Goal: Transaction & Acquisition: Purchase product/service

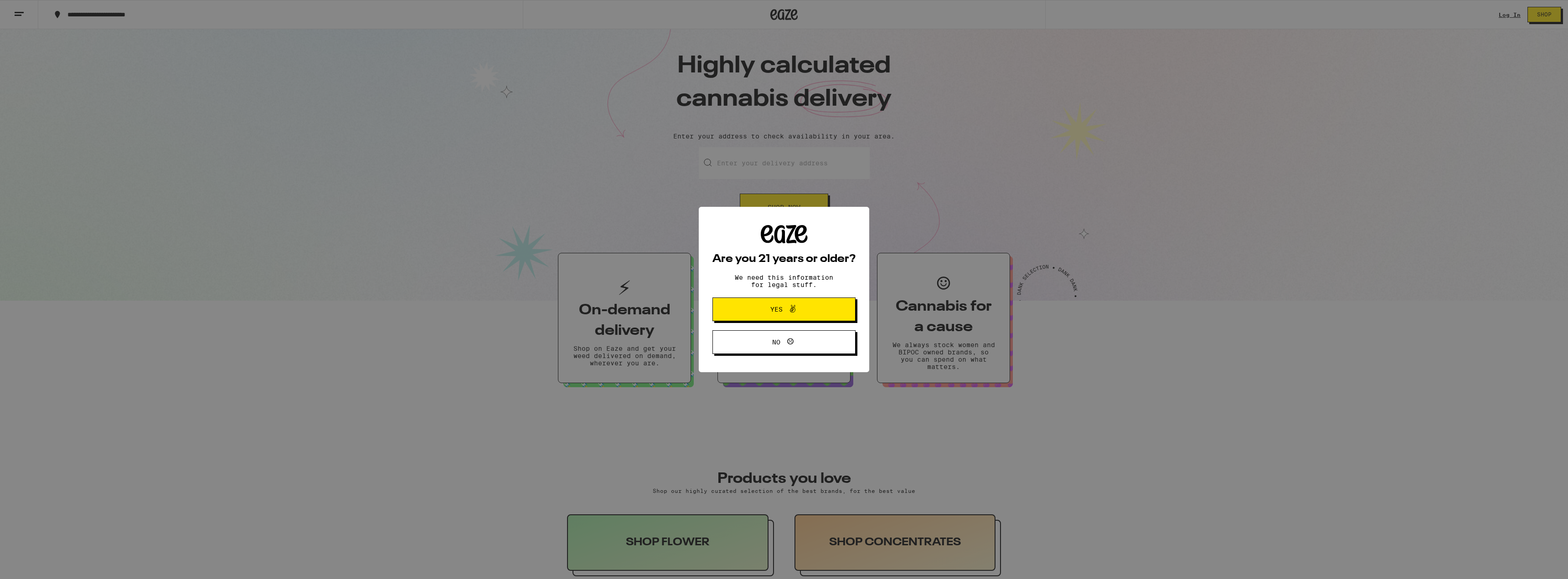
click at [769, 459] on div "Are you 21 years or older? We need this information for legal stuff. Yes No" at bounding box center [784, 289] width 1568 height 579
drag, startPoint x: 800, startPoint y: 449, endPoint x: 797, endPoint y: 458, distance: 9.5
click at [797, 457] on div "Are you 21 years or older? We need this information for legal stuff. Yes No" at bounding box center [784, 289] width 1568 height 579
click at [794, 310] on icon at bounding box center [793, 309] width 11 height 11
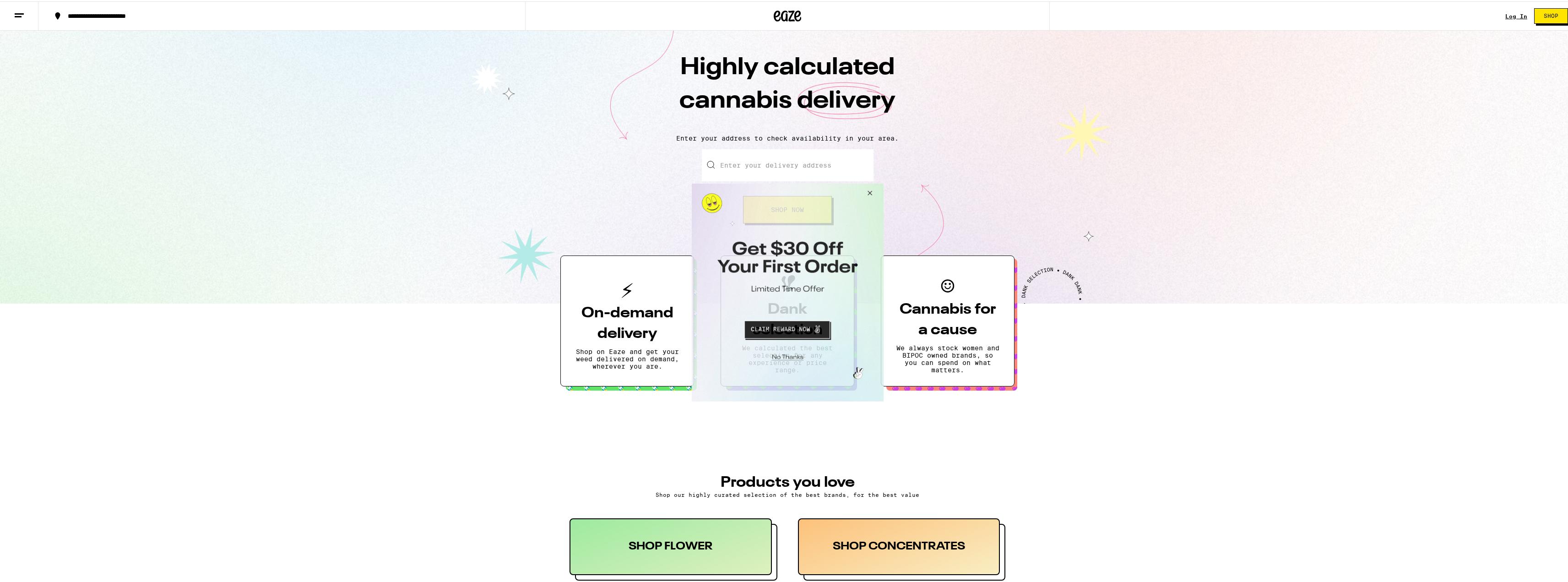
drag, startPoint x: 867, startPoint y: 193, endPoint x: 1603, endPoint y: 368, distance: 756.5
click at [867, 193] on button "Close Modal" at bounding box center [868, 194] width 25 height 22
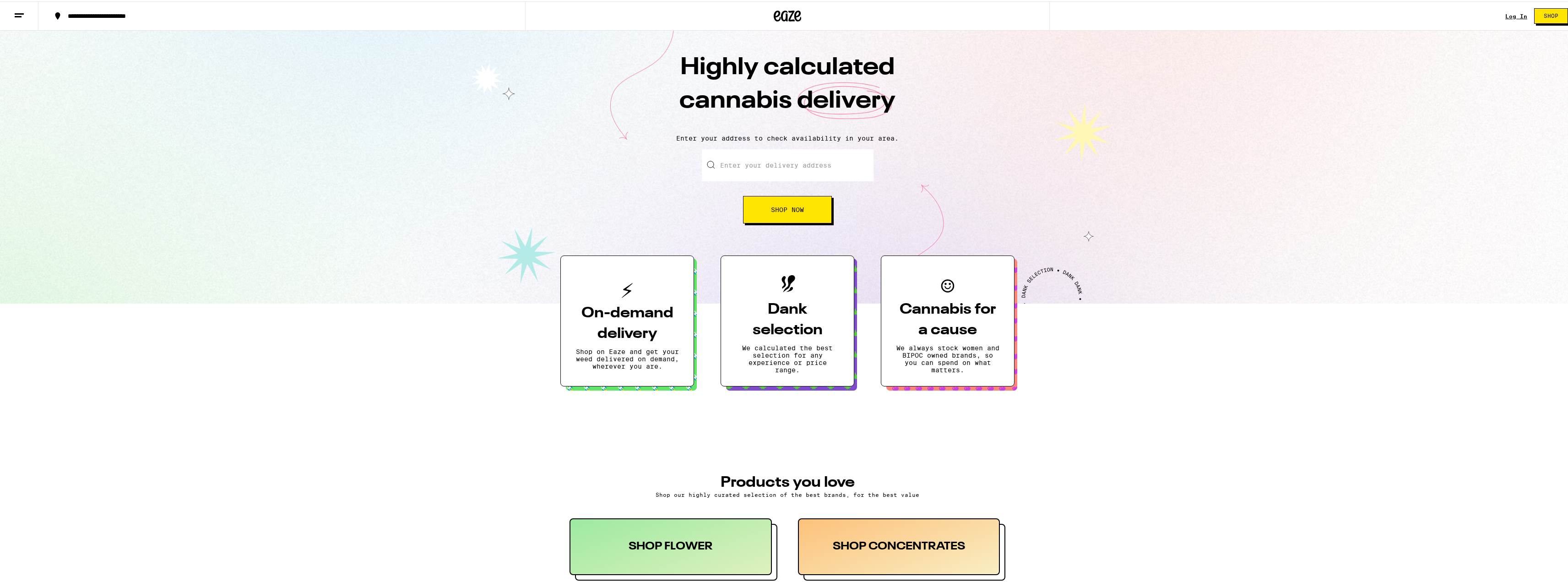
click at [1509, 17] on link "Log In" at bounding box center [1516, 15] width 22 height 6
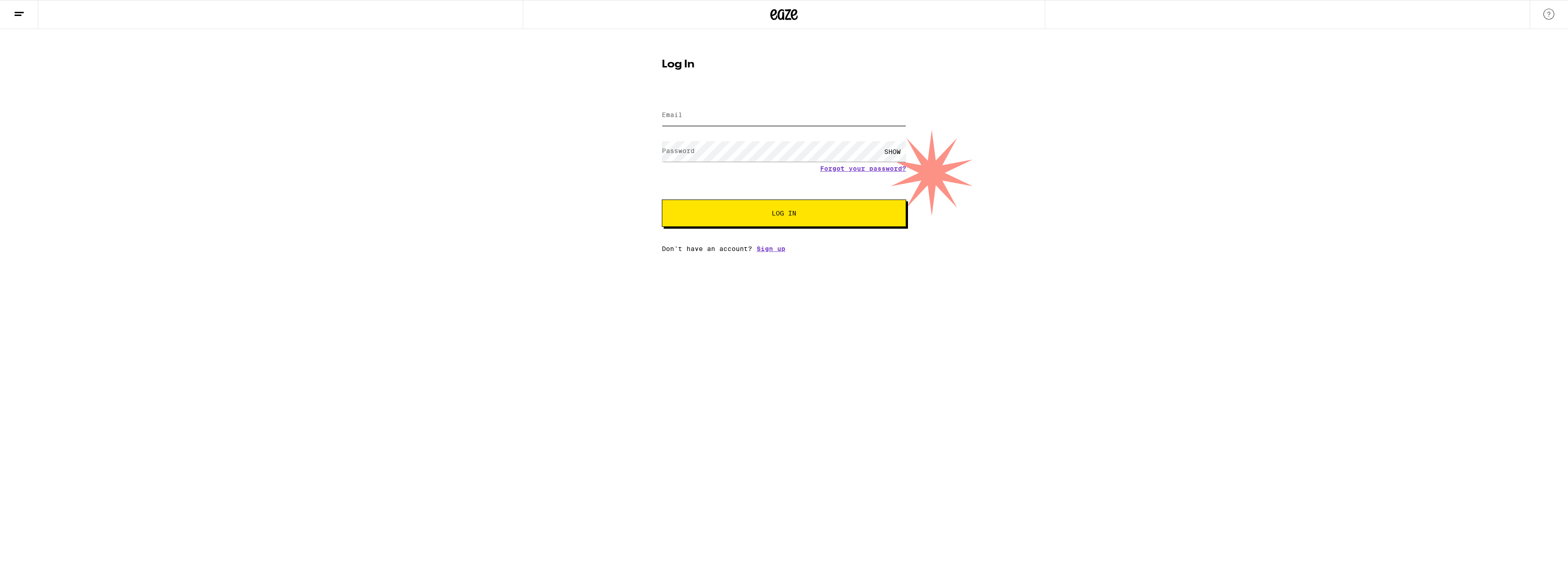
type input "jb745555@hotmail.com"
click at [746, 219] on button "Log In" at bounding box center [784, 213] width 244 height 28
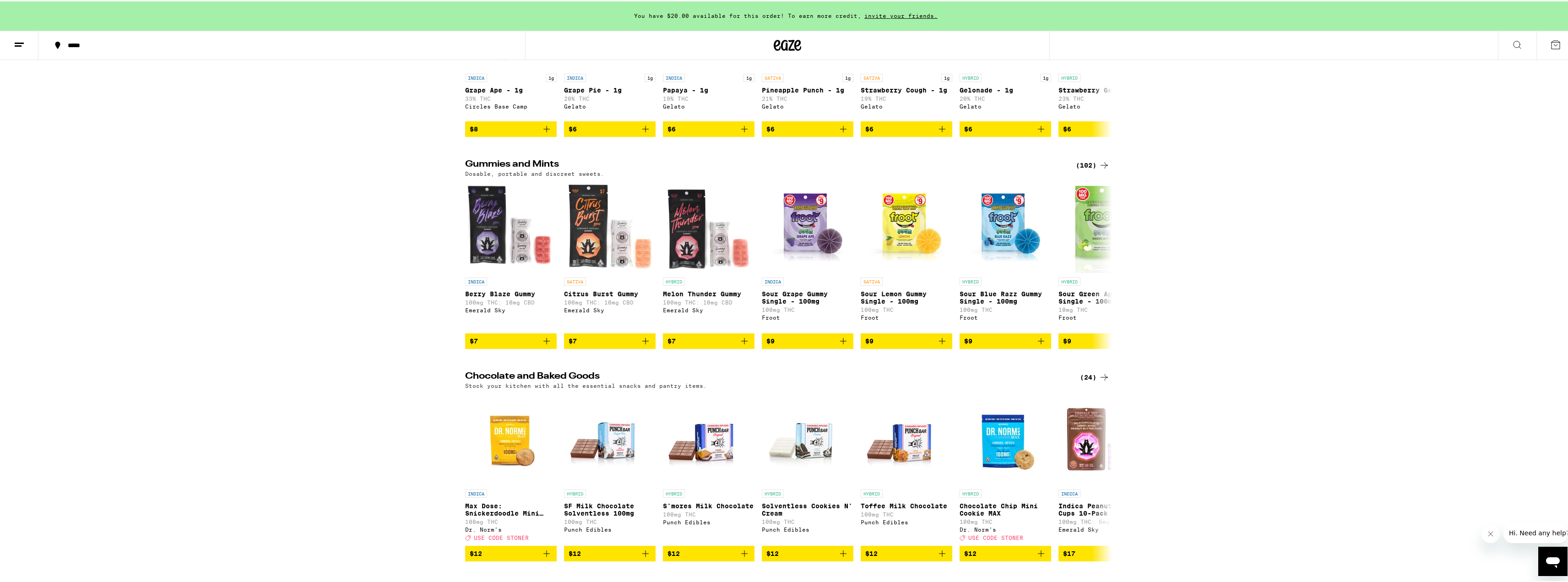
scroll to position [2427, 0]
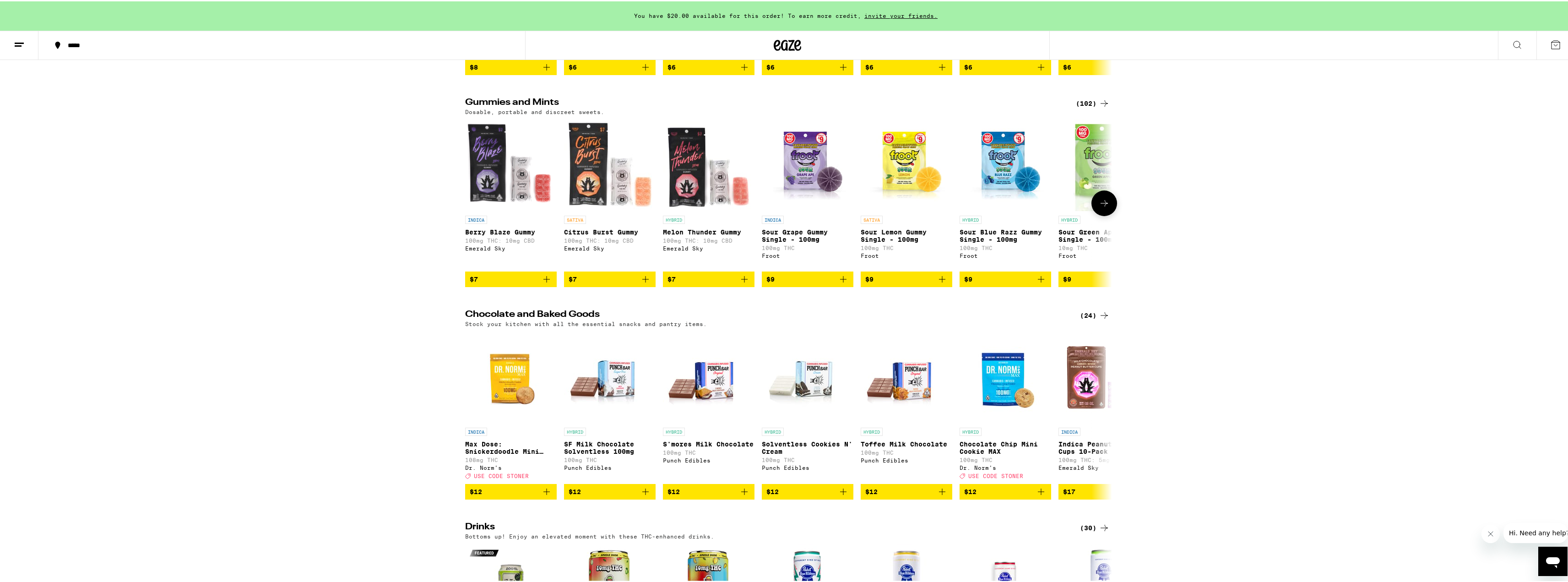
click at [1103, 207] on icon at bounding box center [1104, 202] width 11 height 11
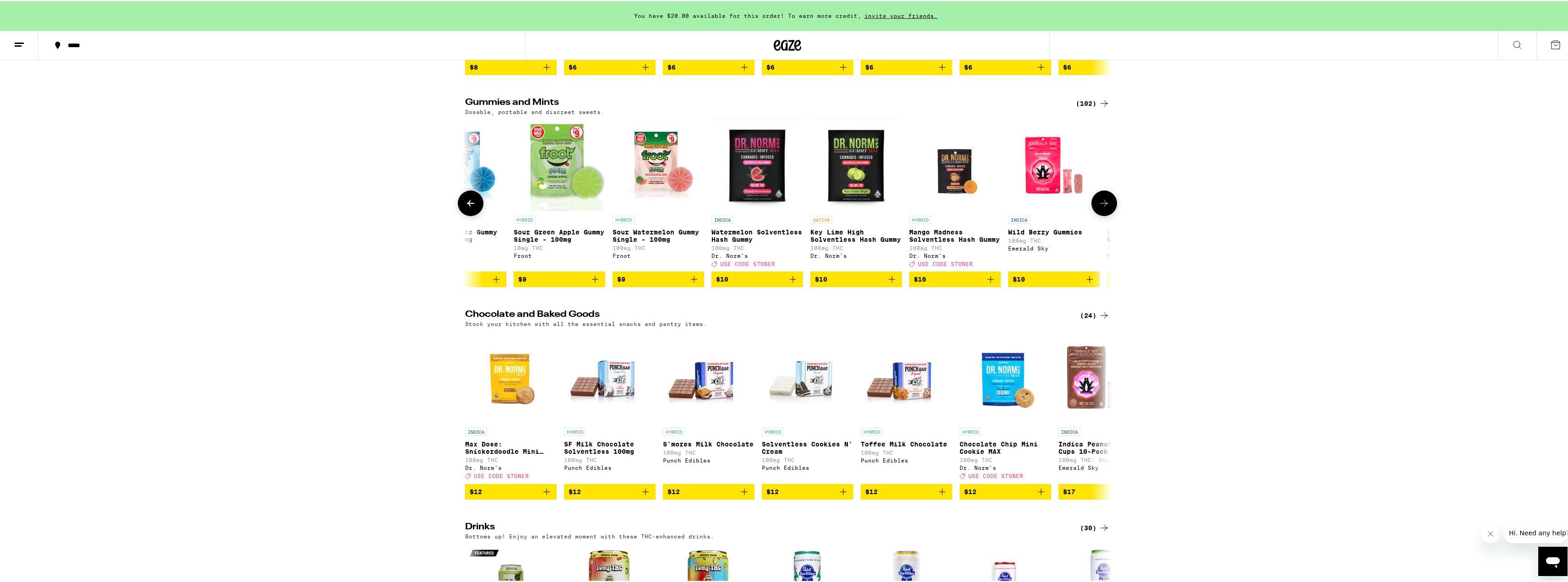
click at [1102, 207] on icon at bounding box center [1104, 202] width 11 height 11
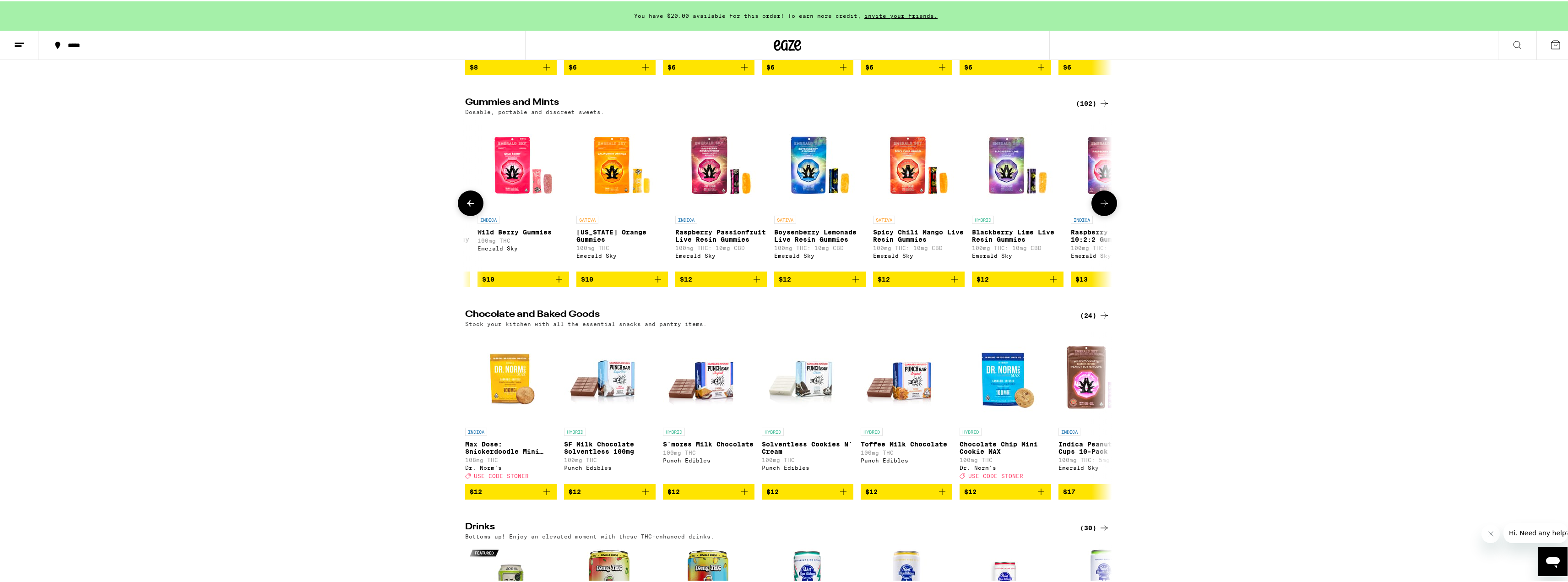
click at [1102, 207] on icon at bounding box center [1104, 202] width 11 height 11
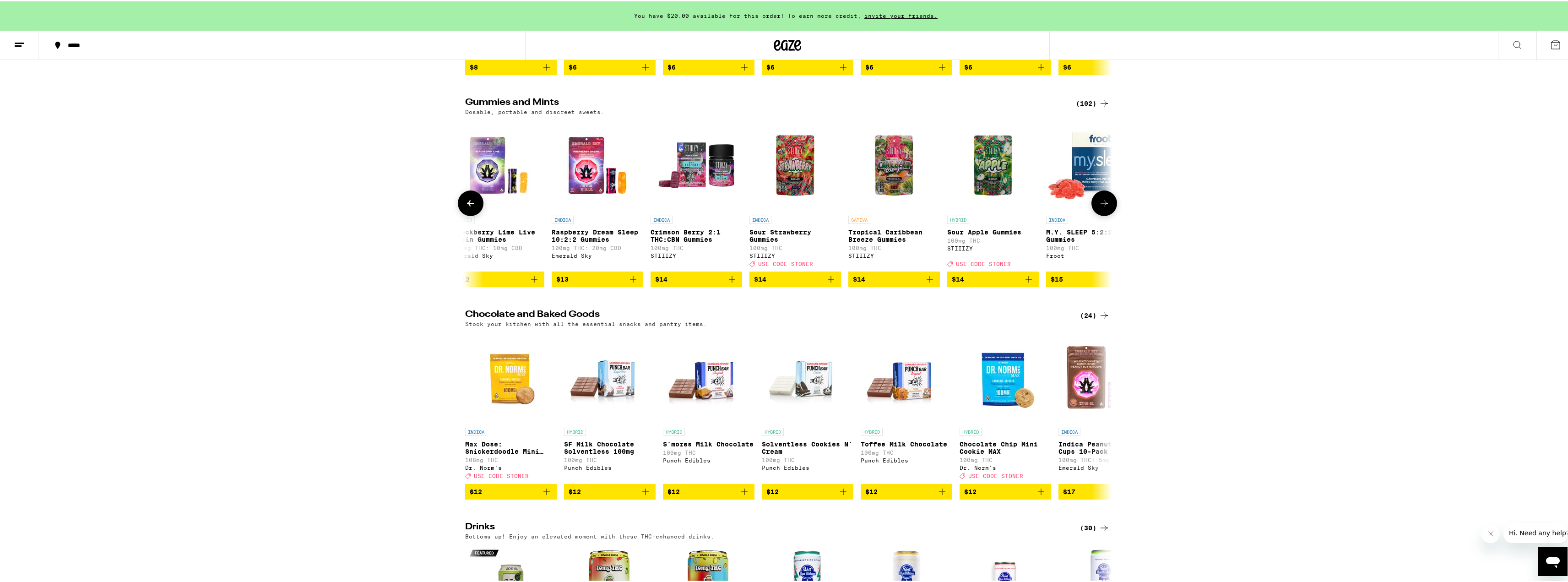
click at [1102, 207] on icon at bounding box center [1104, 202] width 11 height 11
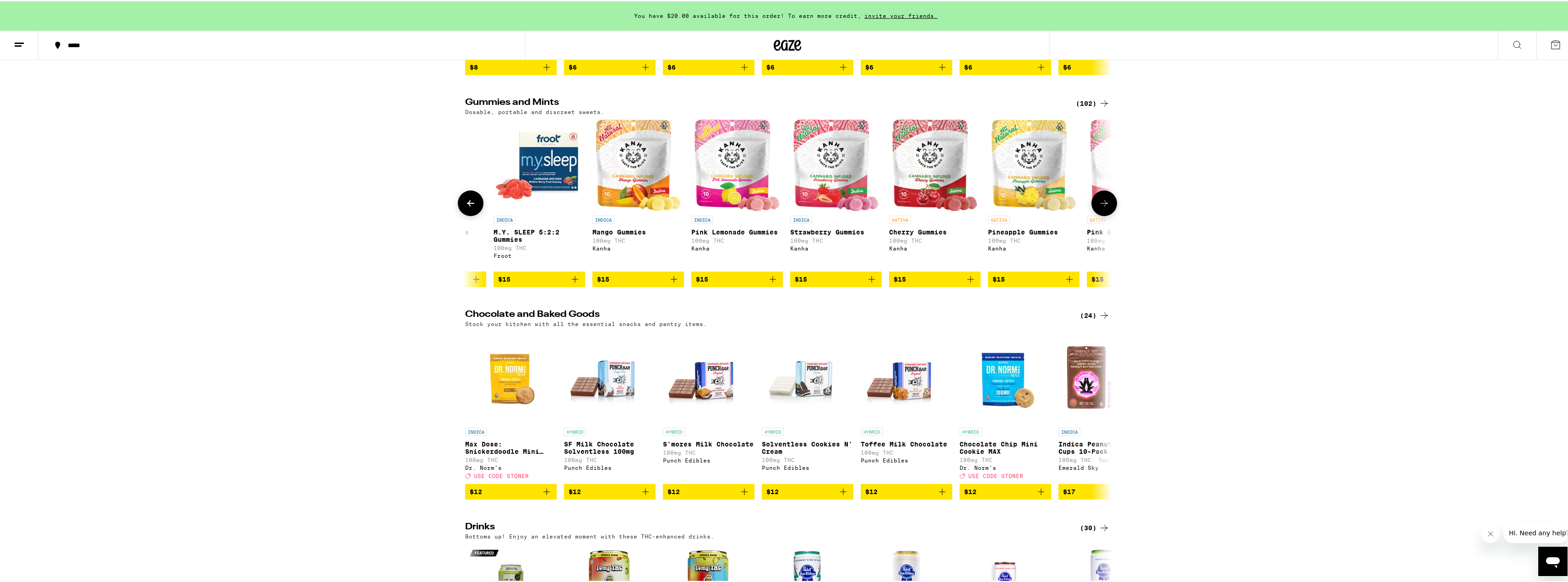
click at [1102, 207] on icon at bounding box center [1104, 202] width 11 height 11
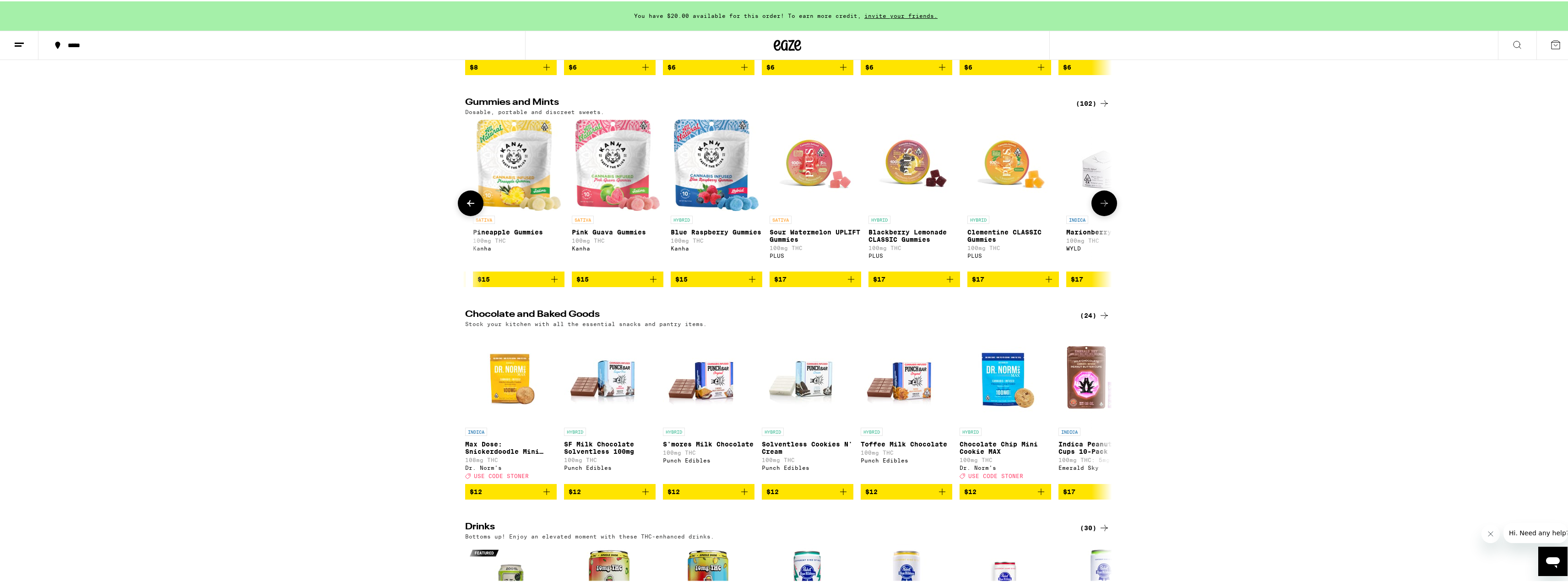
click at [1102, 207] on icon at bounding box center [1104, 202] width 11 height 11
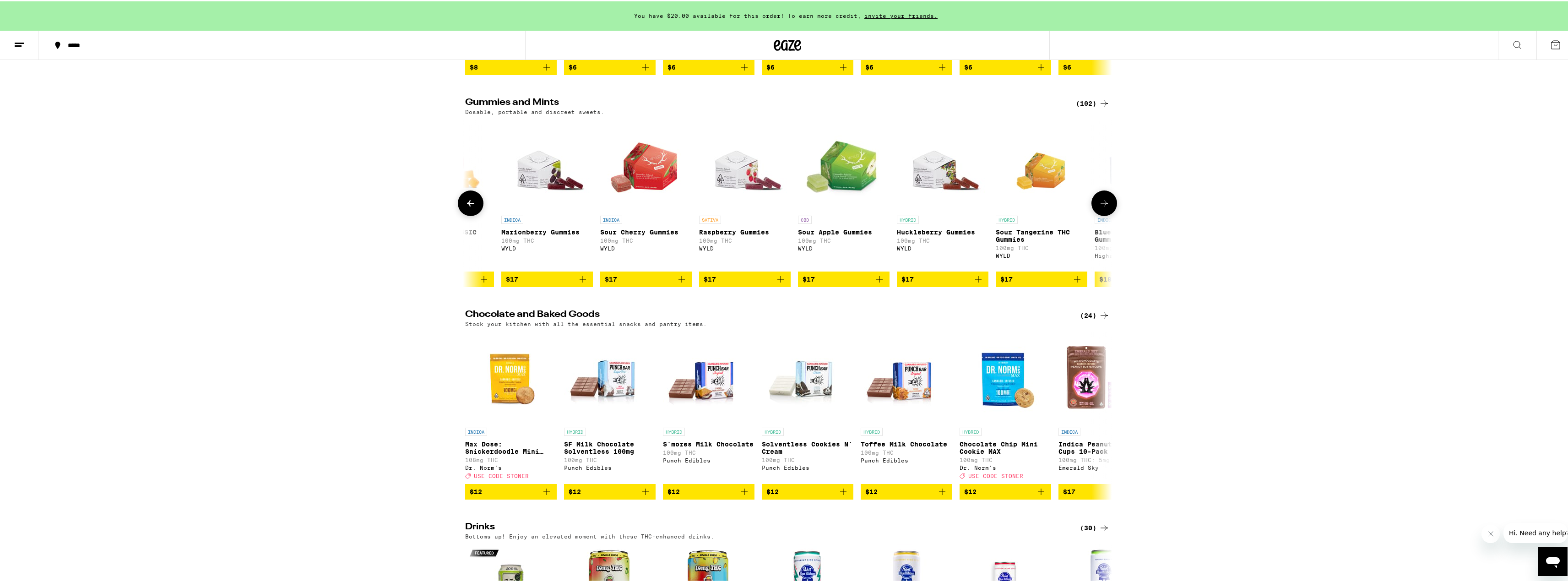
click at [1102, 207] on icon at bounding box center [1104, 202] width 11 height 11
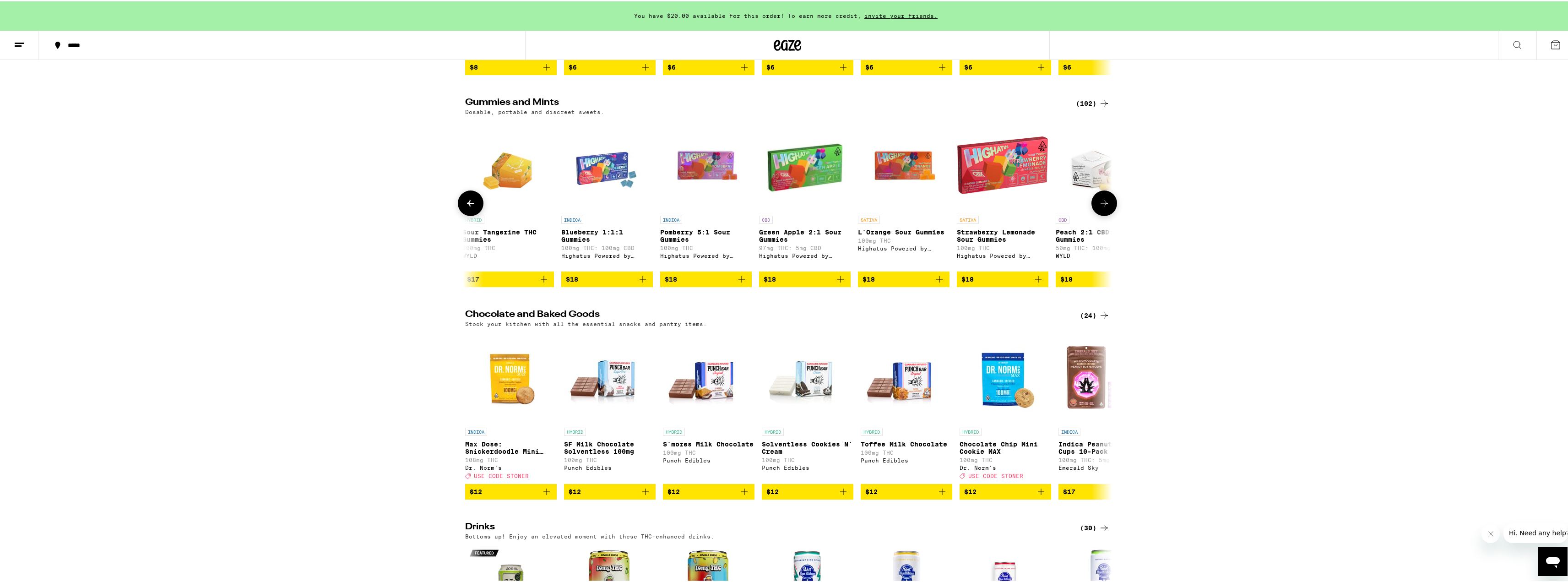
click at [1102, 207] on icon at bounding box center [1104, 202] width 11 height 11
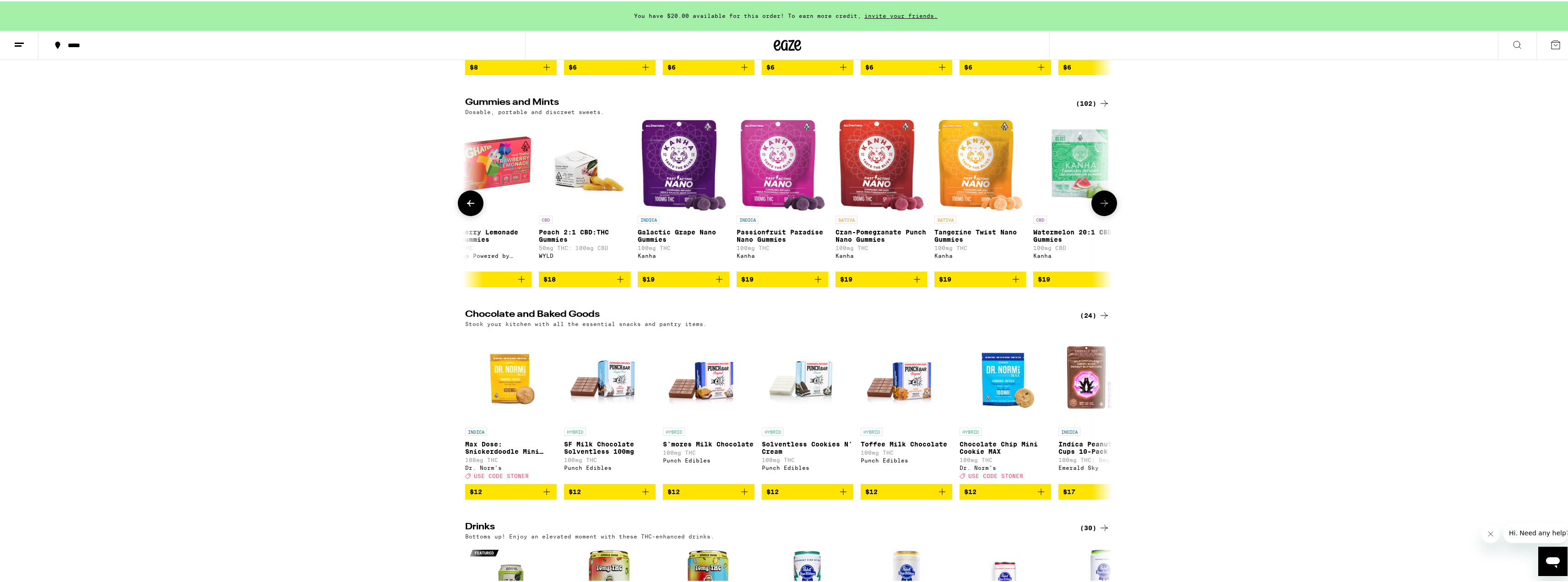
click at [1102, 207] on icon at bounding box center [1104, 202] width 11 height 11
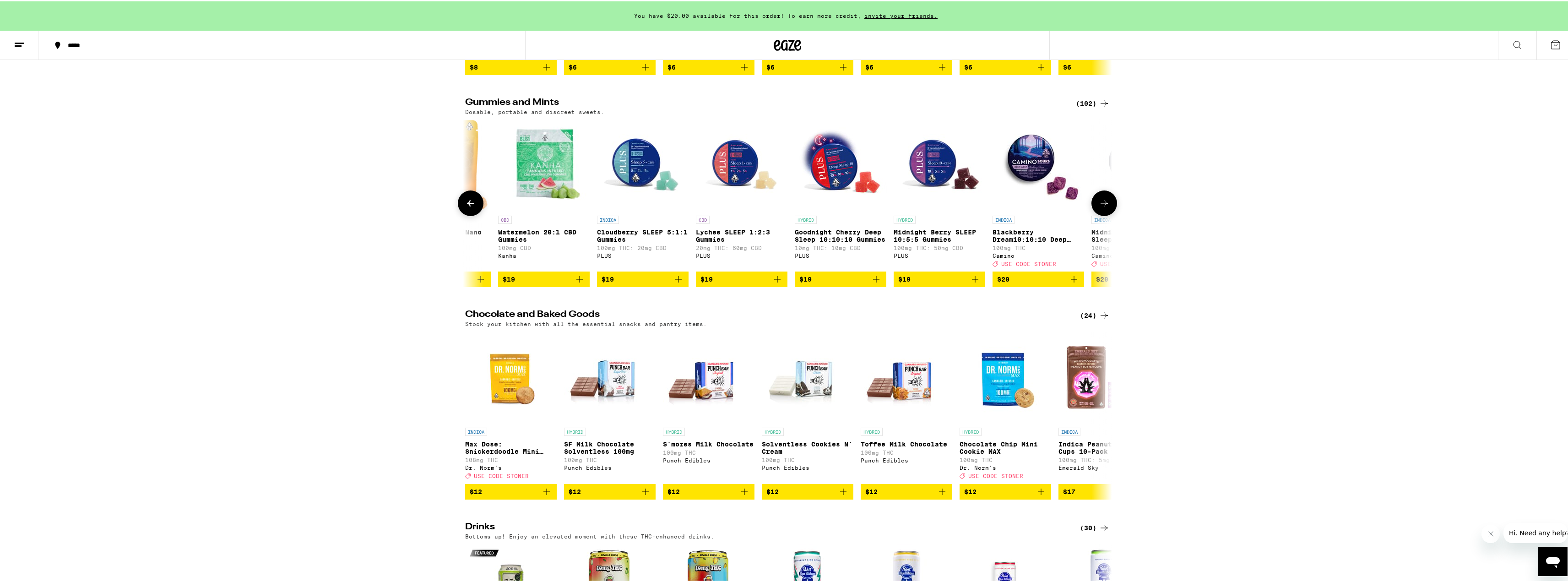
click at [1102, 207] on icon at bounding box center [1104, 202] width 11 height 11
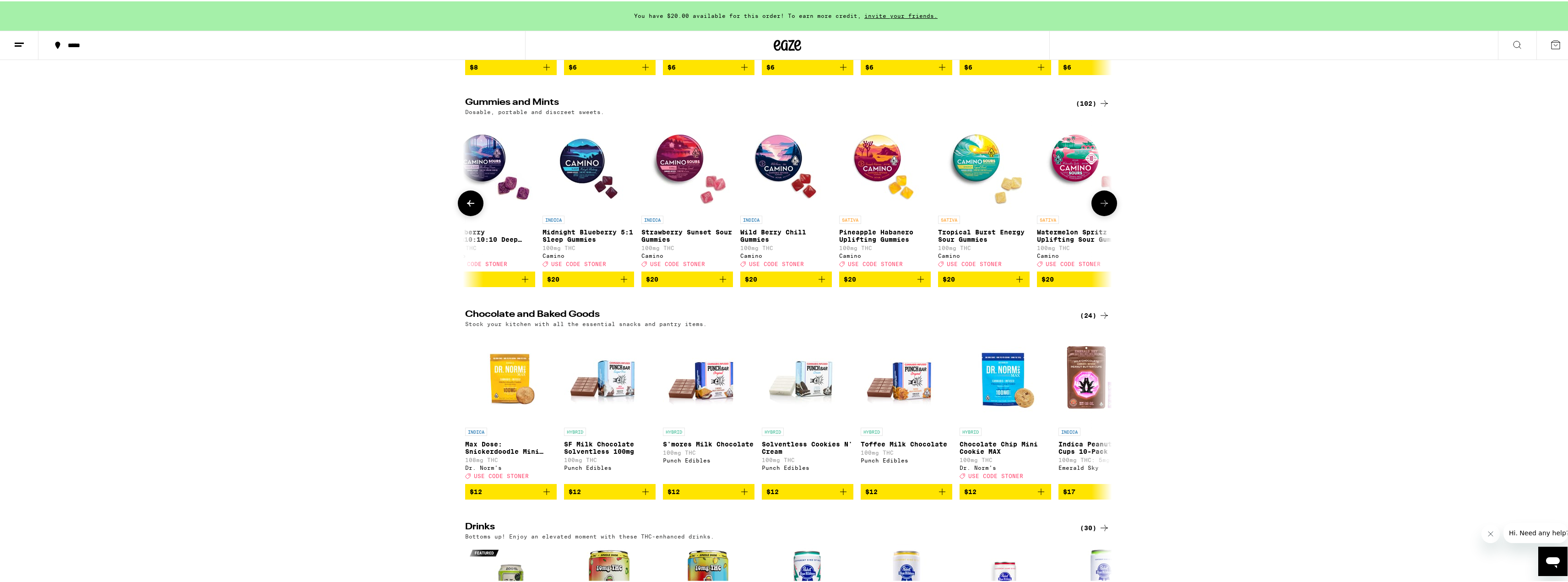
scroll to position [0, 5363]
click at [472, 207] on icon at bounding box center [470, 202] width 11 height 11
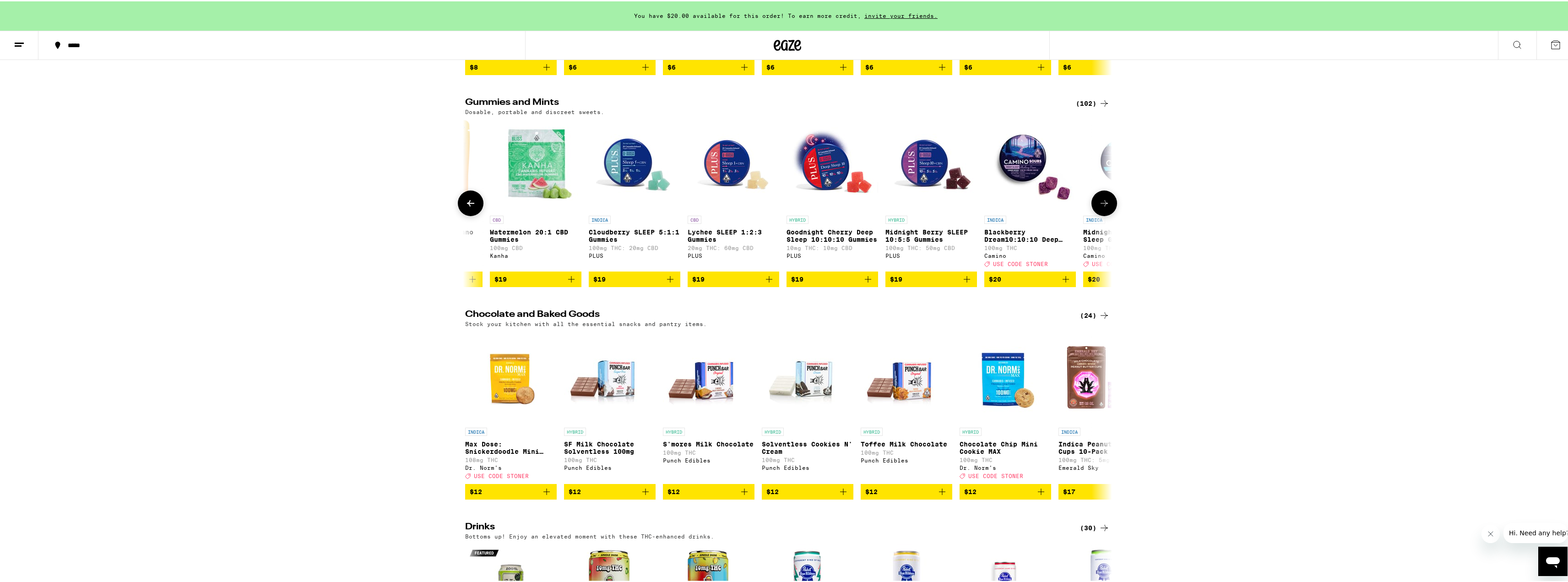
scroll to position [0, 4819]
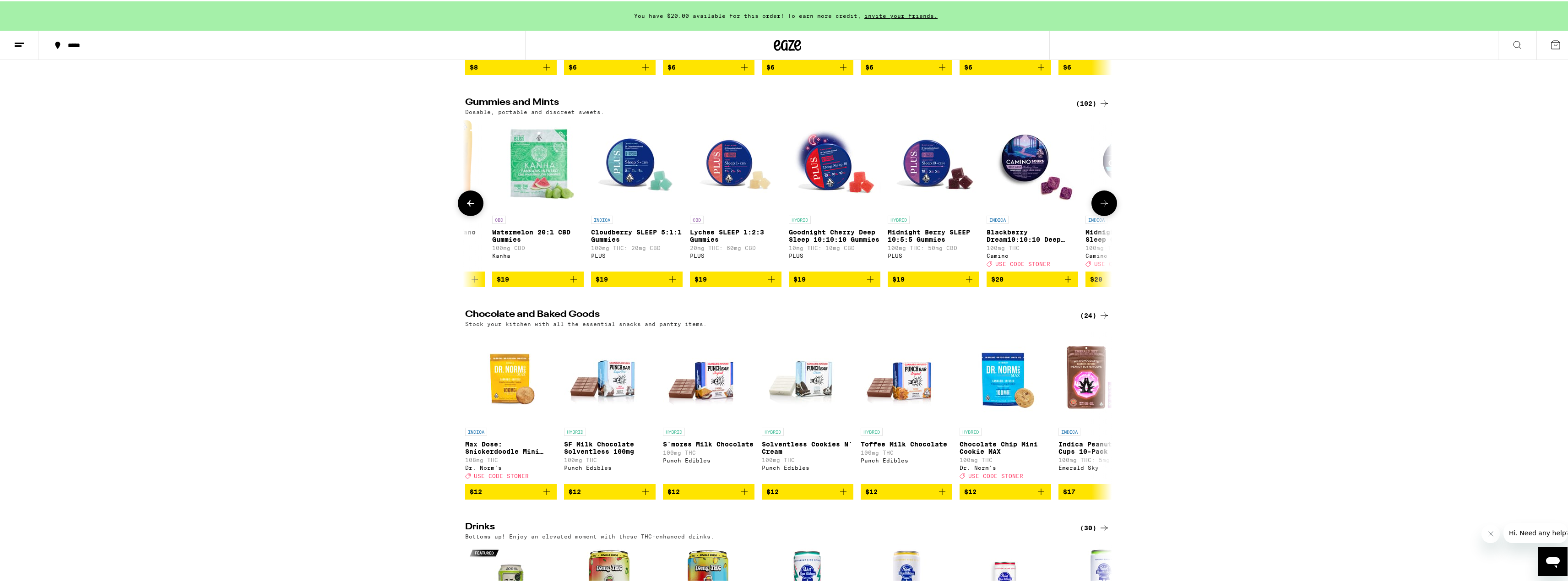
click at [1092, 215] on button at bounding box center [1104, 201] width 25 height 25
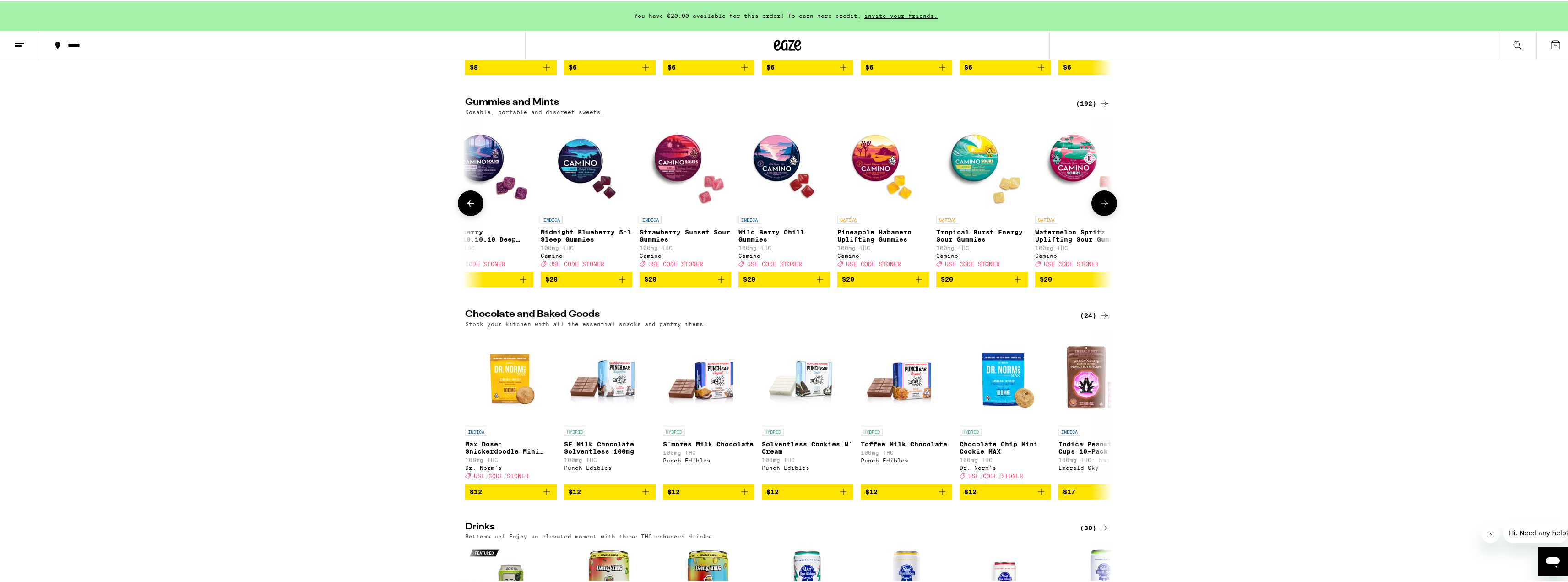
click at [1099, 207] on icon at bounding box center [1104, 202] width 11 height 11
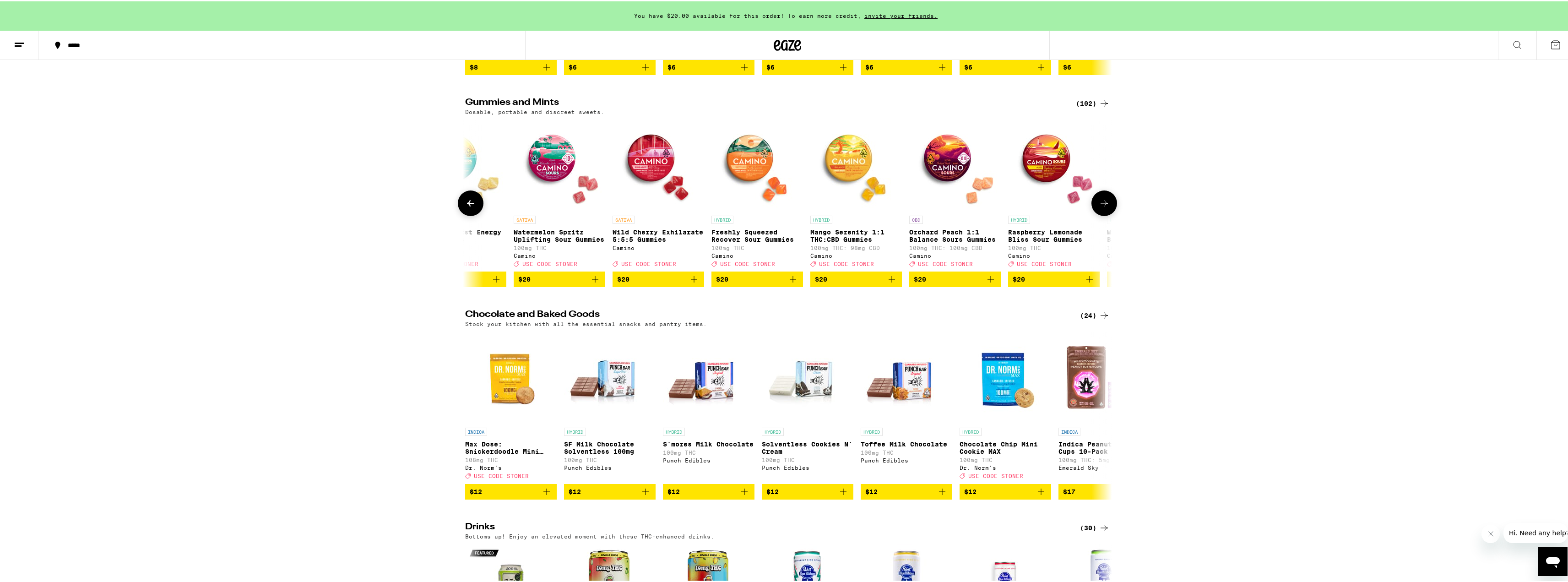
click at [1099, 207] on icon at bounding box center [1104, 202] width 11 height 11
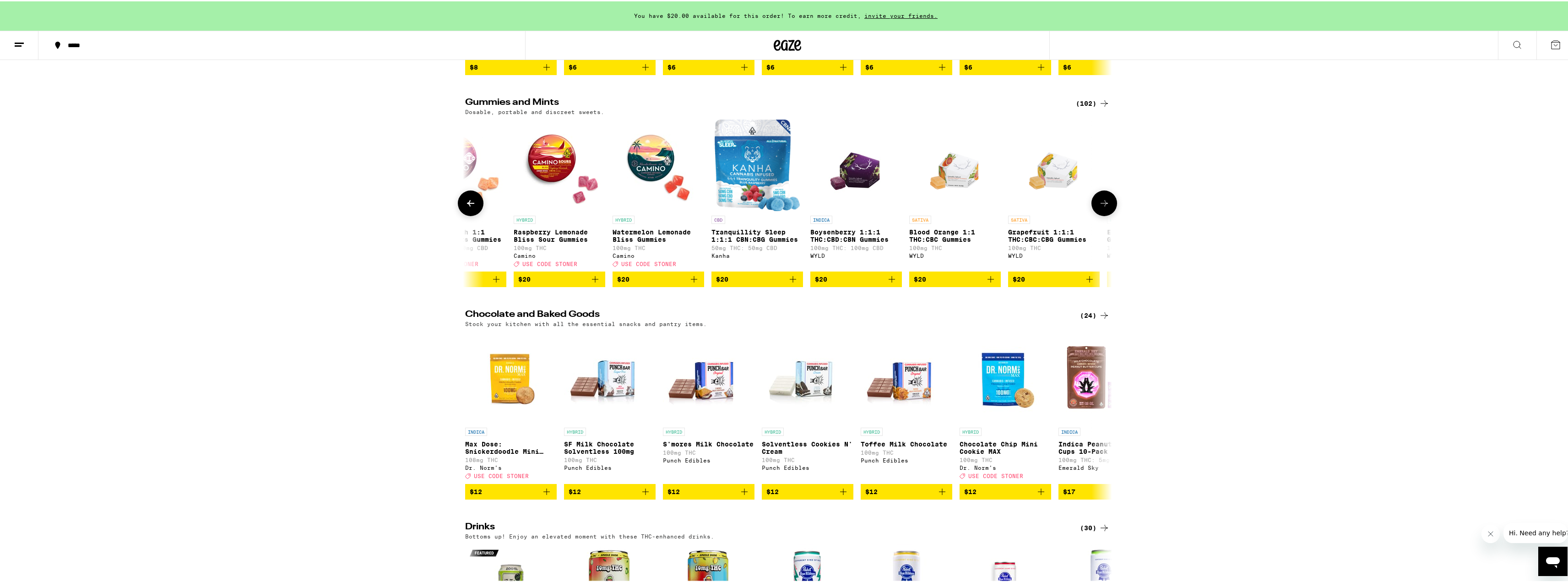
click at [1099, 207] on icon at bounding box center [1104, 202] width 11 height 11
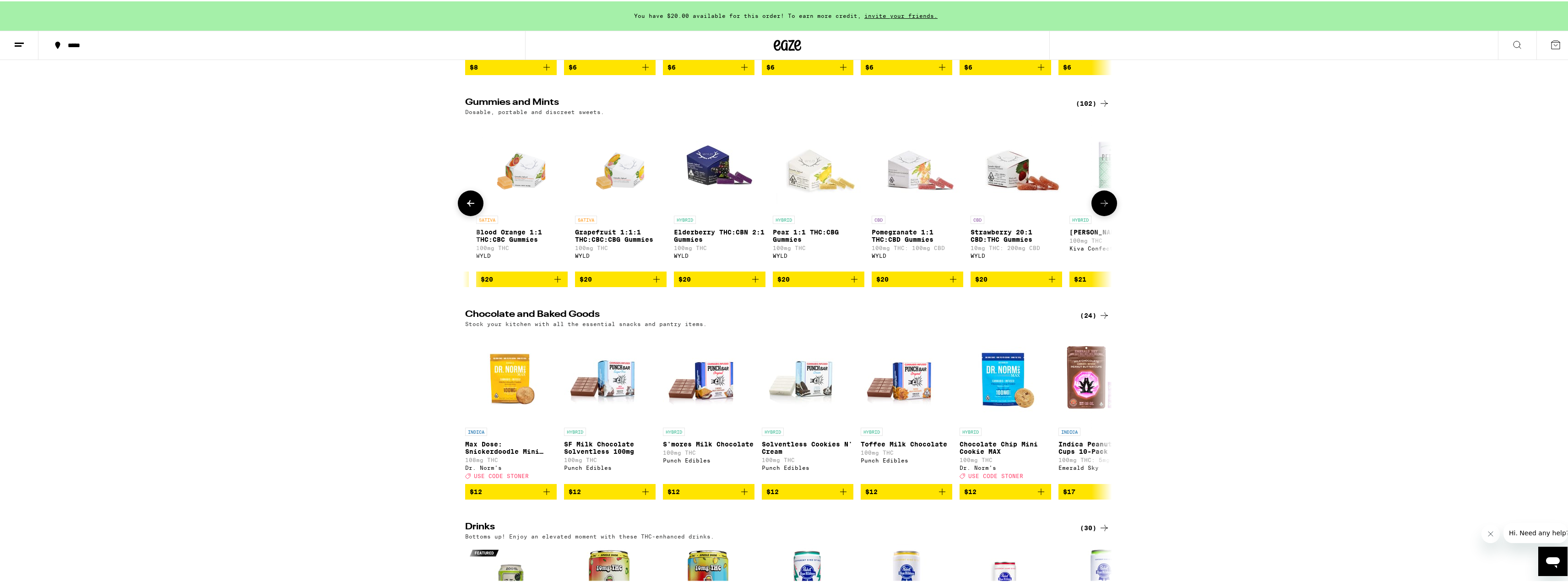
click at [1099, 207] on icon at bounding box center [1104, 202] width 11 height 11
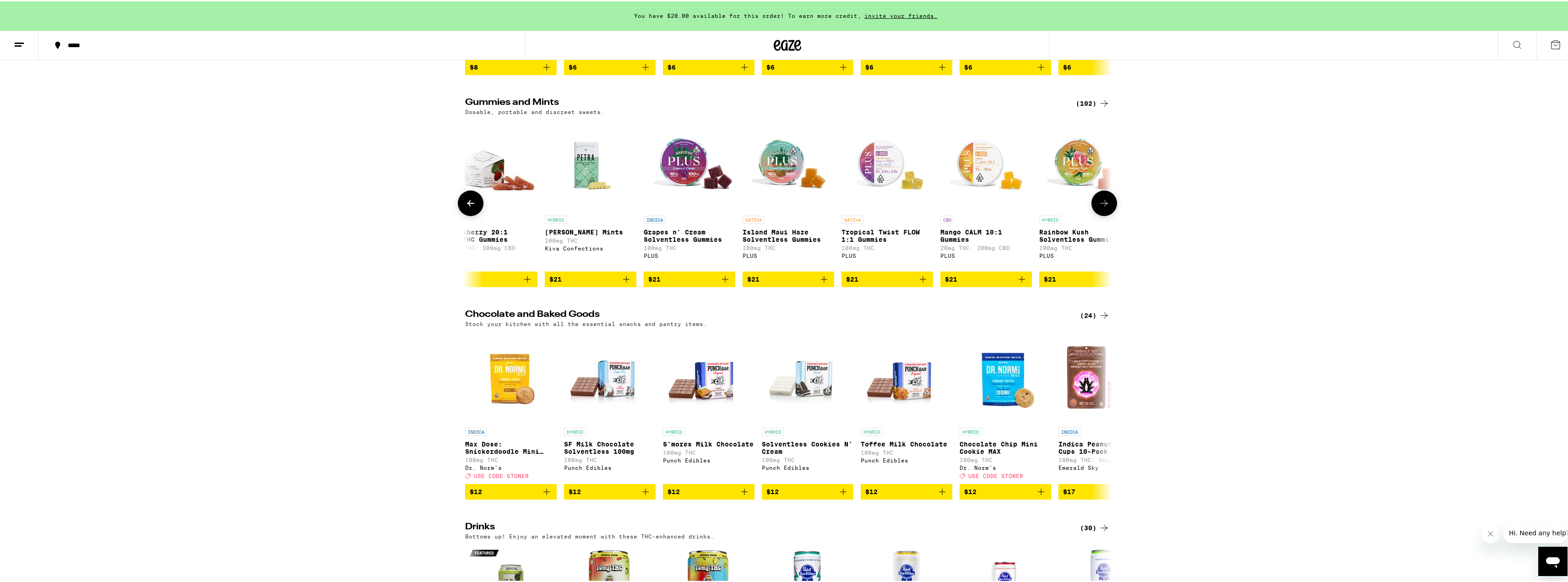
click at [1099, 207] on icon at bounding box center [1104, 202] width 11 height 11
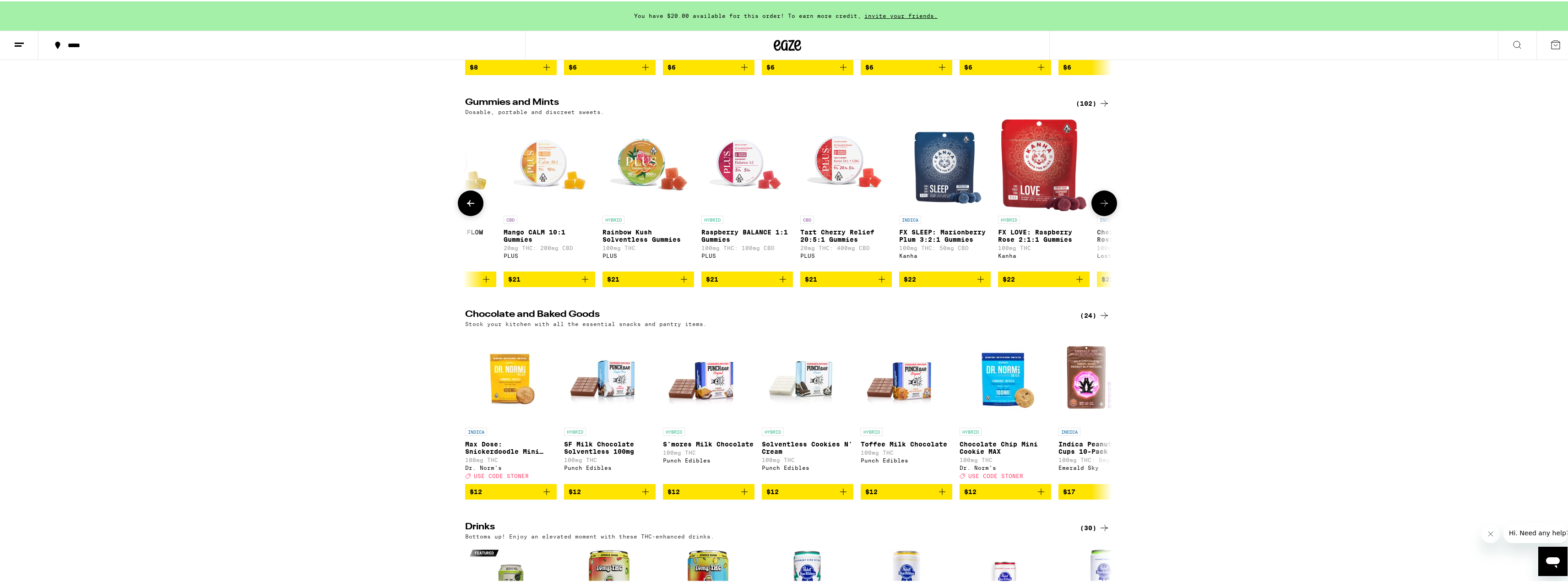
click at [1099, 207] on icon at bounding box center [1104, 202] width 11 height 11
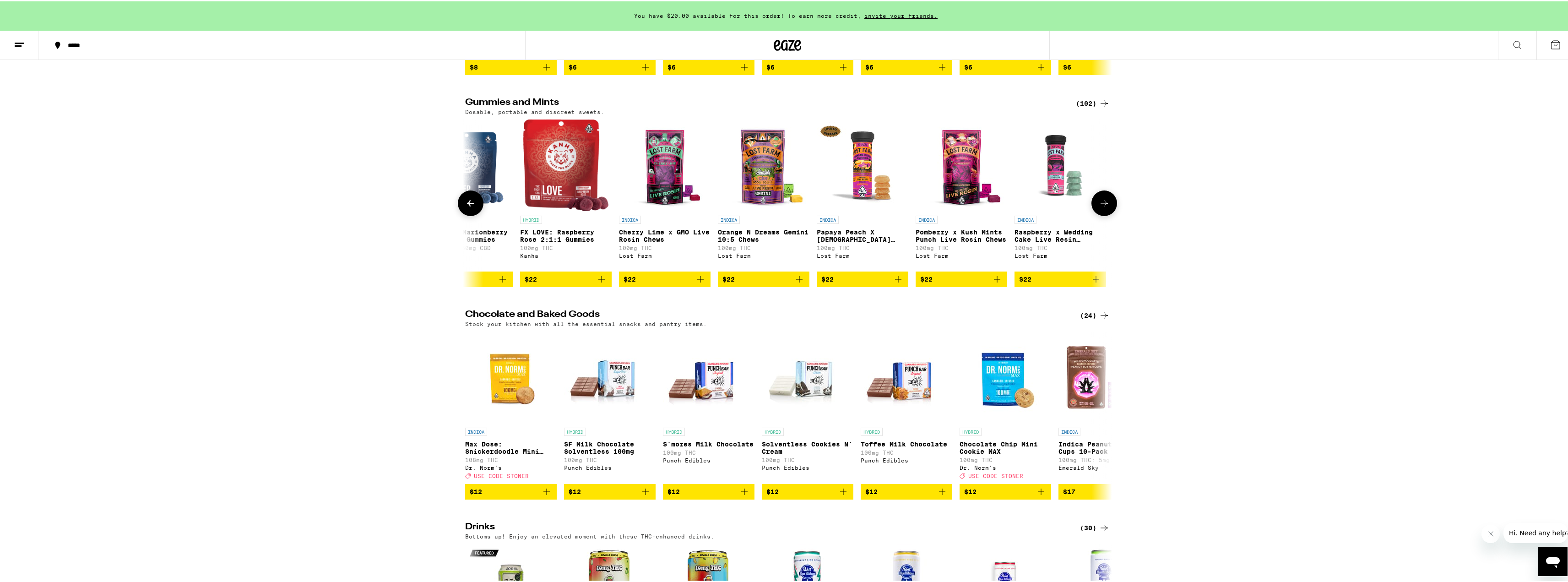
click at [1099, 207] on icon at bounding box center [1104, 202] width 11 height 11
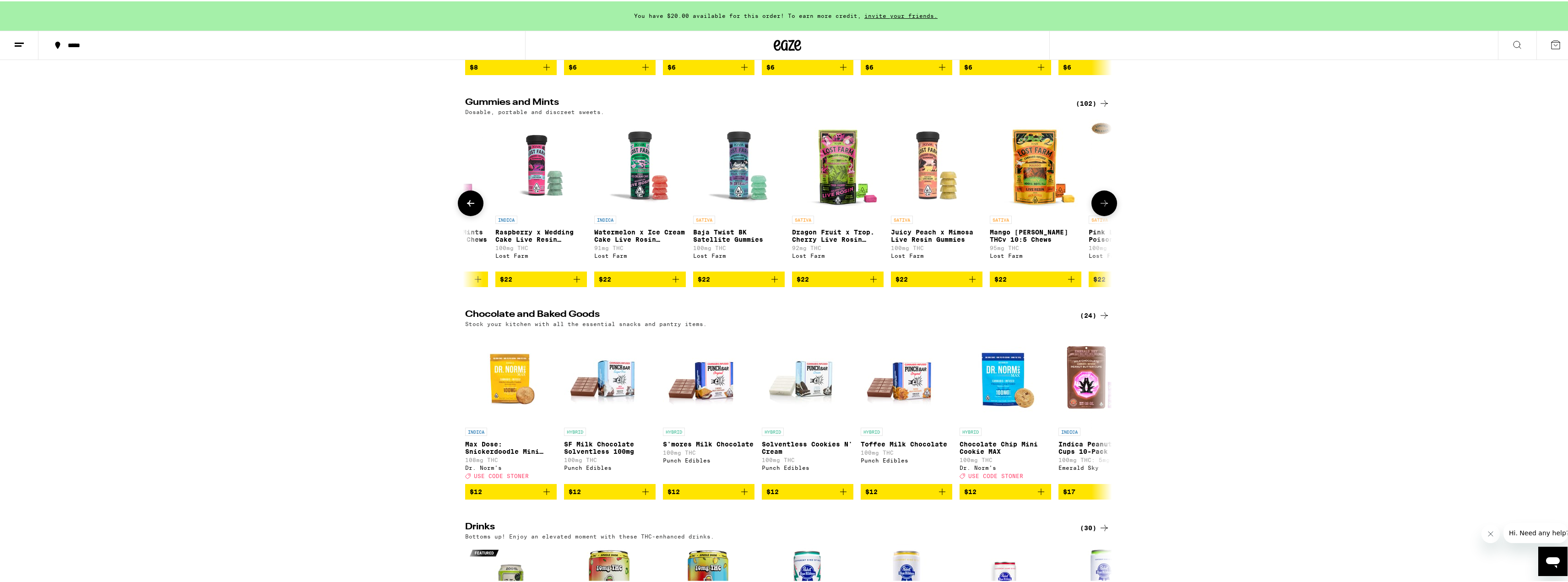
click at [1099, 207] on icon at bounding box center [1104, 202] width 11 height 11
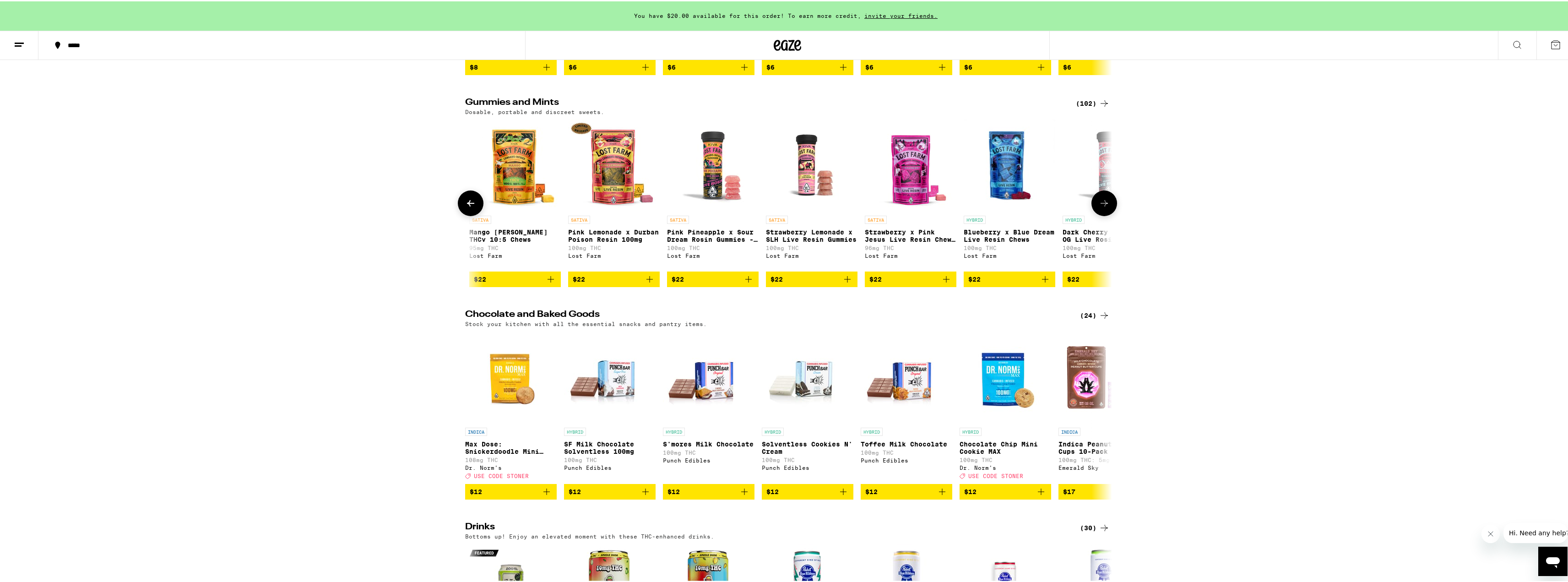
click at [1099, 207] on icon at bounding box center [1104, 202] width 11 height 11
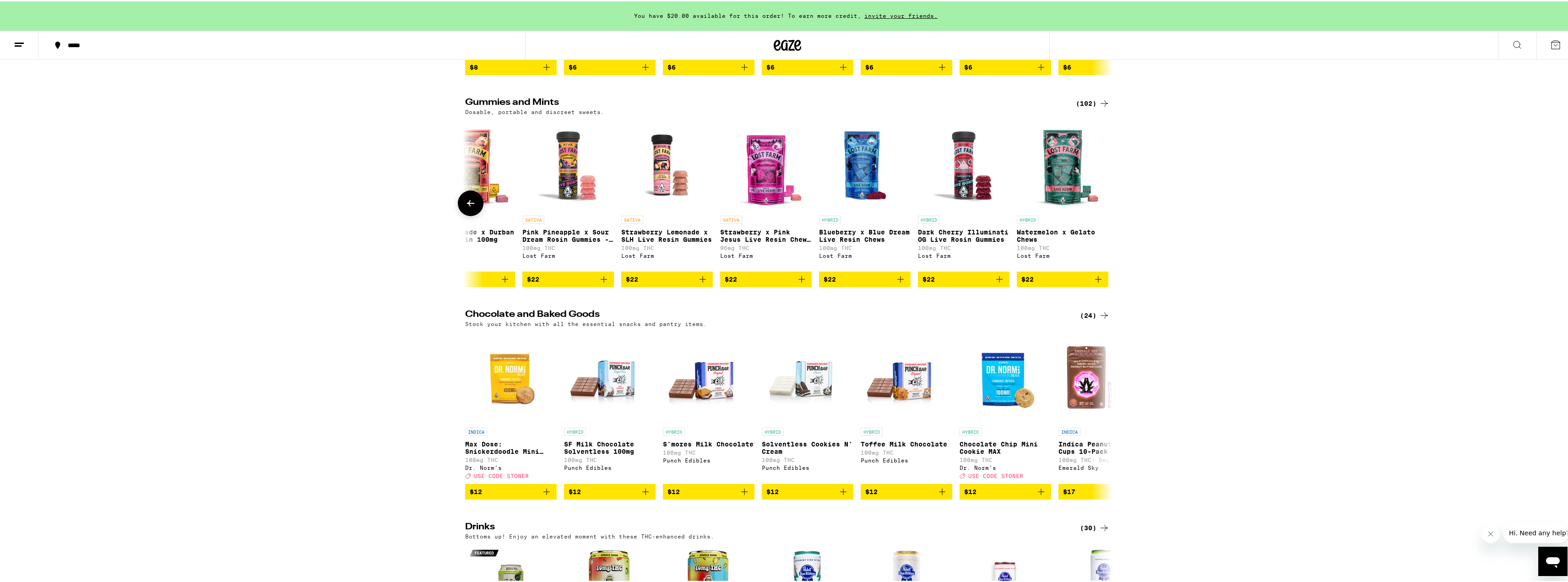
scroll to position [0, 9442]
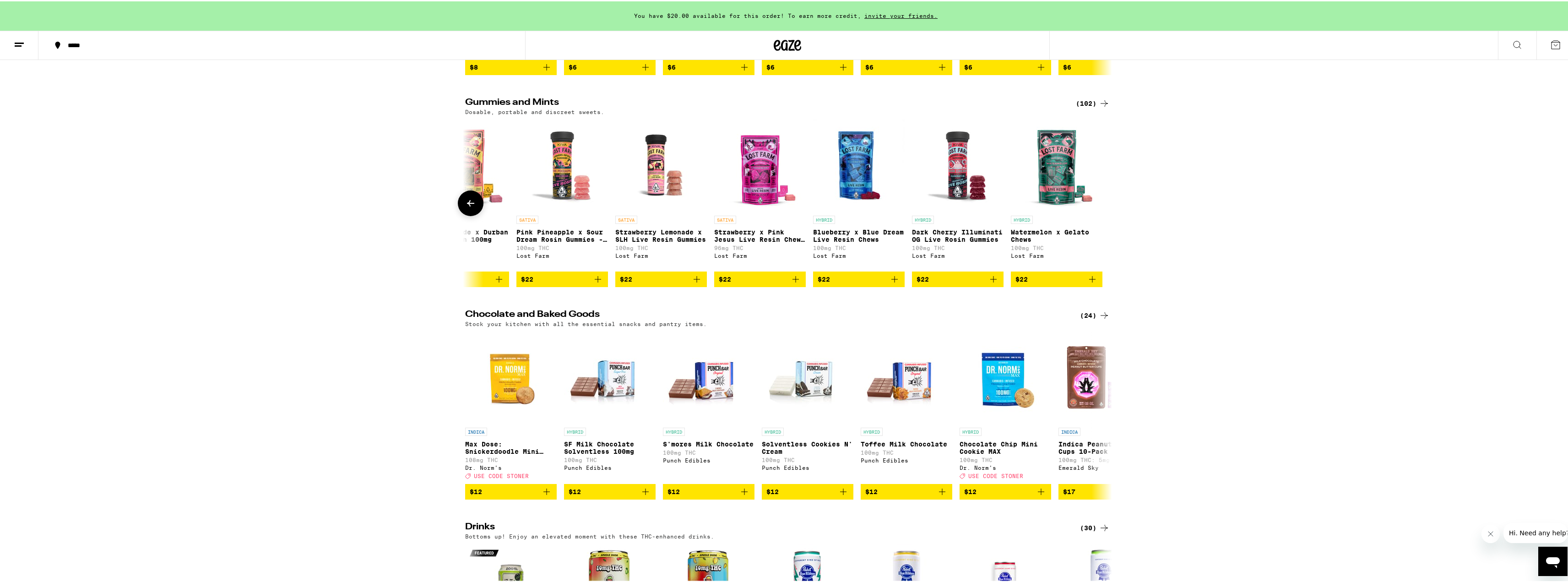
click at [1104, 202] on button at bounding box center [1104, 202] width 0 height 0
click at [468, 207] on icon at bounding box center [470, 202] width 11 height 11
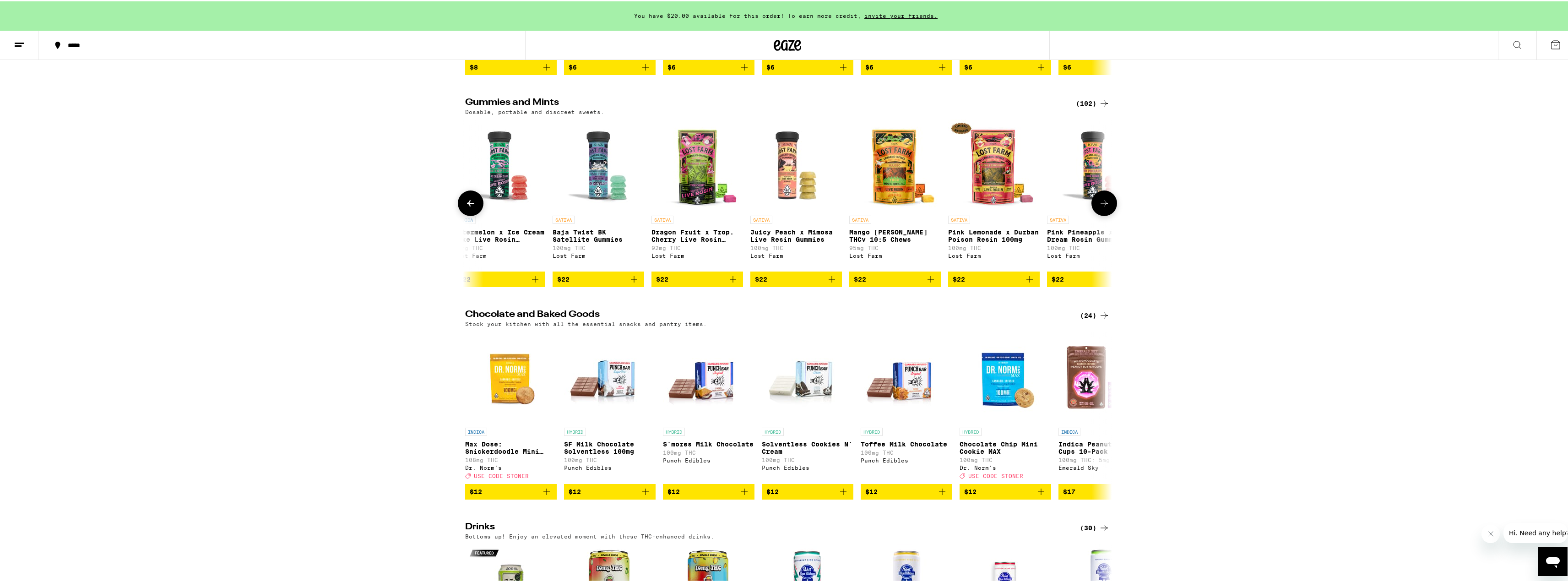
scroll to position [0, 8897]
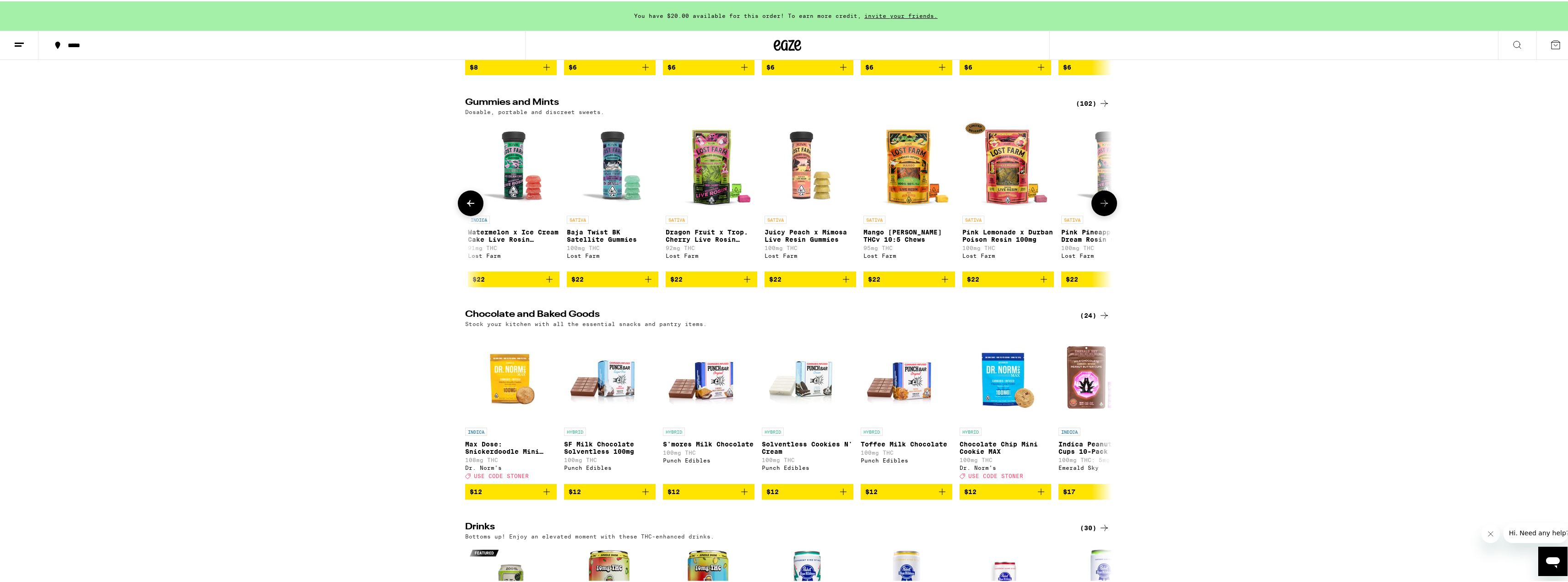
click at [467, 207] on icon at bounding box center [470, 202] width 11 height 11
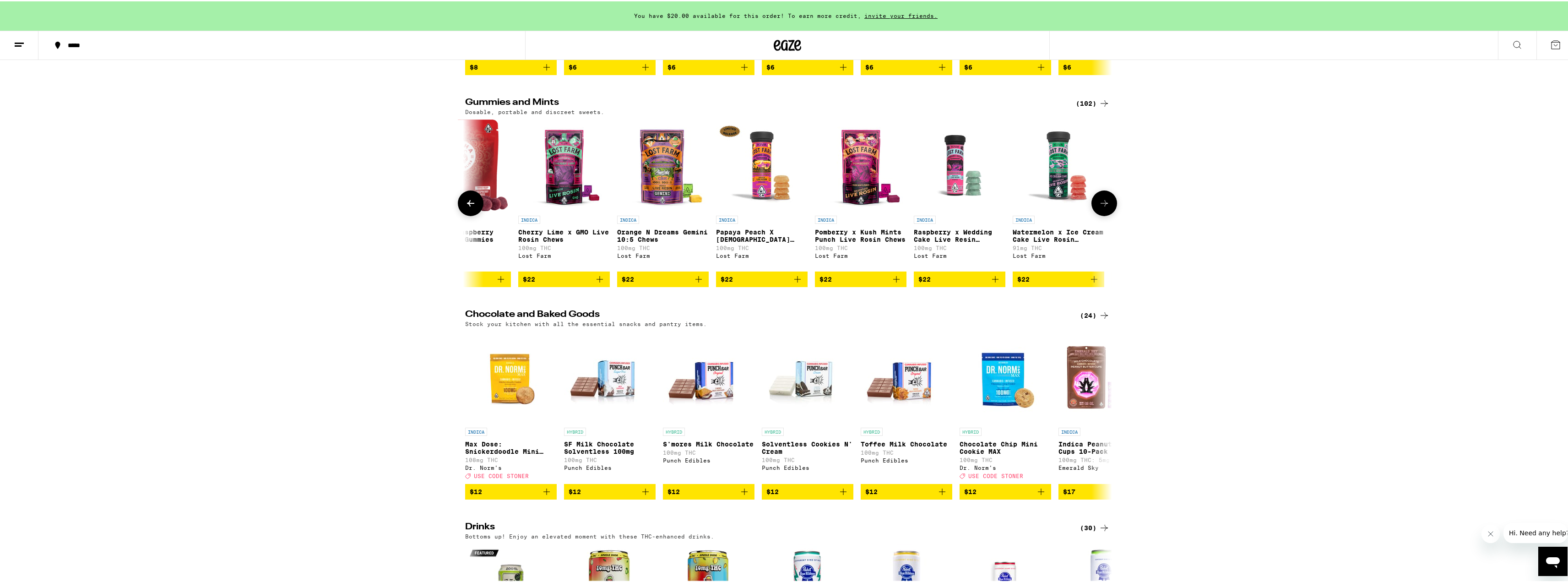
click at [467, 207] on icon at bounding box center [470, 202] width 11 height 11
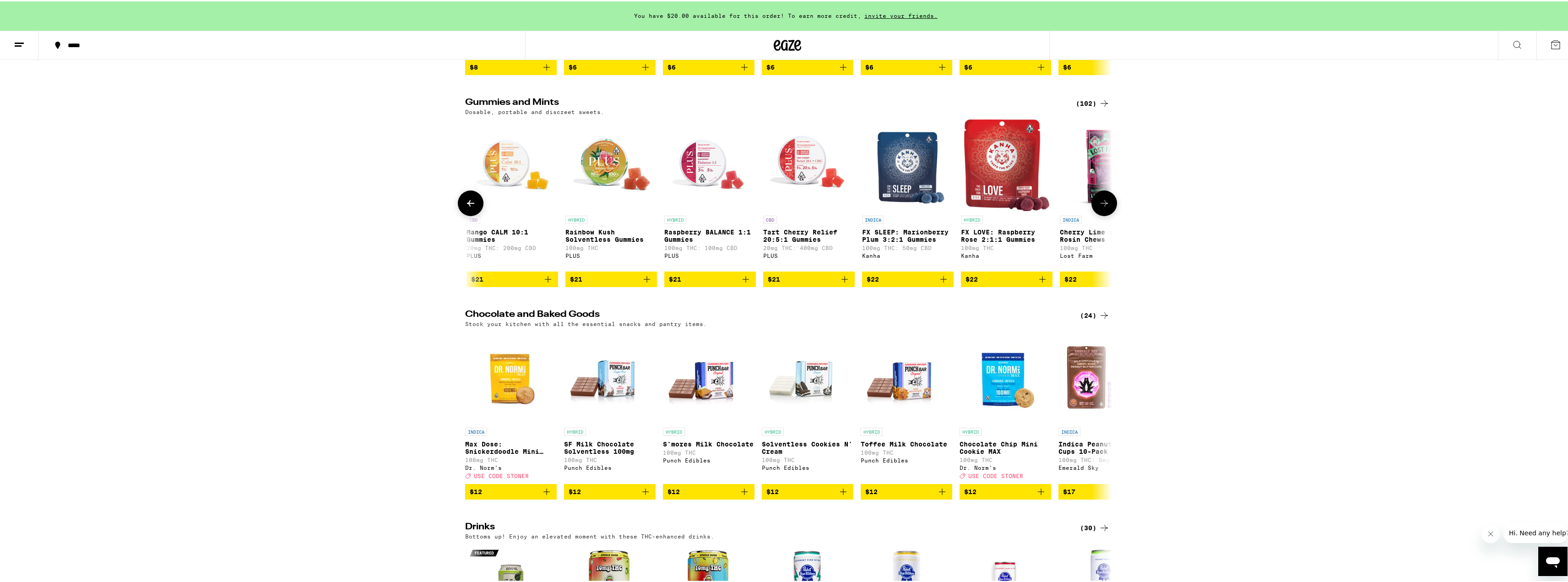
scroll to position [0, 7808]
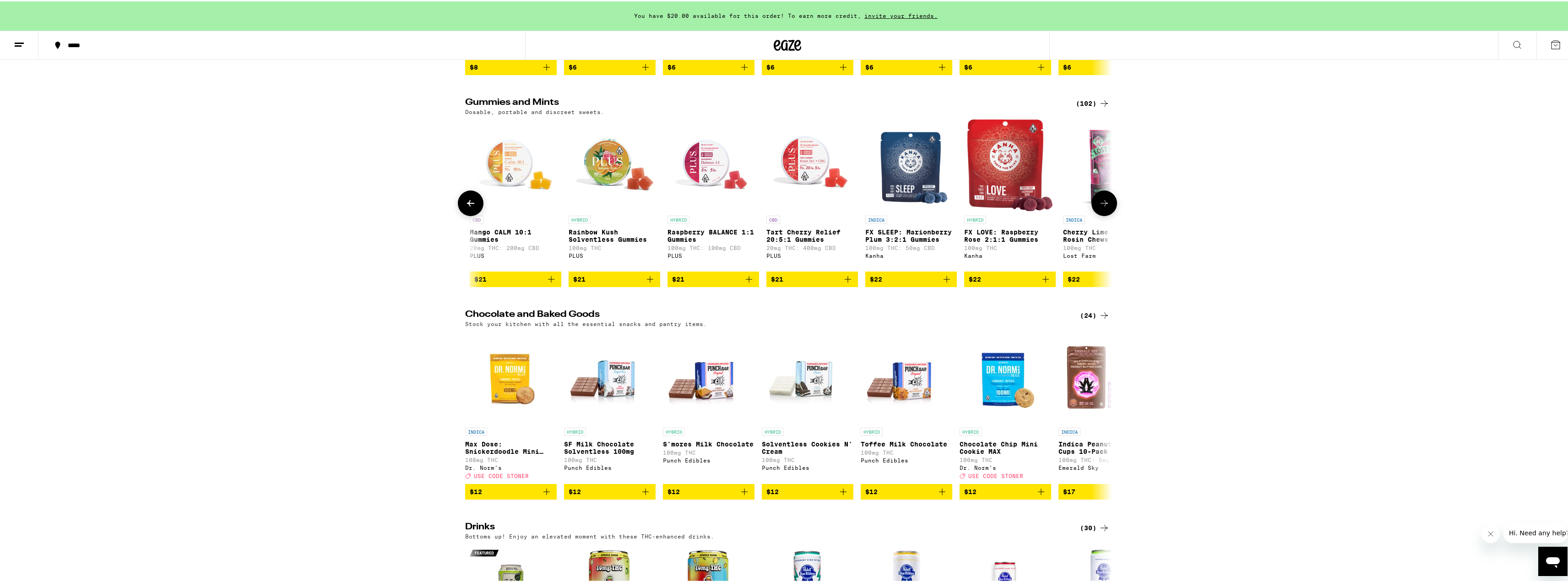
click at [467, 207] on icon at bounding box center [470, 202] width 11 height 11
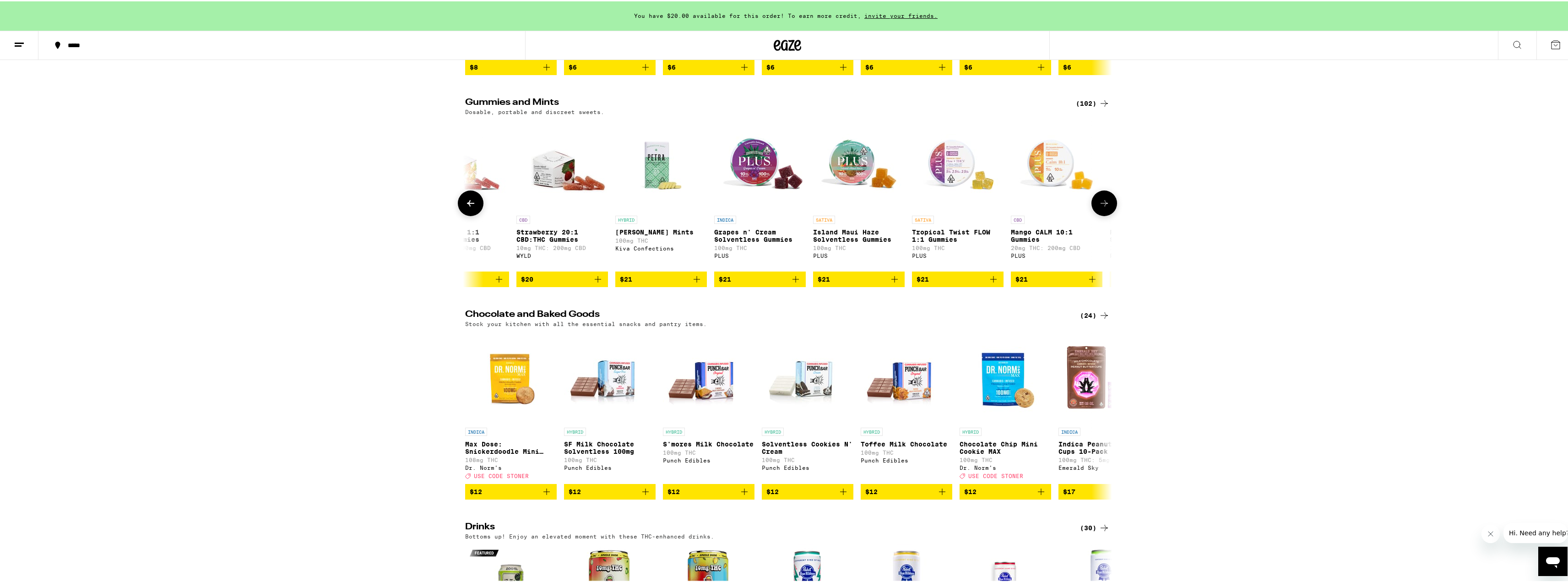
scroll to position [0, 7263]
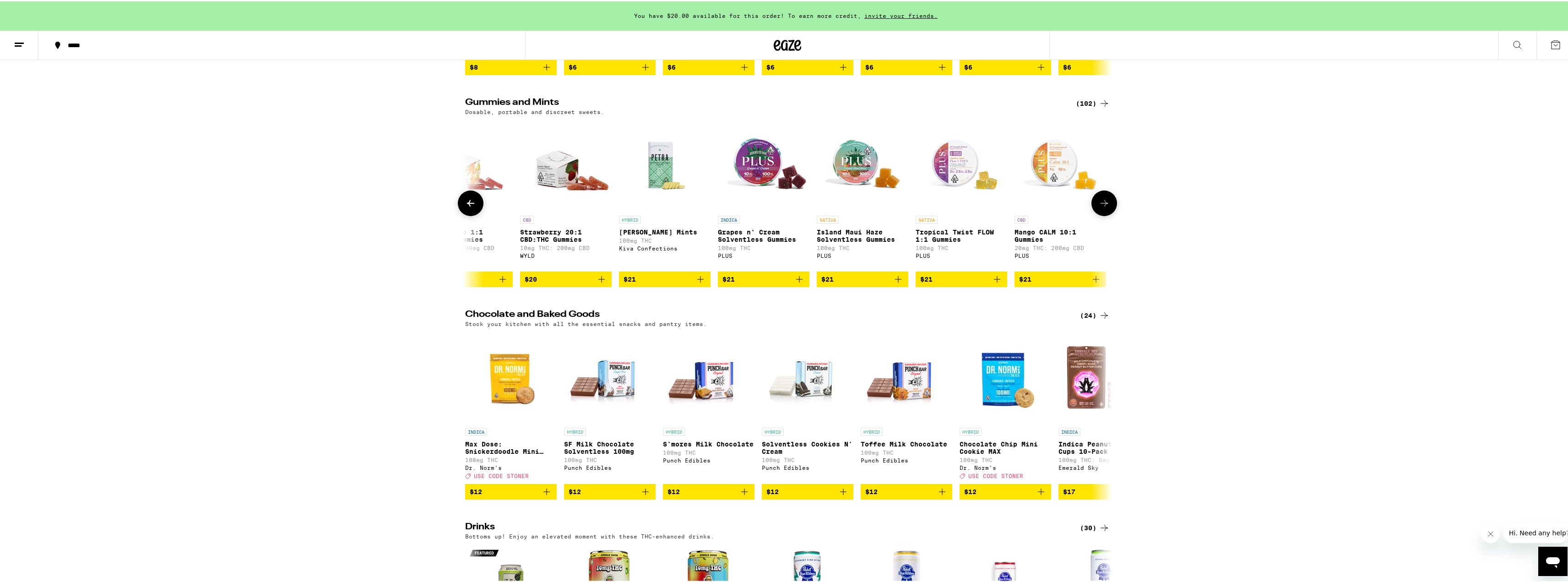
click at [461, 215] on button at bounding box center [470, 201] width 25 height 25
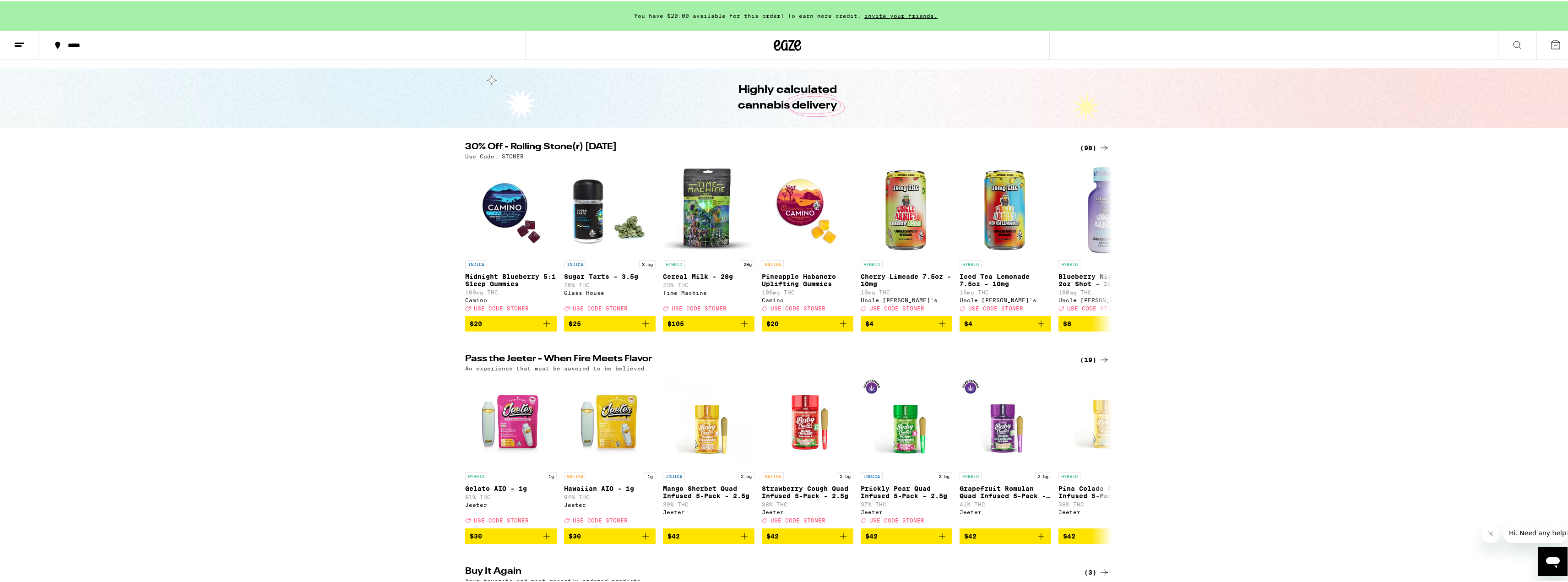
scroll to position [0, 0]
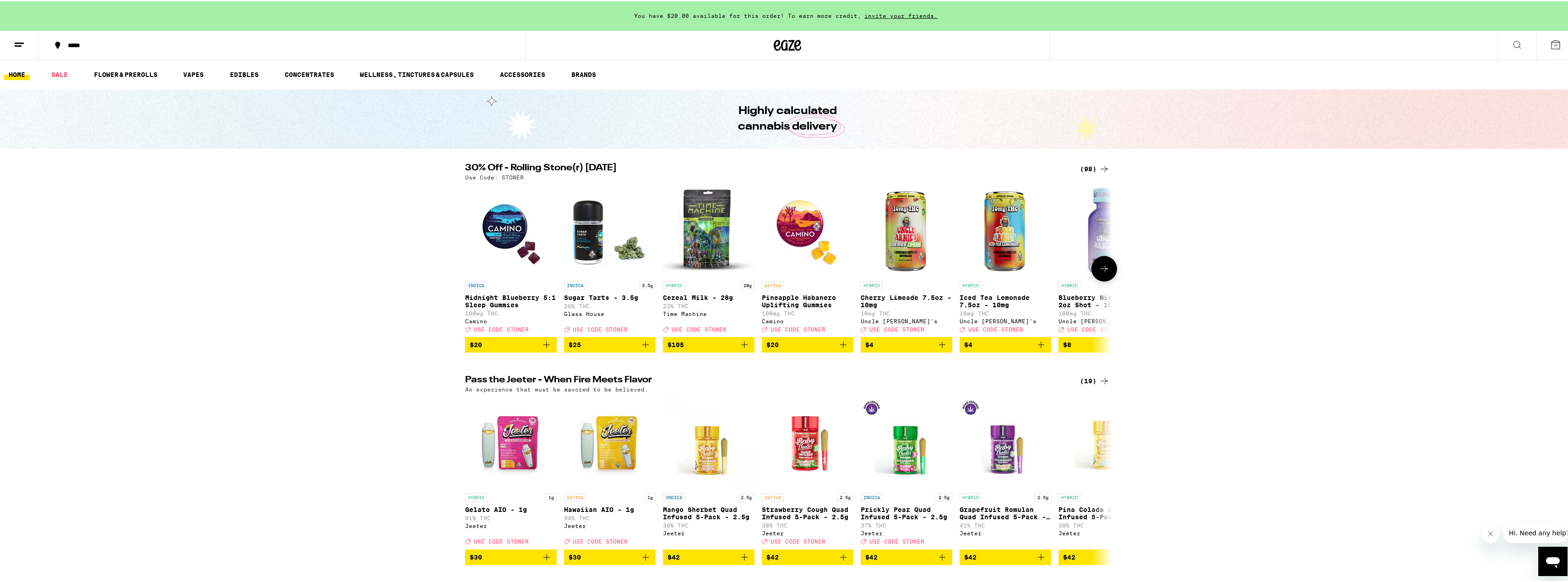
click at [1099, 273] on icon at bounding box center [1104, 267] width 11 height 11
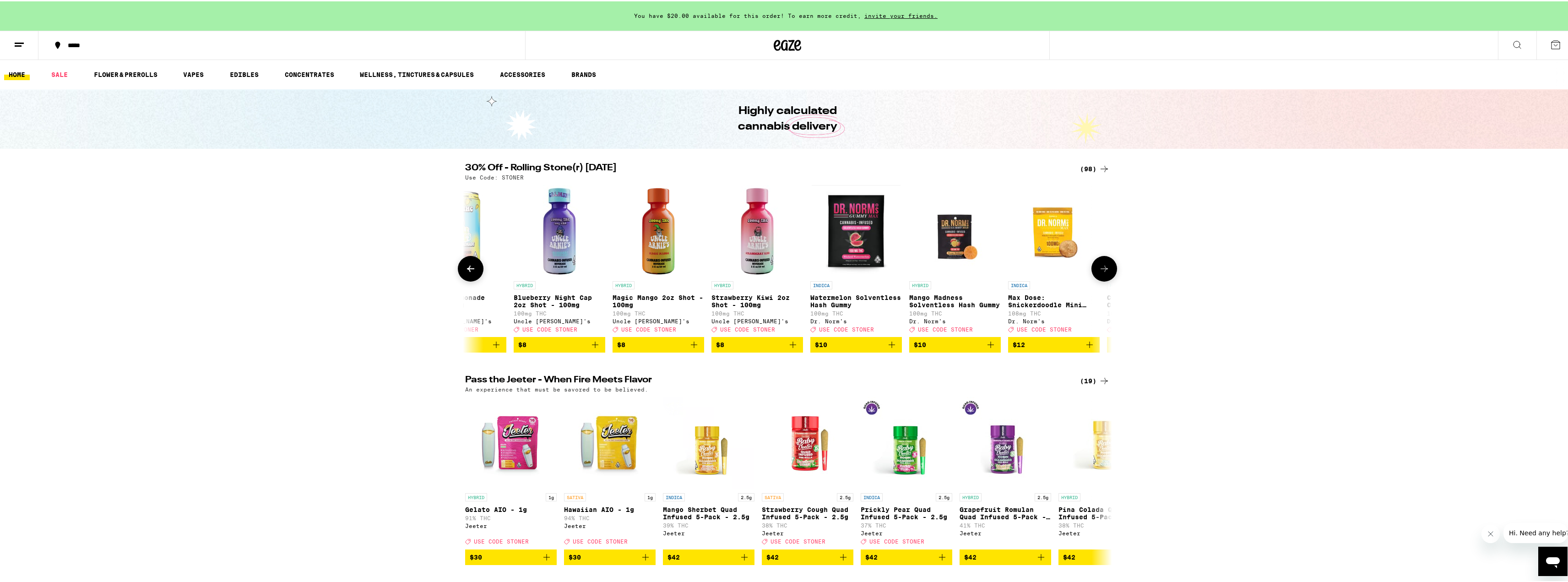
click at [1099, 273] on icon at bounding box center [1104, 267] width 11 height 11
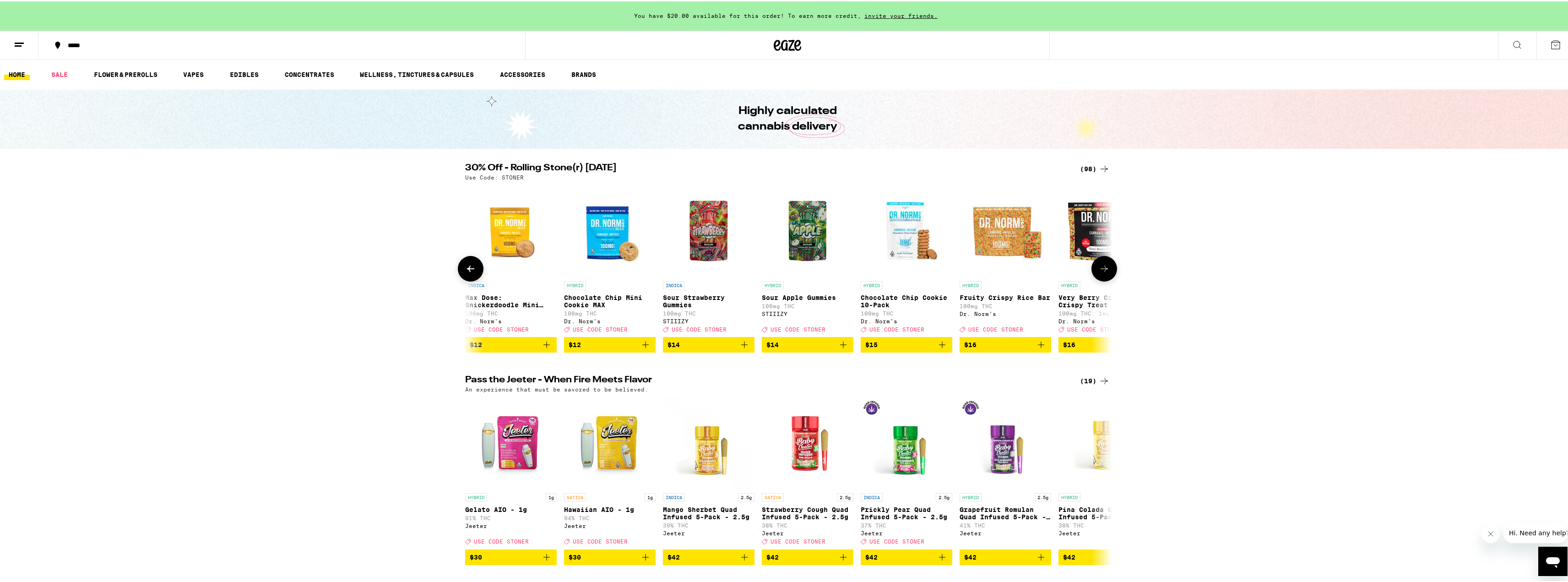
scroll to position [0, 1089]
click at [1097, 278] on button at bounding box center [1104, 267] width 25 height 25
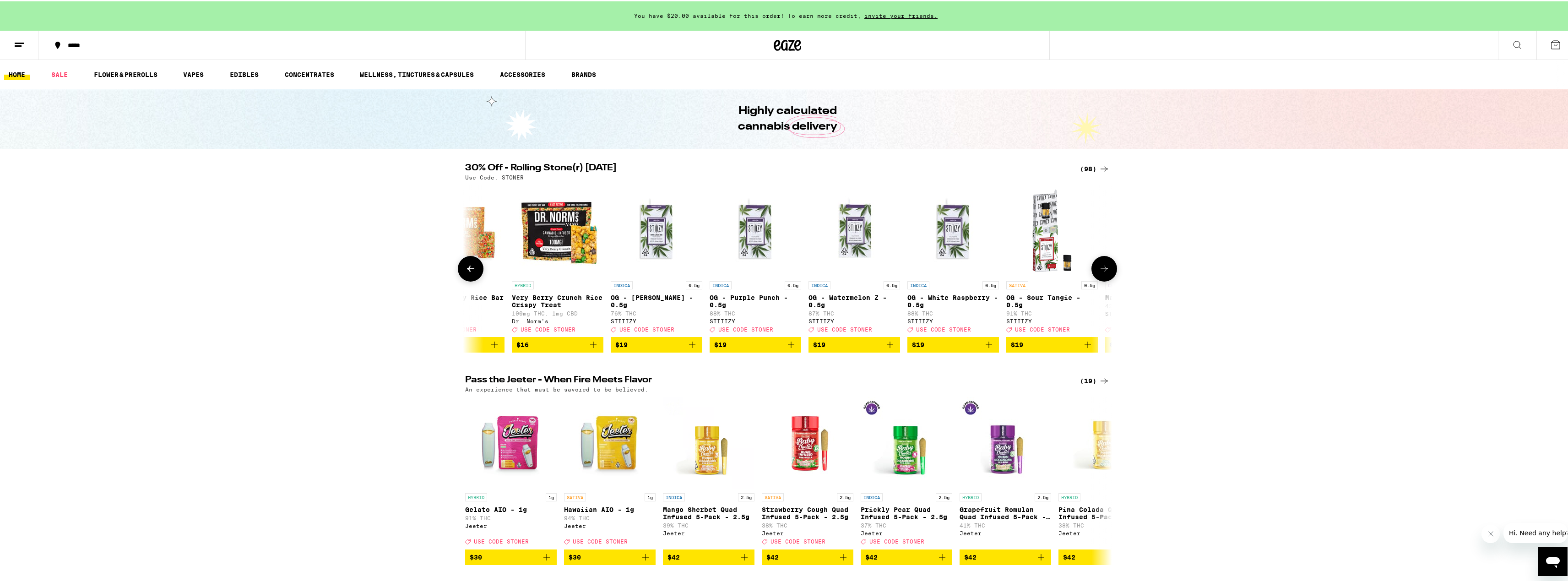
click at [1097, 278] on button at bounding box center [1104, 267] width 25 height 25
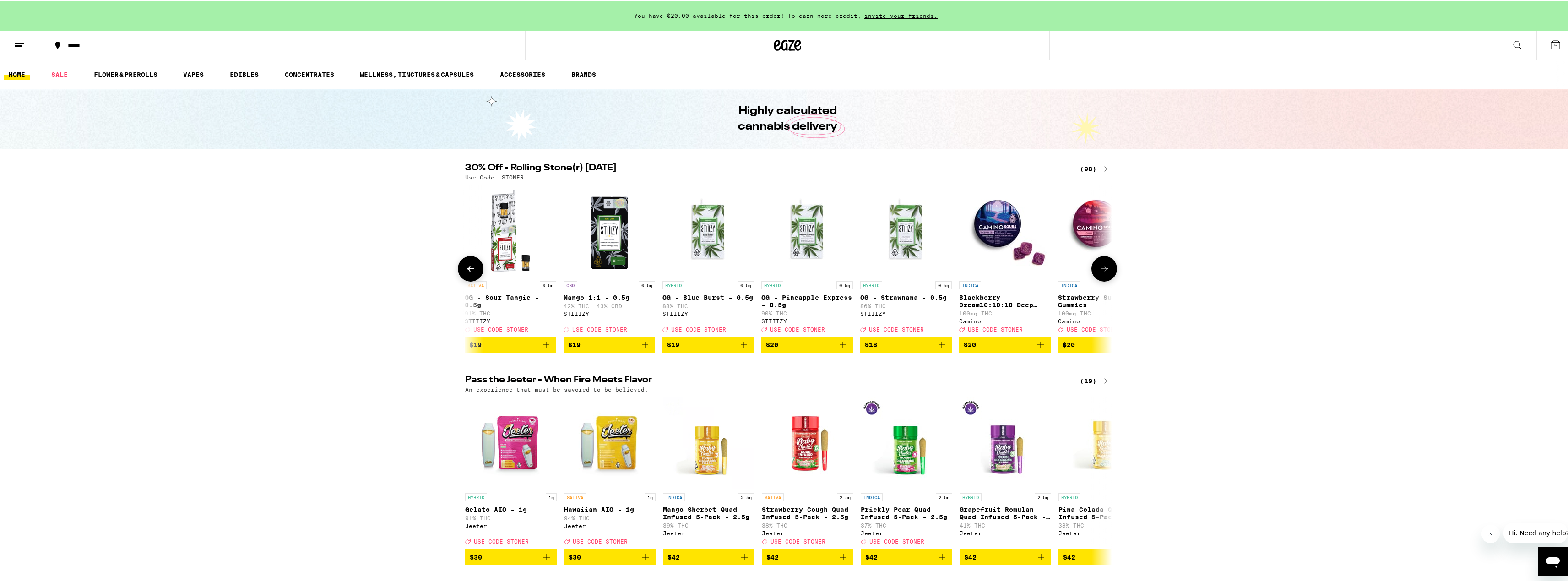
scroll to position [0, 2179]
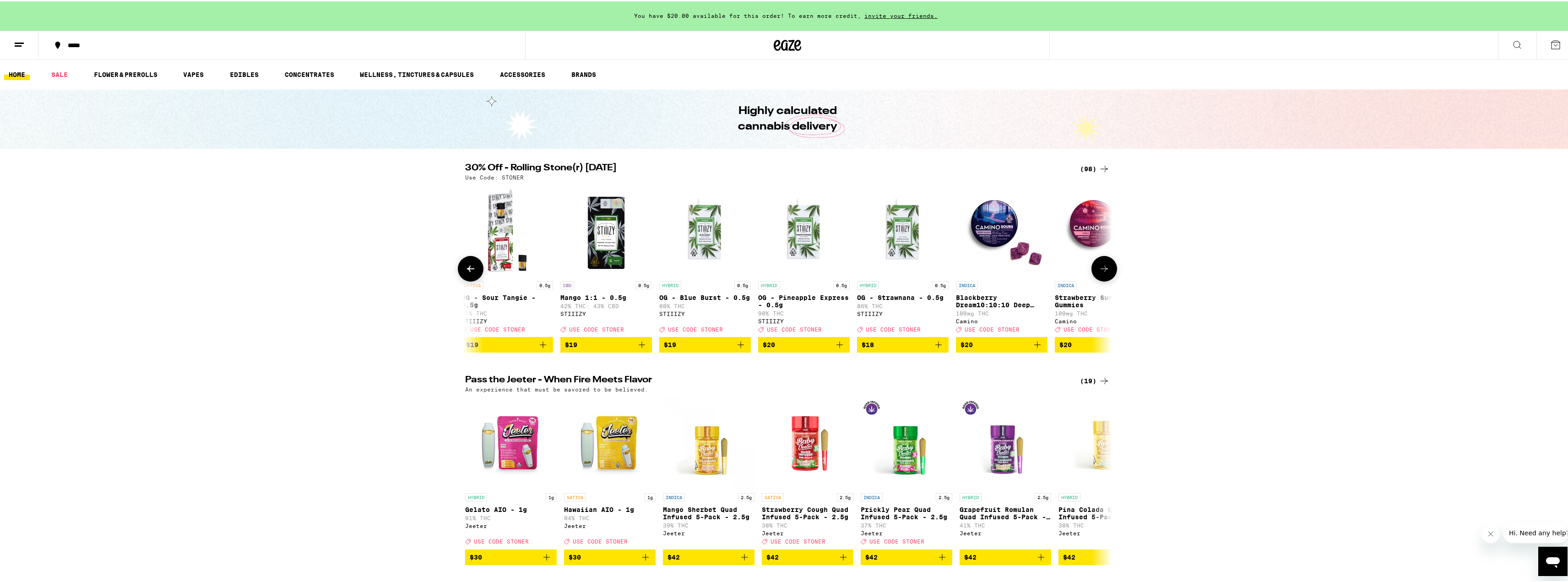
click at [1099, 273] on icon at bounding box center [1104, 267] width 11 height 11
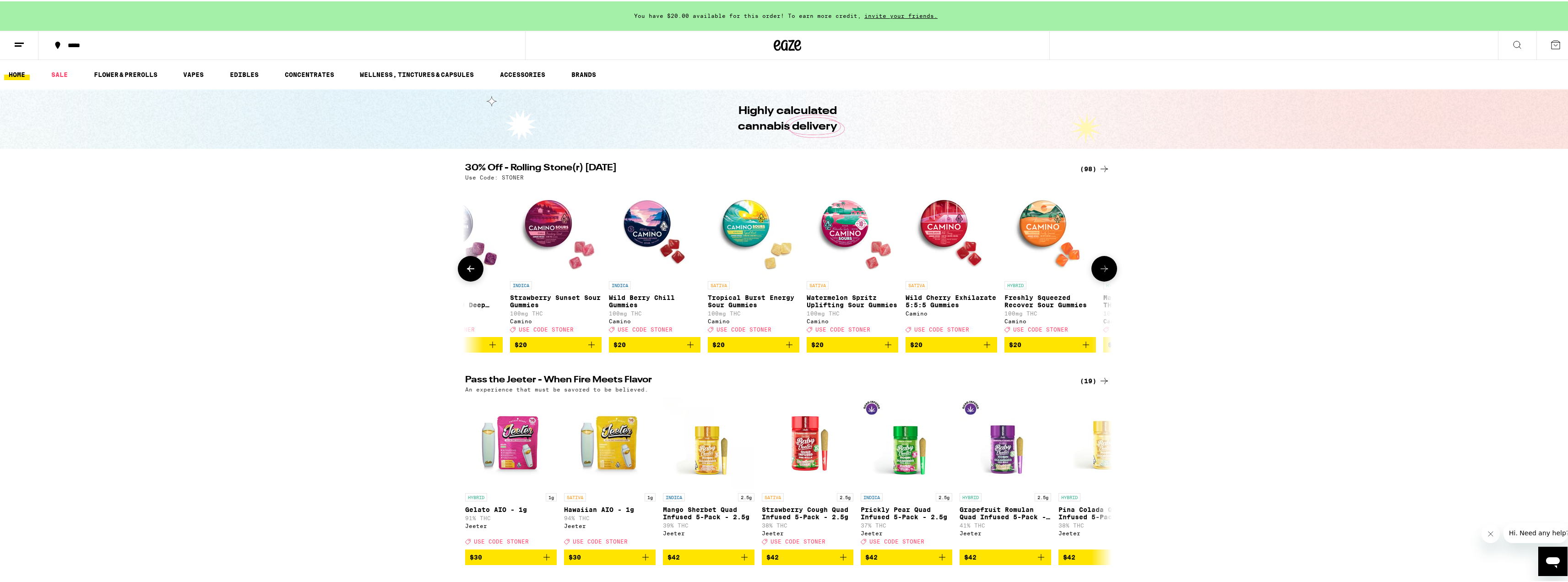
click at [1099, 273] on icon at bounding box center [1104, 267] width 11 height 11
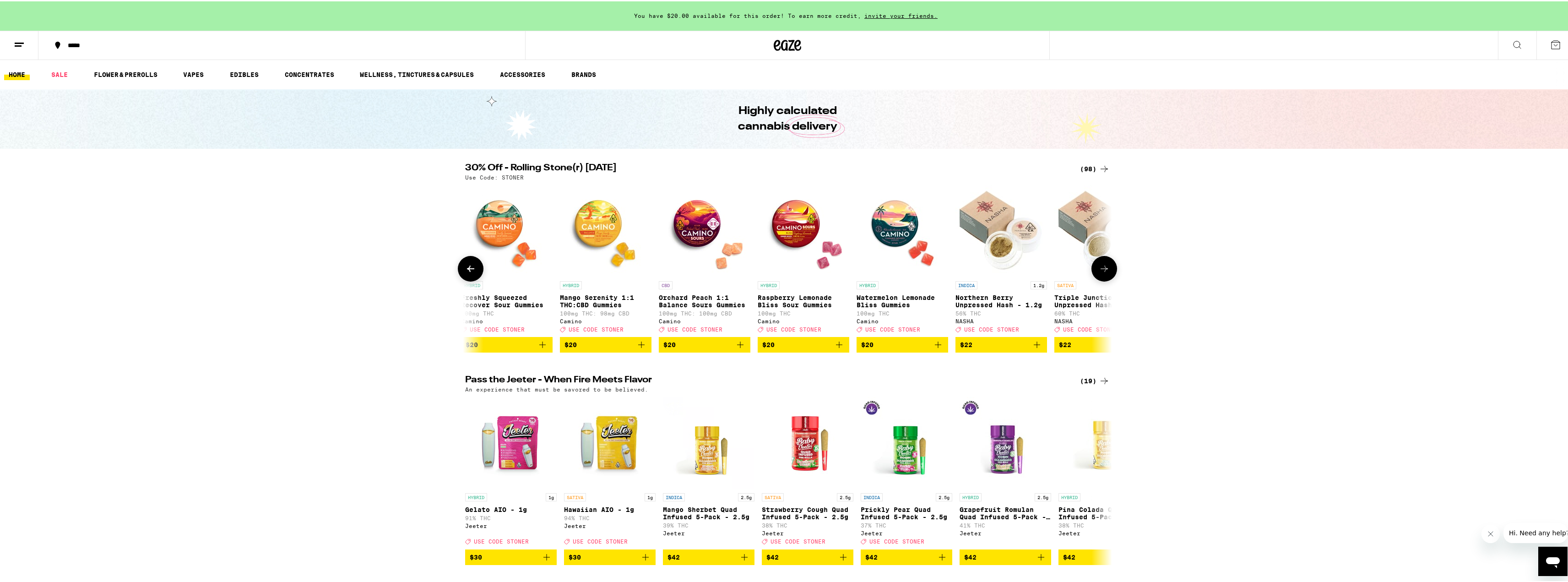
scroll to position [0, 3269]
click at [1099, 273] on icon at bounding box center [1104, 267] width 11 height 11
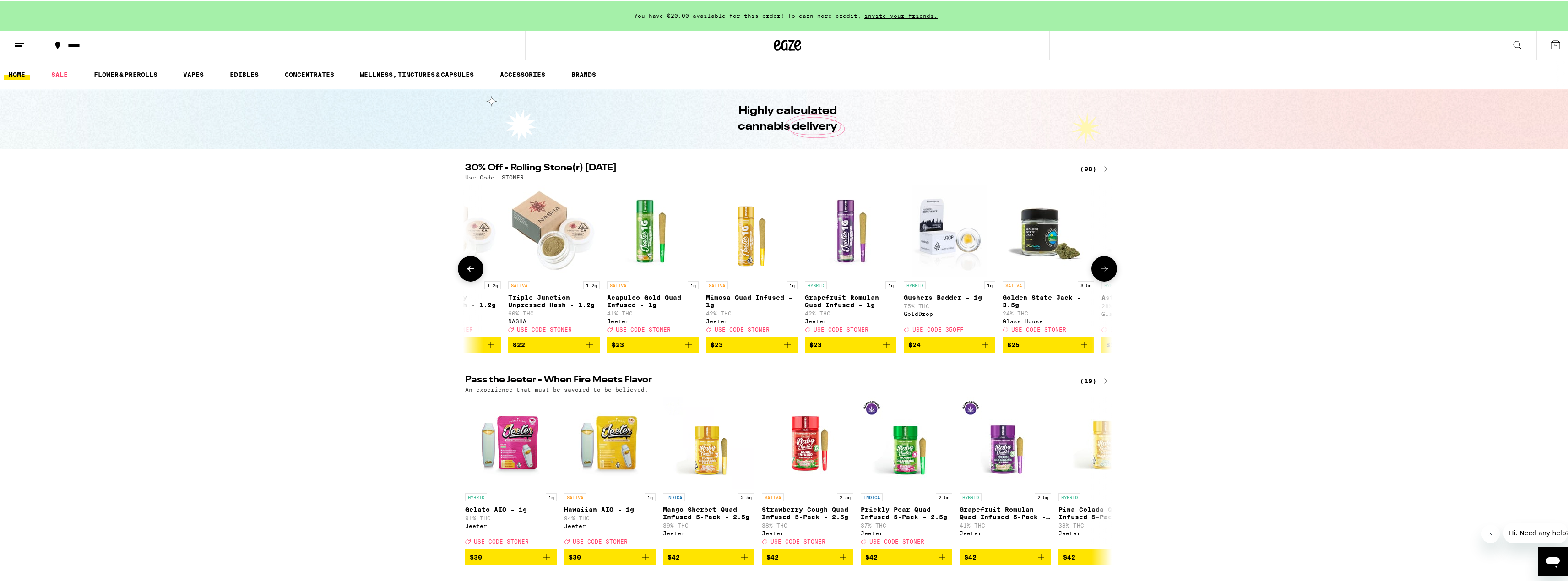
click at [1102, 273] on icon at bounding box center [1104, 267] width 11 height 11
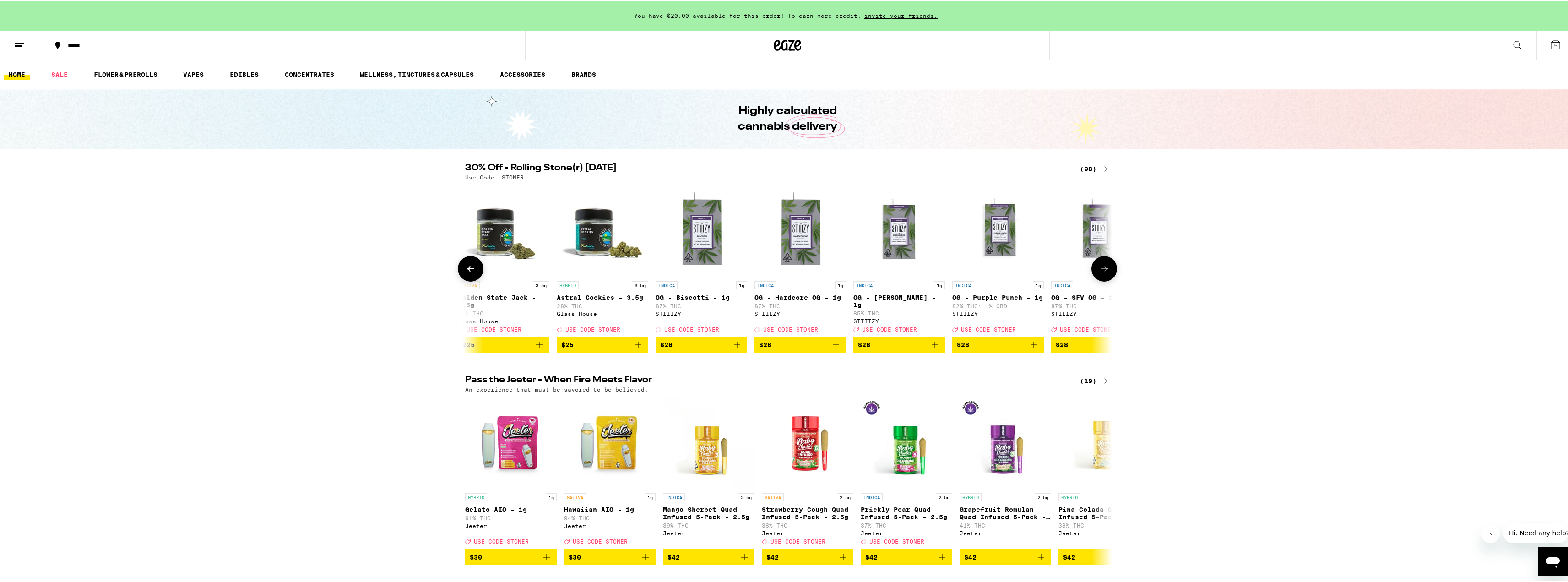
click at [1102, 273] on icon at bounding box center [1104, 267] width 11 height 11
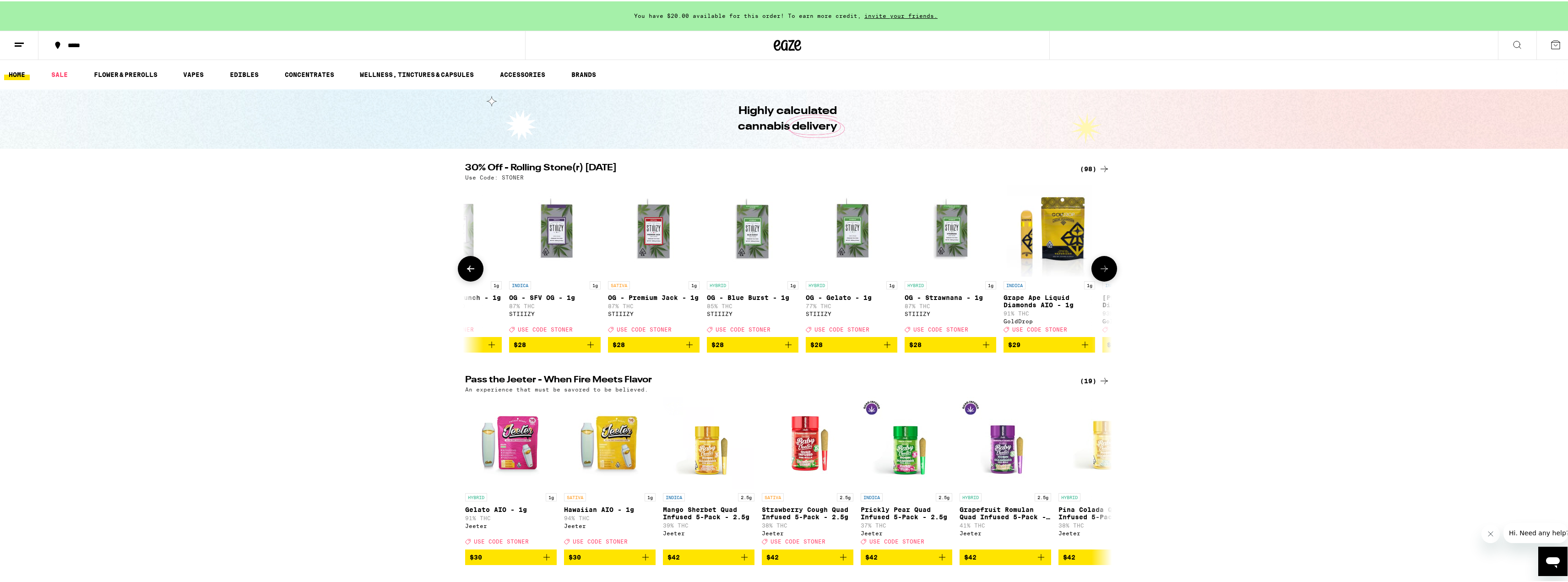
click at [1102, 273] on icon at bounding box center [1104, 267] width 11 height 11
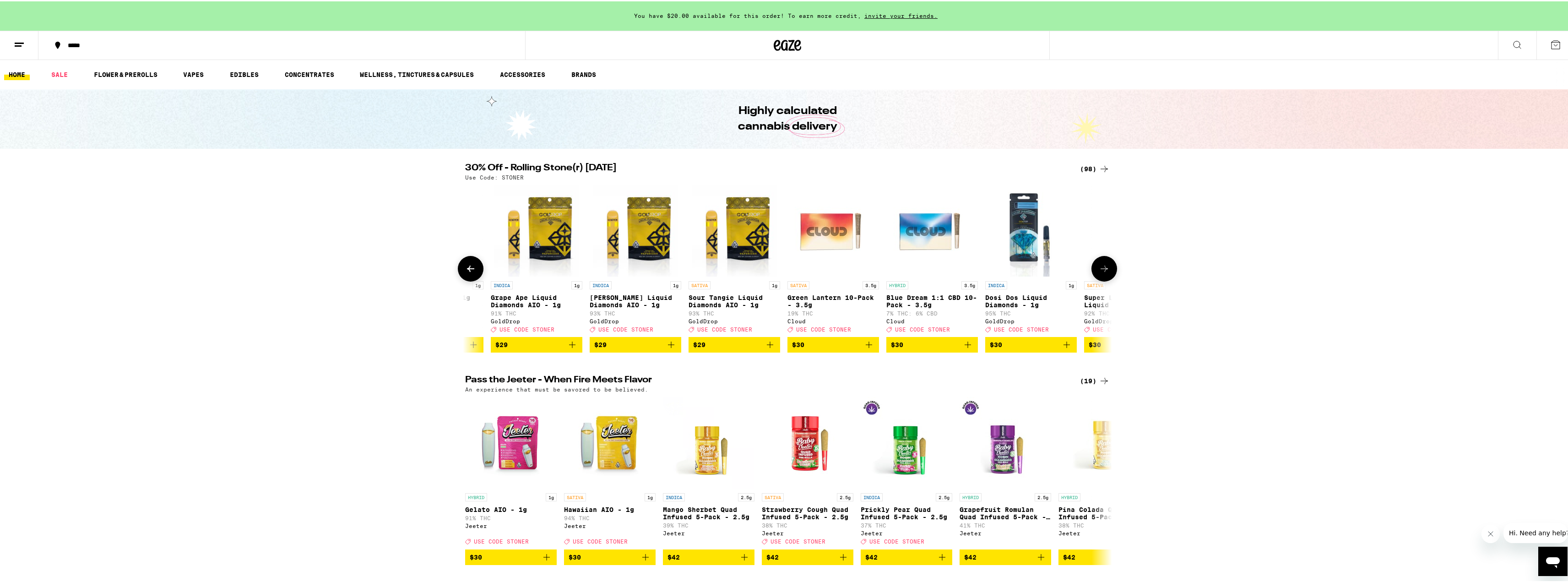
click at [1102, 273] on icon at bounding box center [1104, 267] width 11 height 11
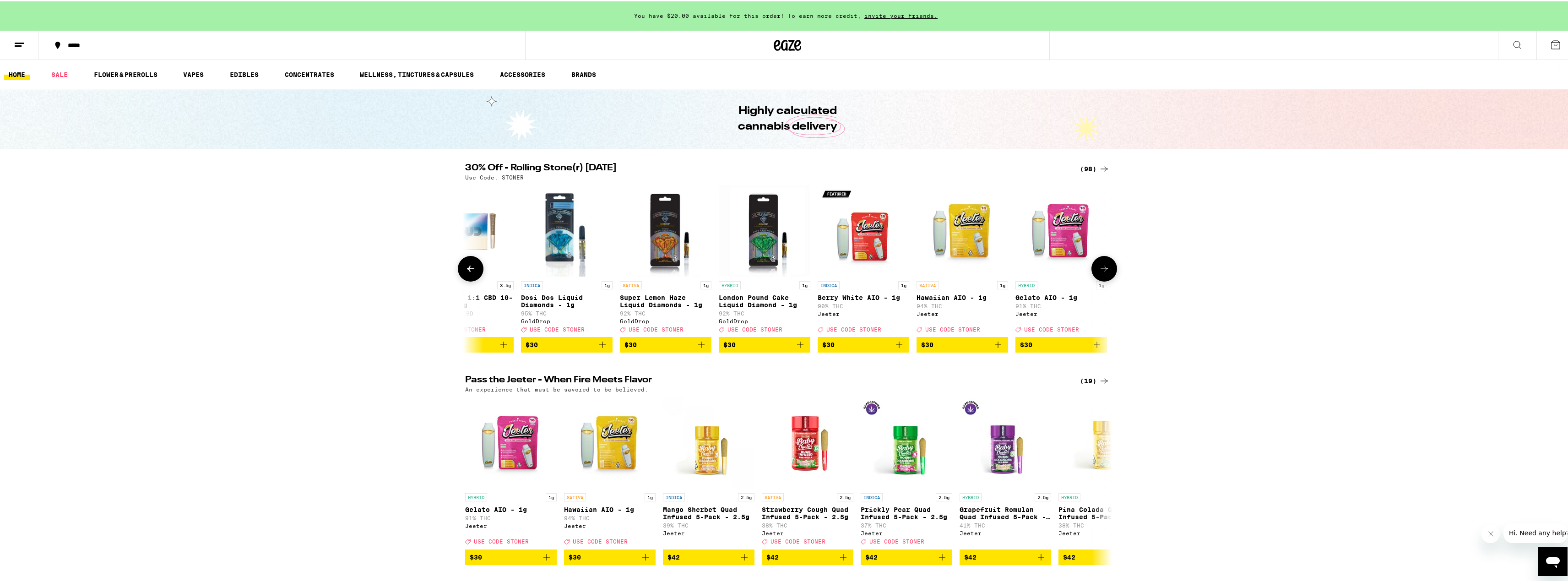
click at [1102, 273] on icon at bounding box center [1104, 267] width 11 height 11
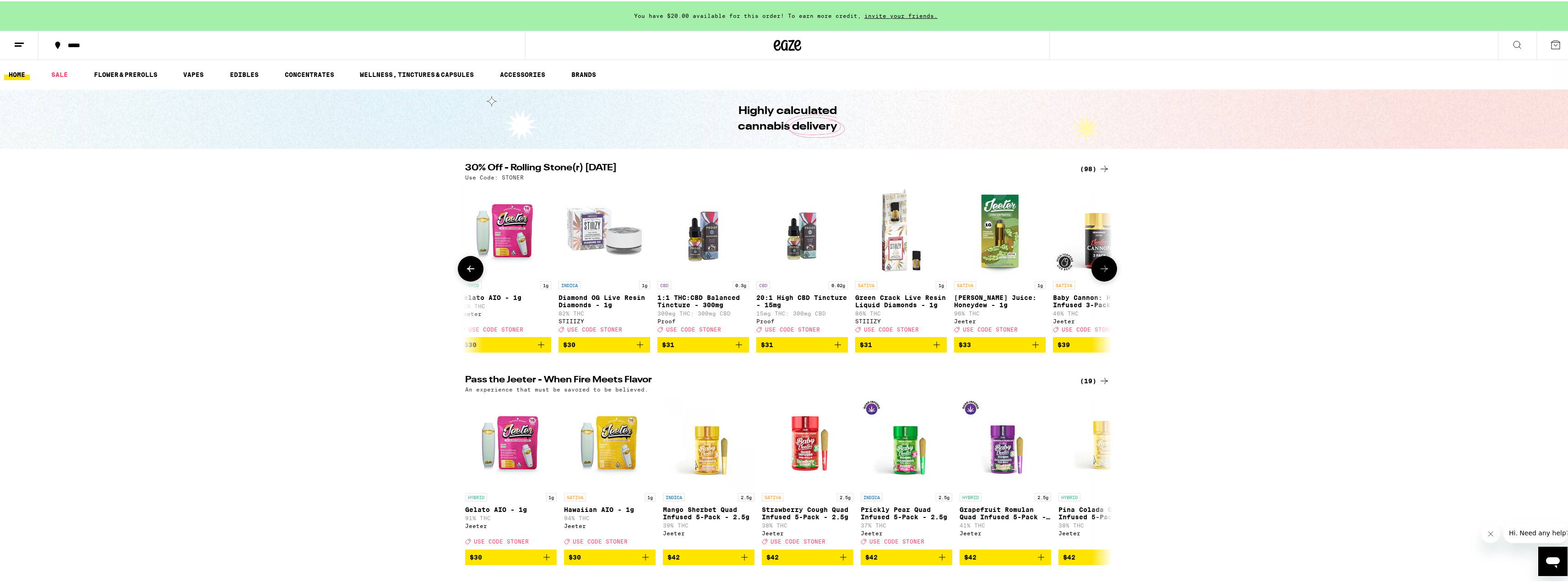
click at [1102, 273] on icon at bounding box center [1104, 267] width 11 height 11
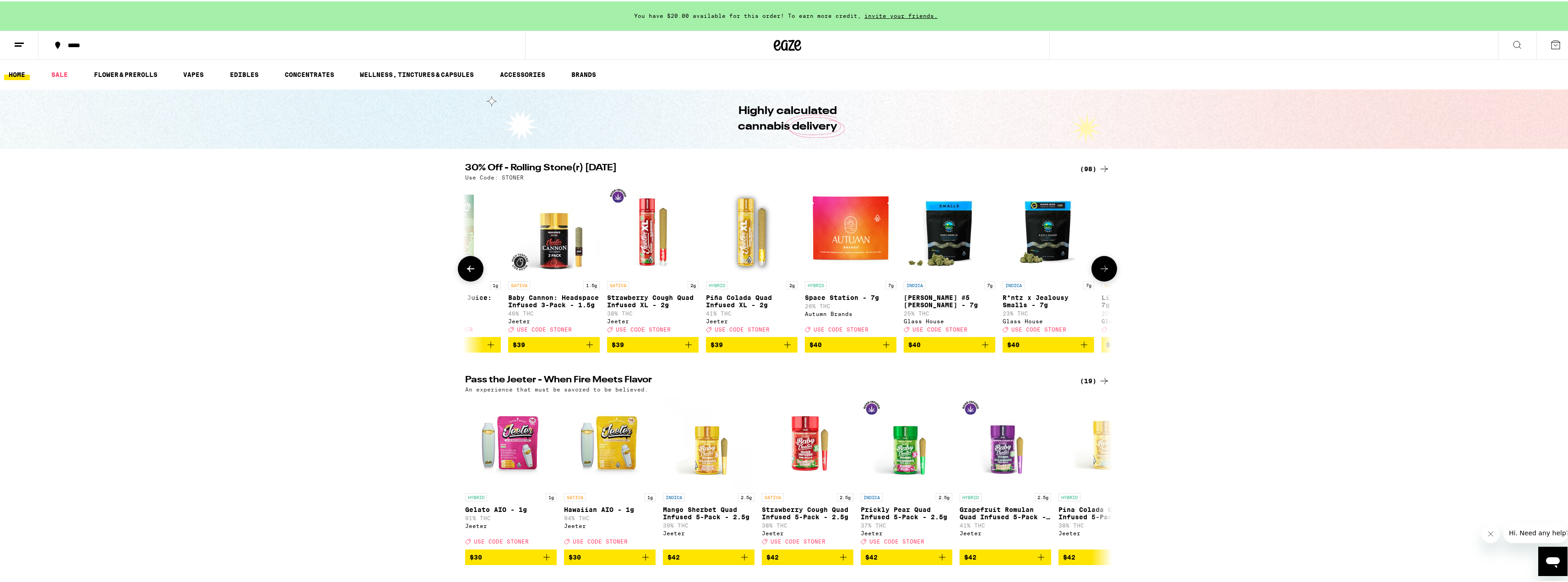
click at [1102, 273] on icon at bounding box center [1104, 267] width 11 height 11
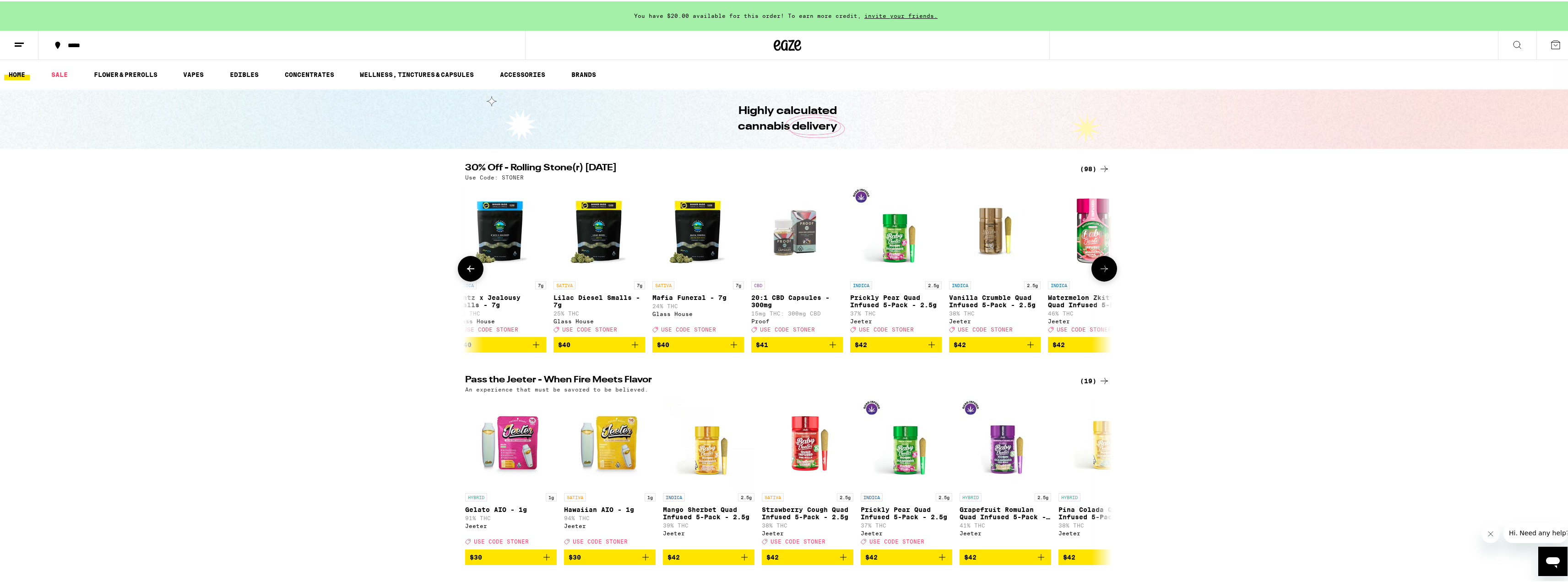
click at [1102, 273] on icon at bounding box center [1104, 267] width 11 height 11
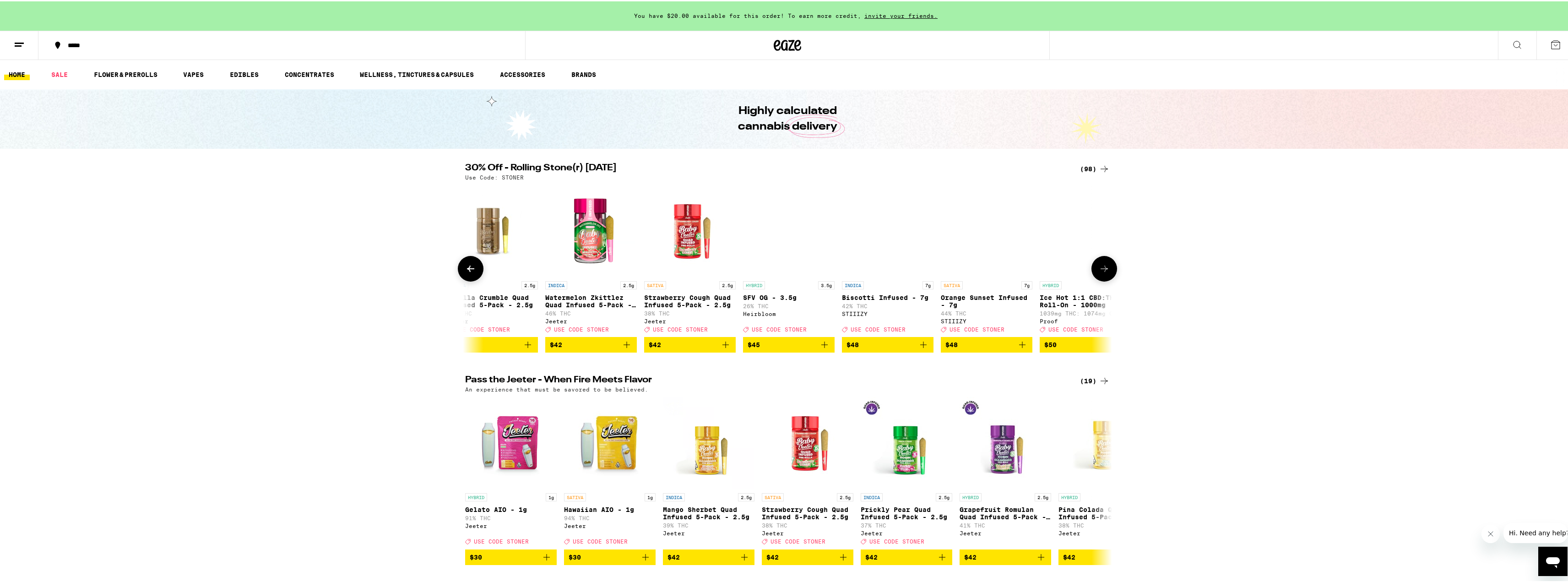
click at [1102, 273] on icon at bounding box center [1104, 267] width 11 height 11
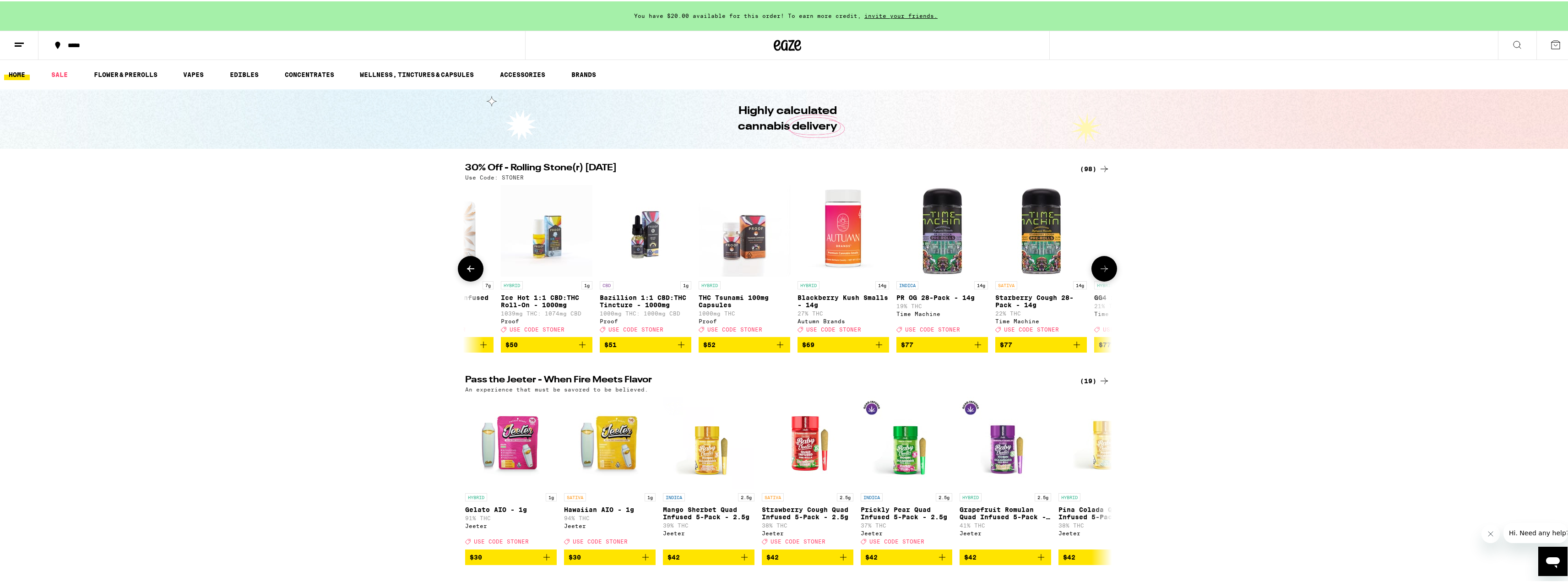
click at [1102, 273] on icon at bounding box center [1104, 267] width 11 height 11
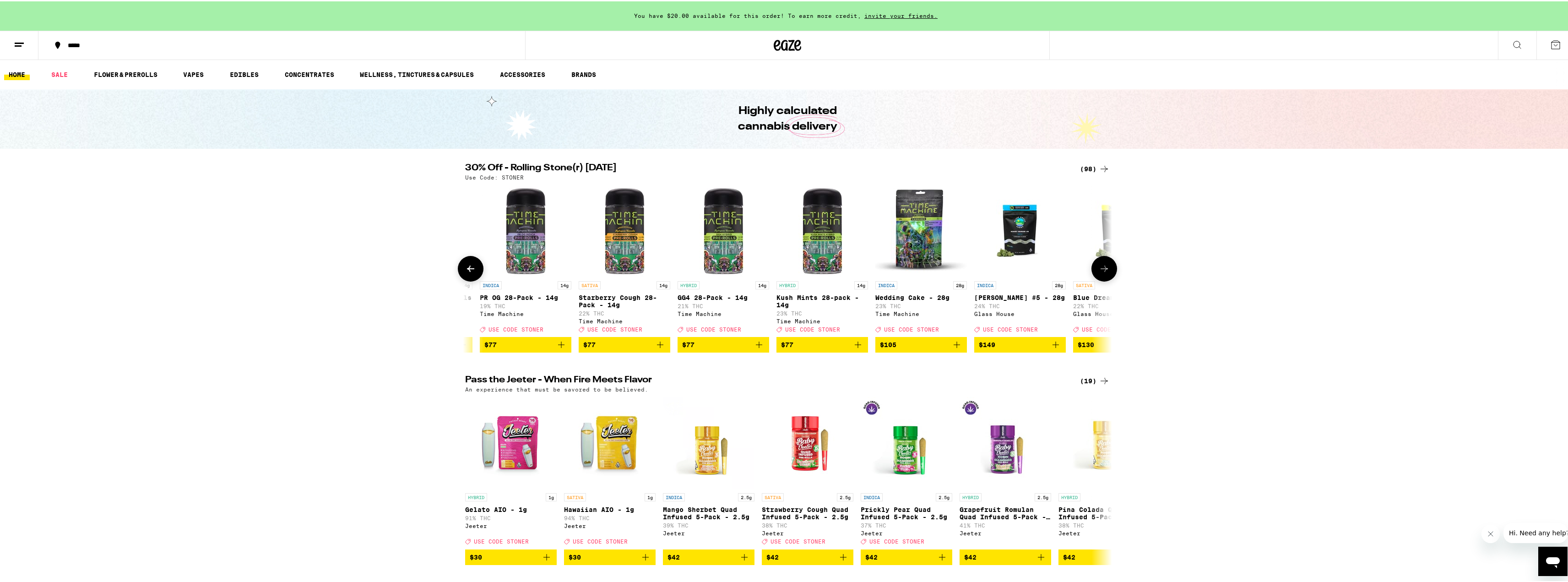
click at [1102, 273] on icon at bounding box center [1104, 267] width 11 height 11
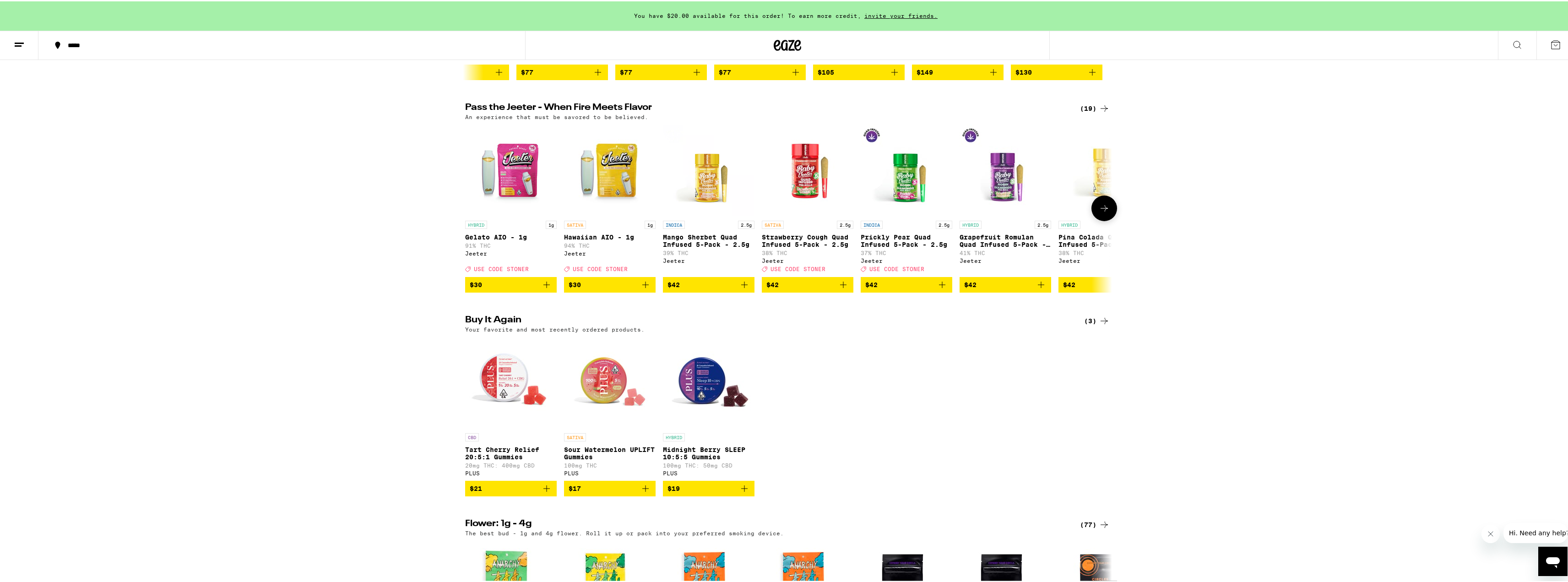
scroll to position [458, 0]
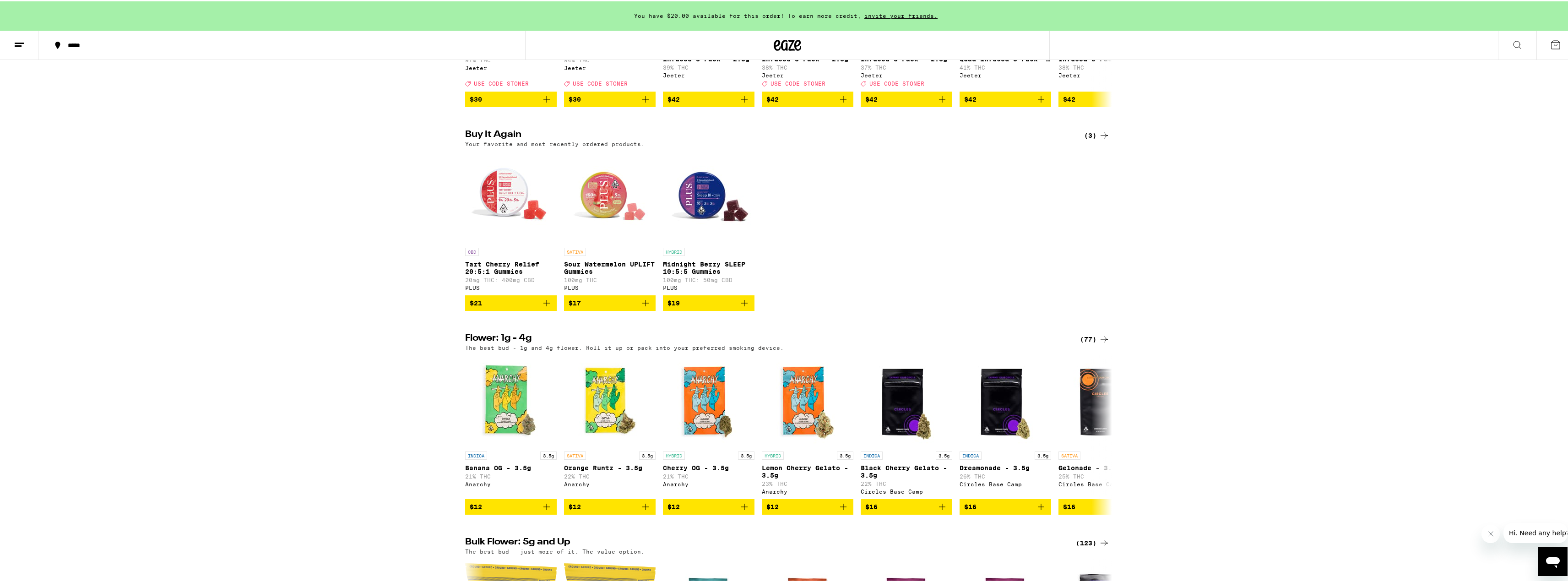
click at [649, 309] on button "$17" at bounding box center [610, 301] width 92 height 15
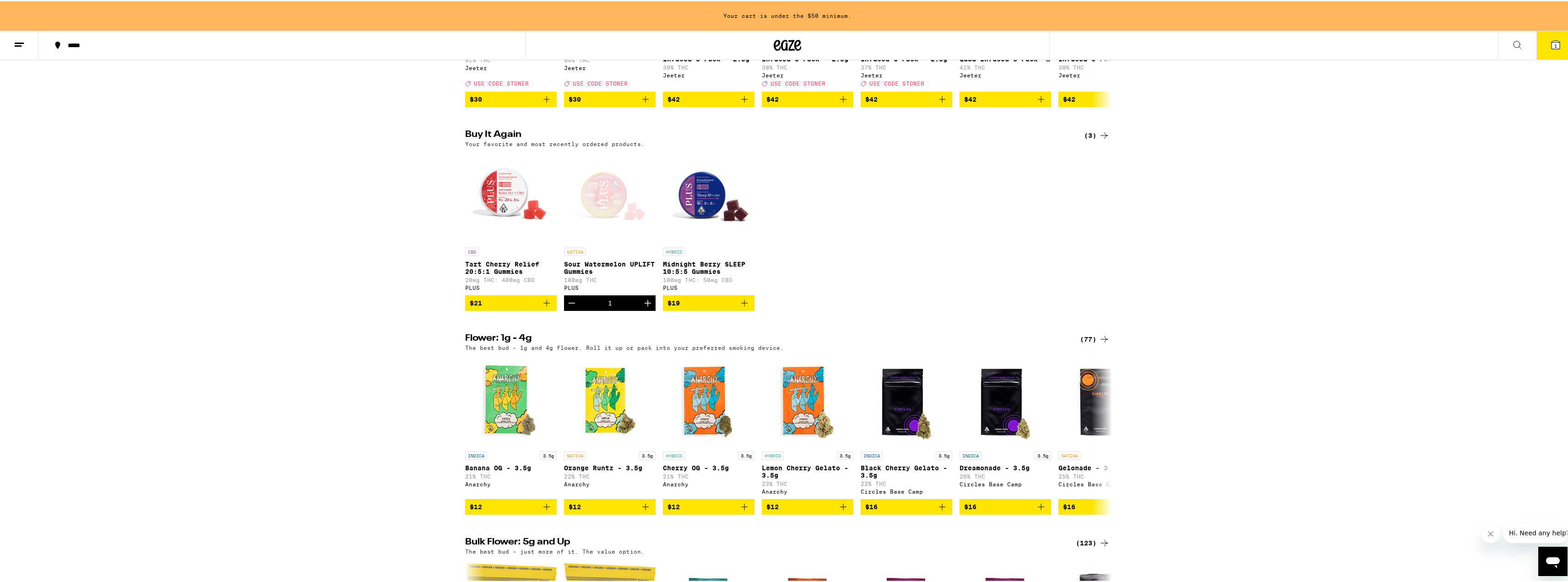
click at [496, 211] on img "Open page for Tart Cherry Relief 20:5:1 Gummies from PLUS" at bounding box center [510, 196] width 92 height 92
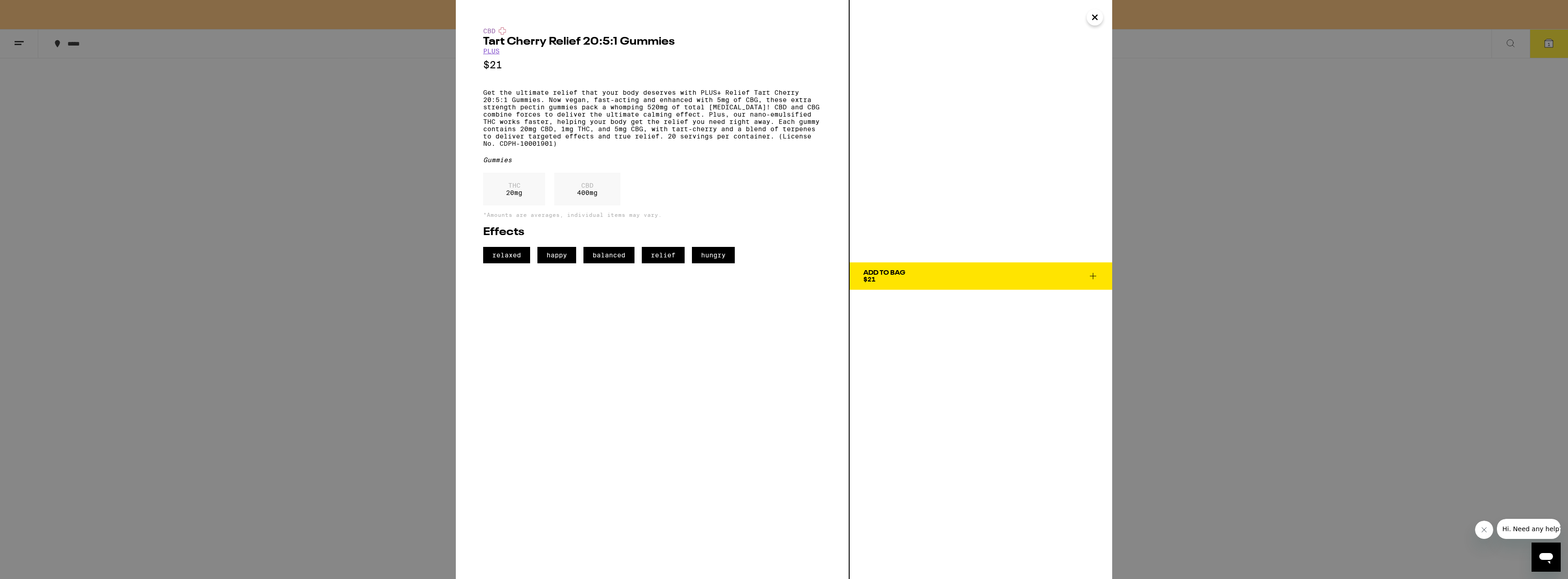
click at [345, 271] on div "CBD Tart Cherry Relief 20:5:1 Gummies PLUS $21 Get the ultimate relief that you…" at bounding box center [784, 289] width 1568 height 579
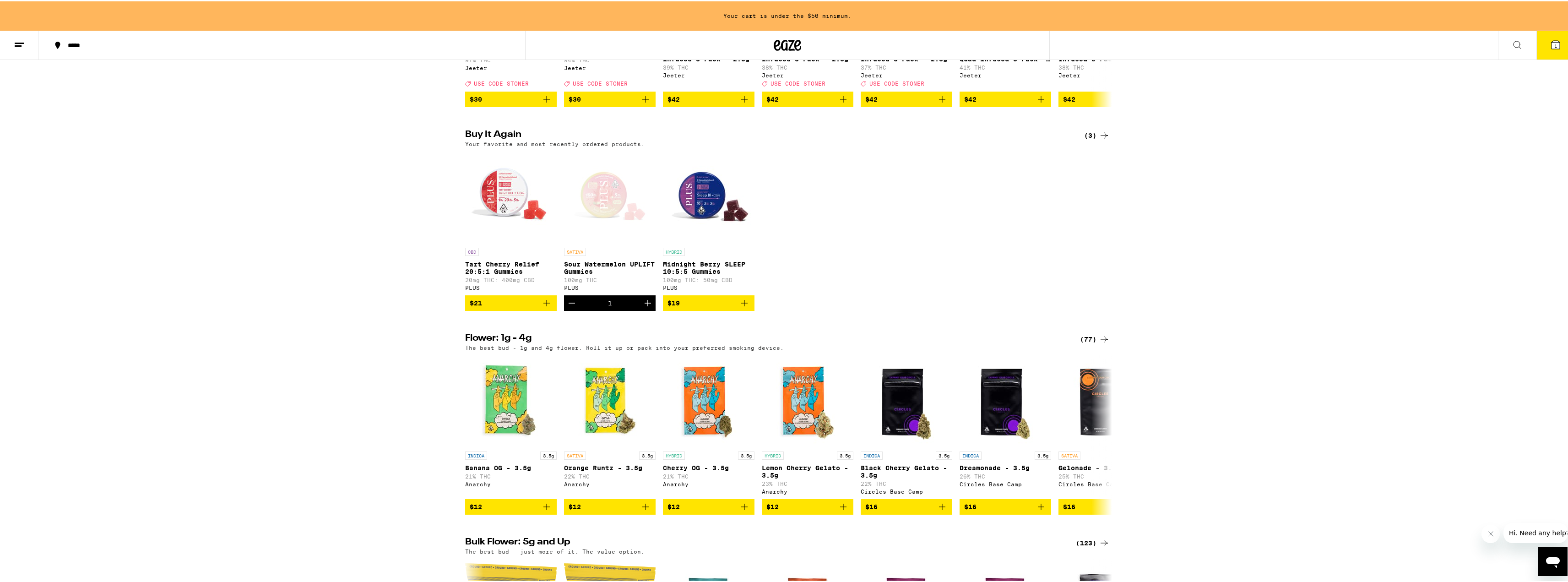
click at [505, 307] on span "$21" at bounding box center [510, 301] width 82 height 11
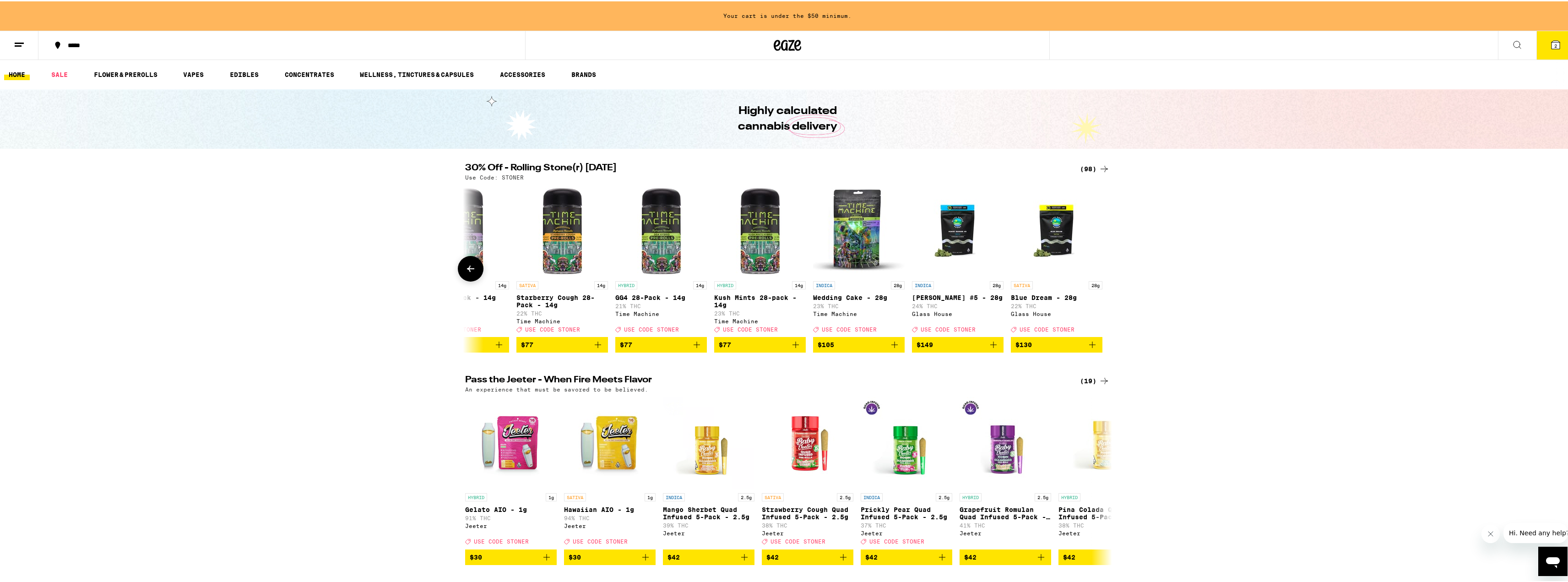
click at [473, 274] on button at bounding box center [470, 267] width 25 height 25
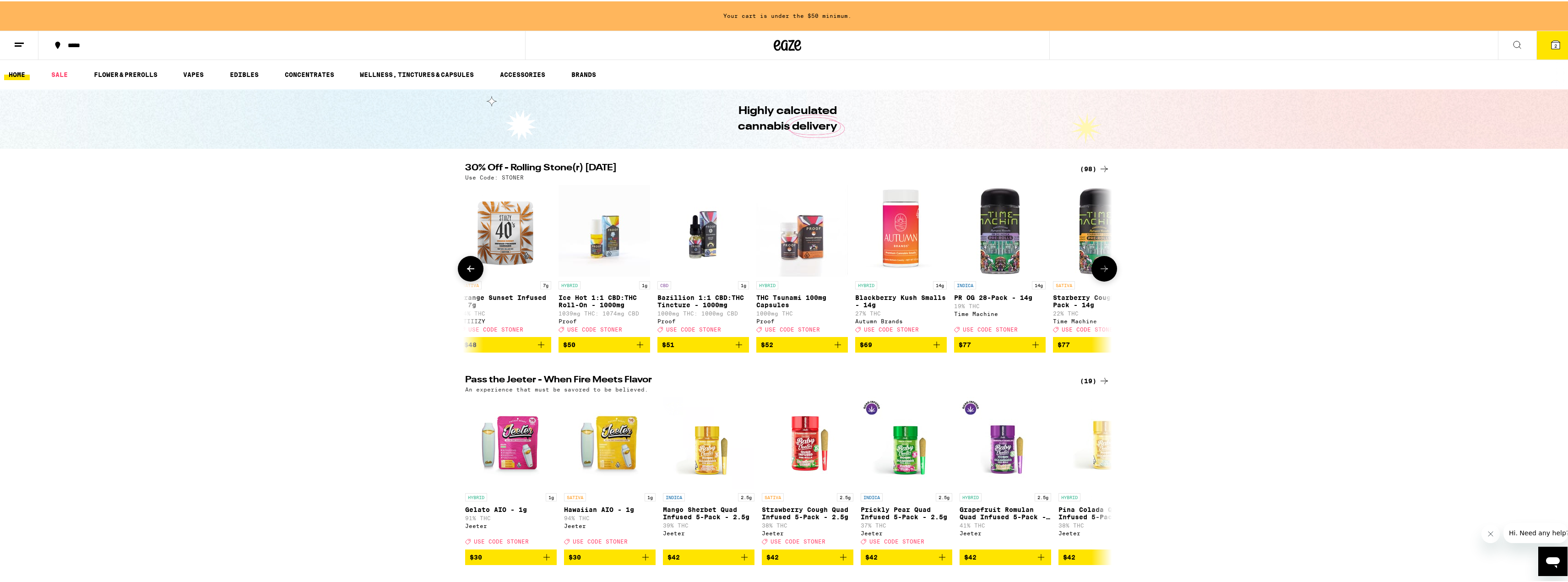
click at [473, 274] on button at bounding box center [470, 267] width 25 height 25
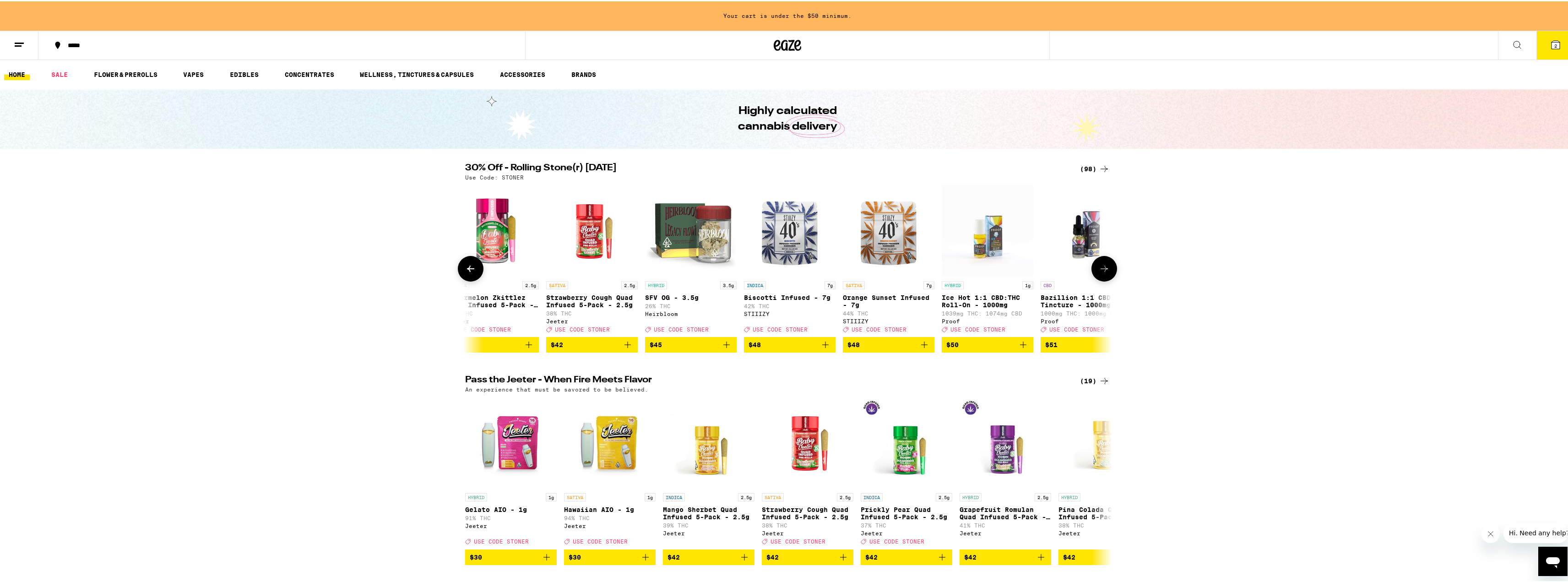
click at [472, 273] on icon at bounding box center [470, 267] width 11 height 11
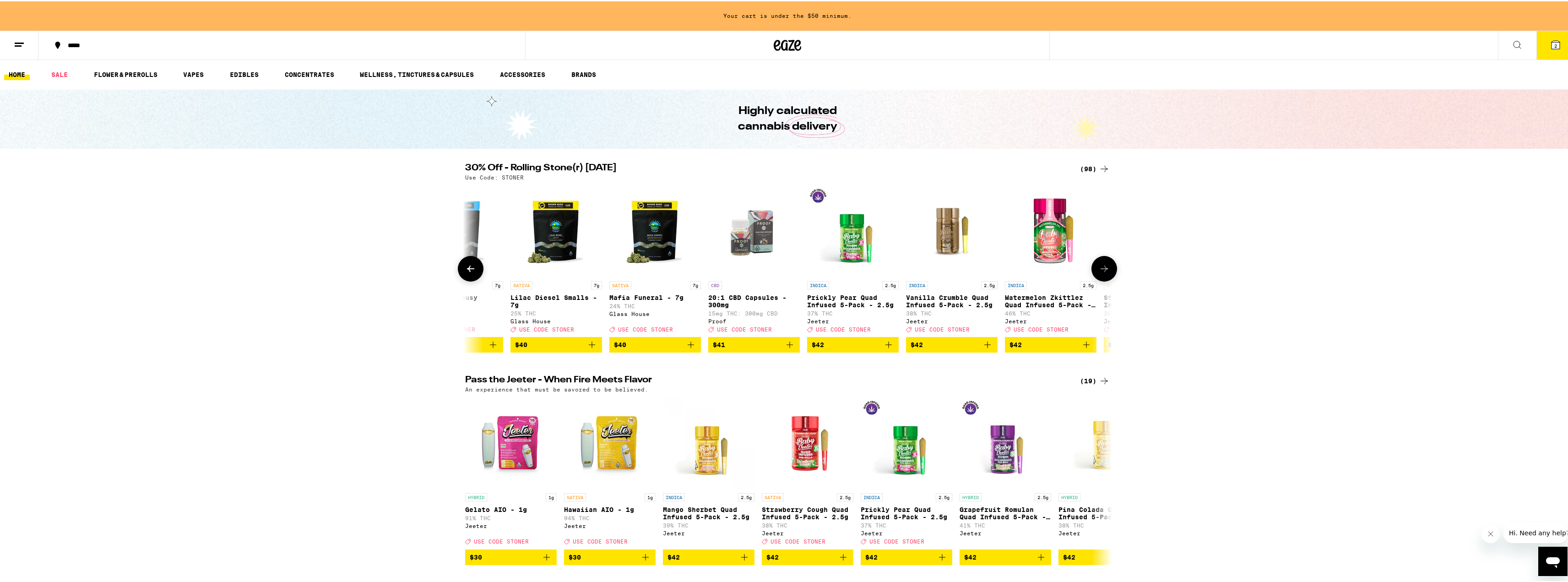
click at [472, 273] on icon at bounding box center [470, 267] width 11 height 11
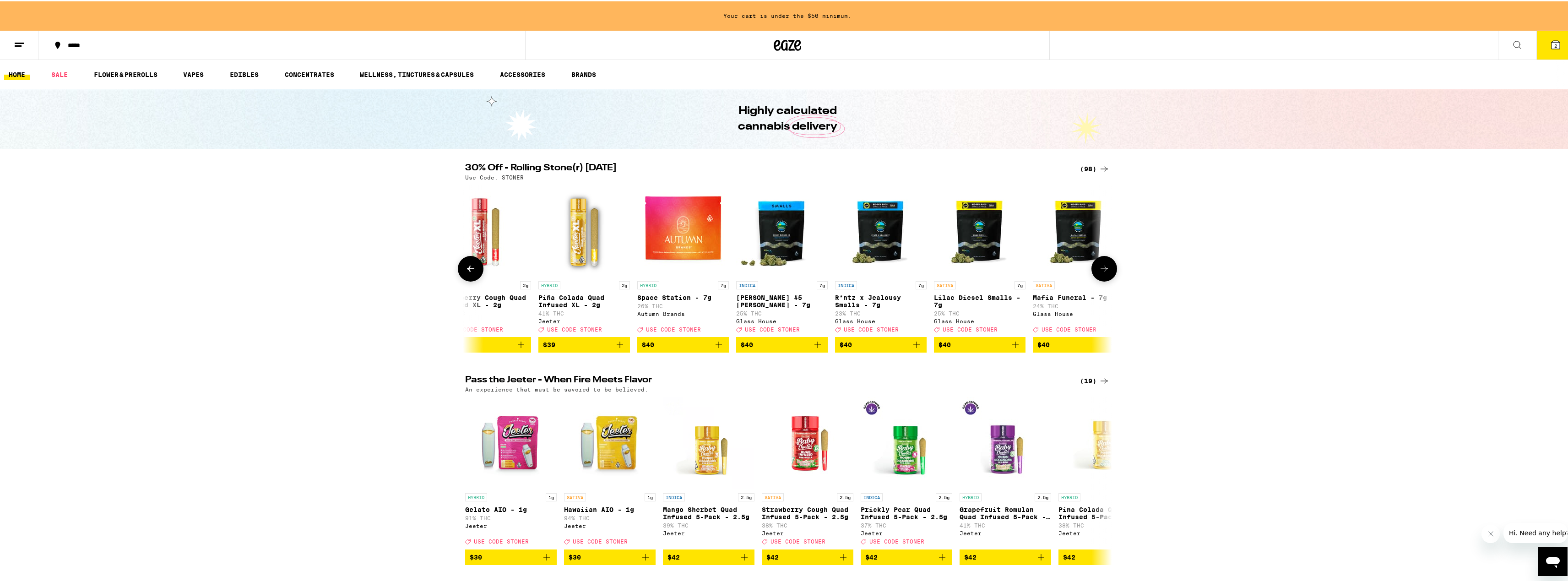
click at [472, 273] on icon at bounding box center [470, 267] width 11 height 11
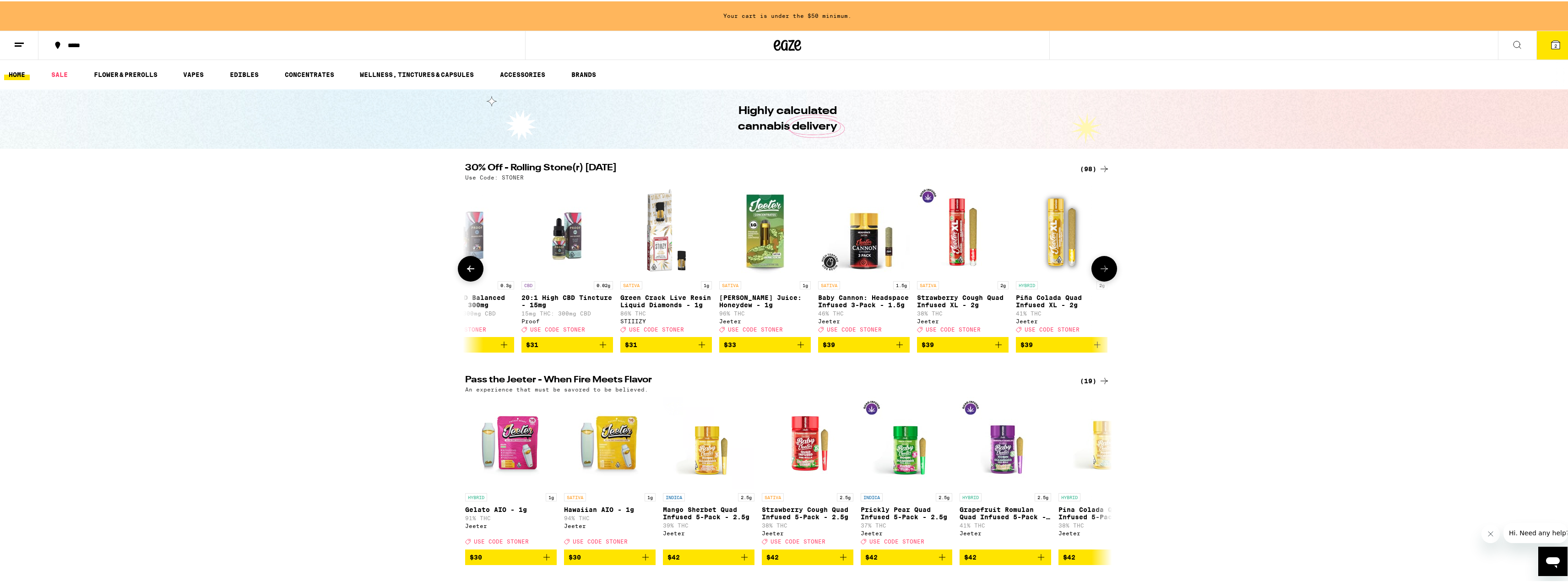
click at [472, 273] on icon at bounding box center [470, 267] width 11 height 11
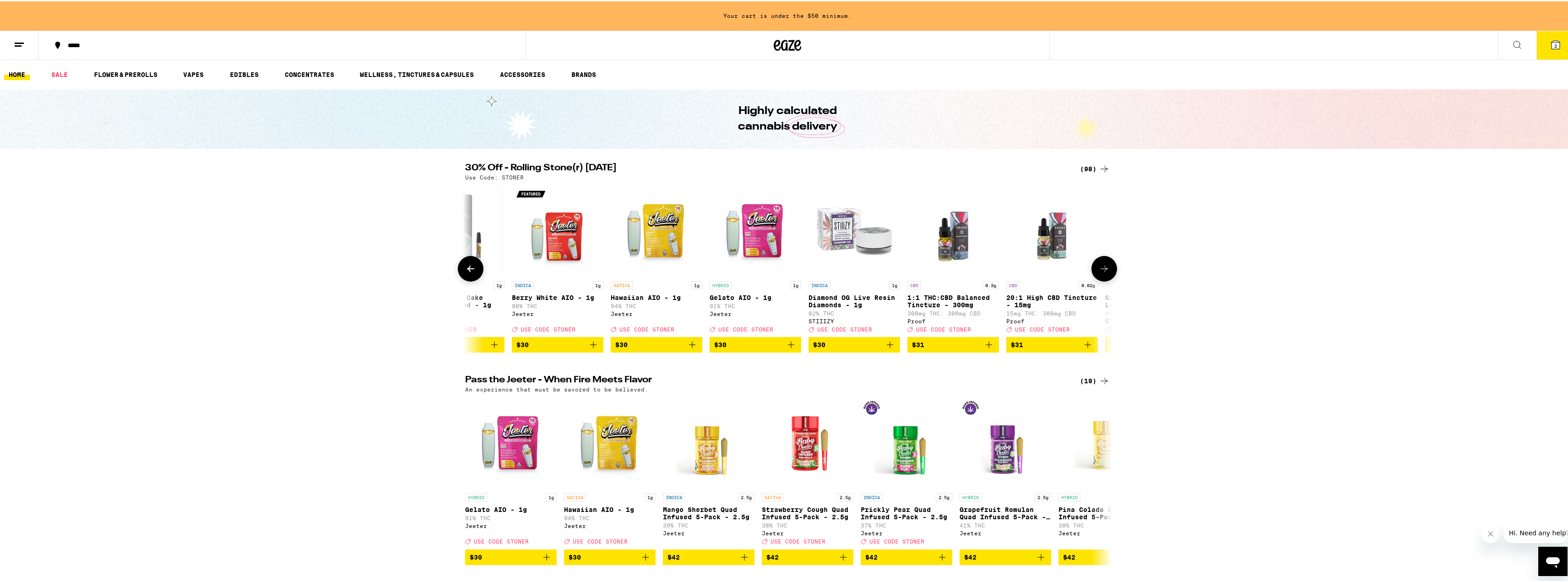
click at [472, 273] on icon at bounding box center [470, 267] width 11 height 11
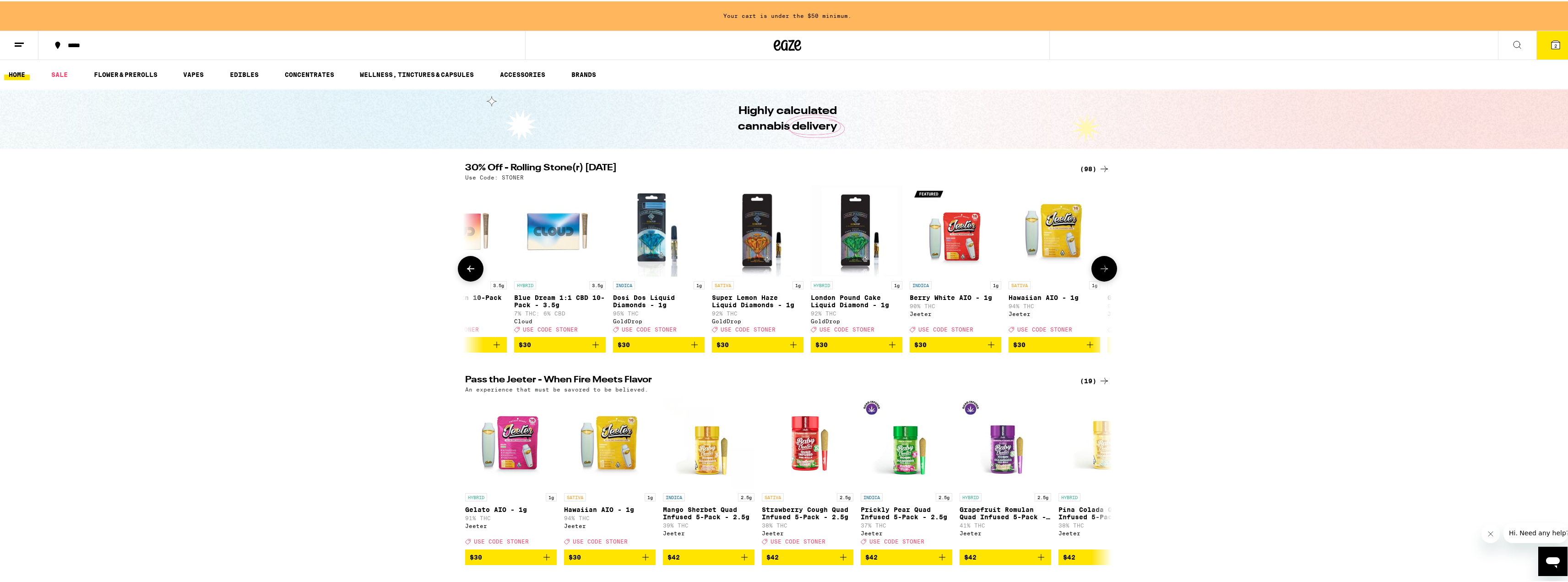
click at [472, 273] on icon at bounding box center [470, 267] width 11 height 11
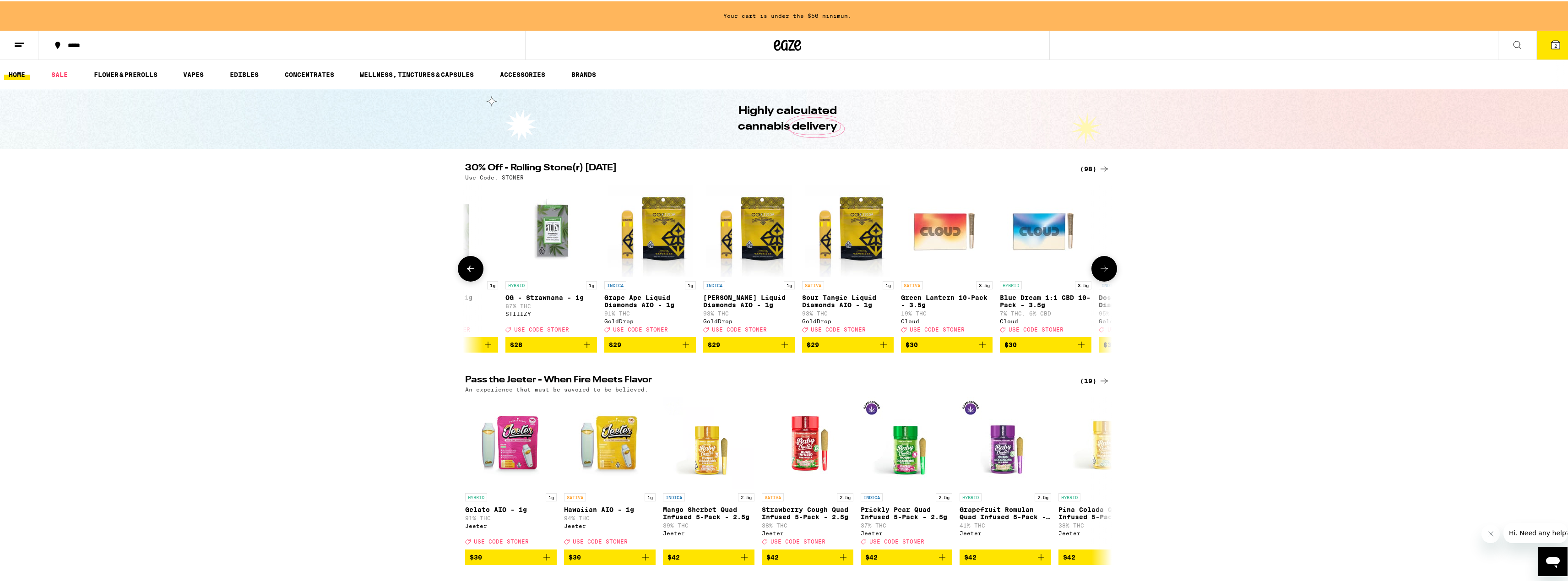
click at [472, 273] on icon at bounding box center [470, 267] width 11 height 11
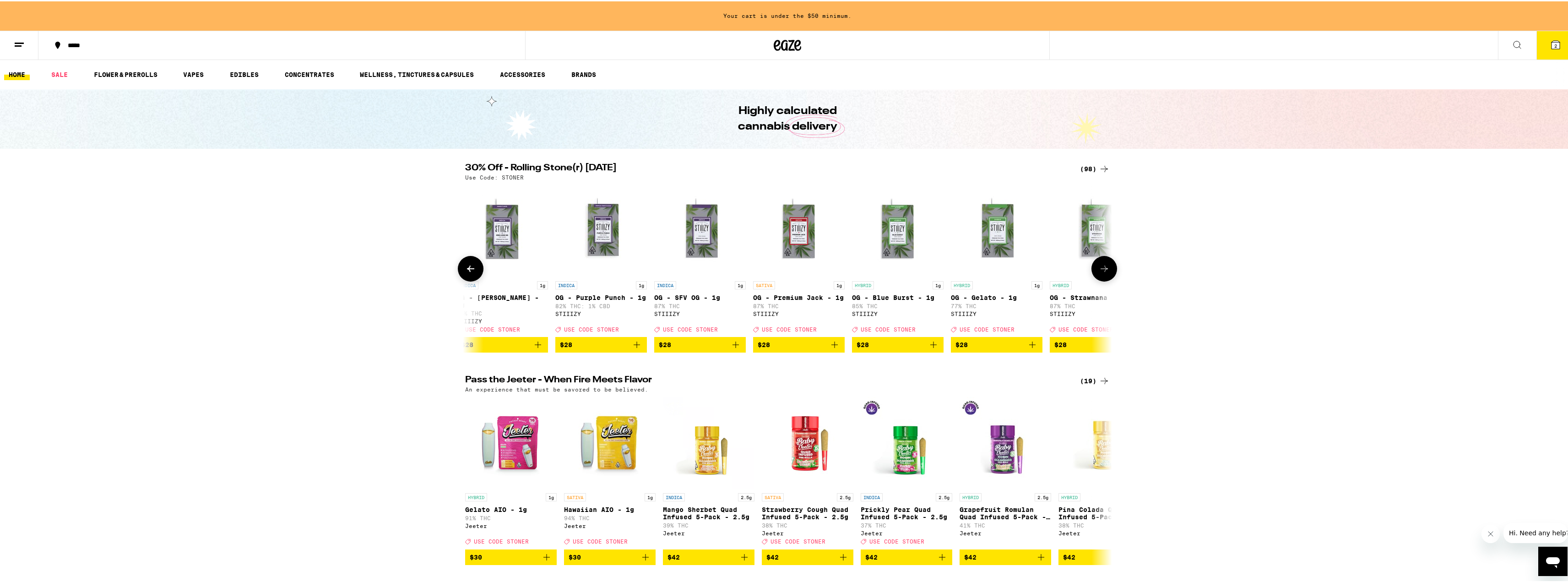
click at [471, 273] on icon at bounding box center [470, 267] width 11 height 11
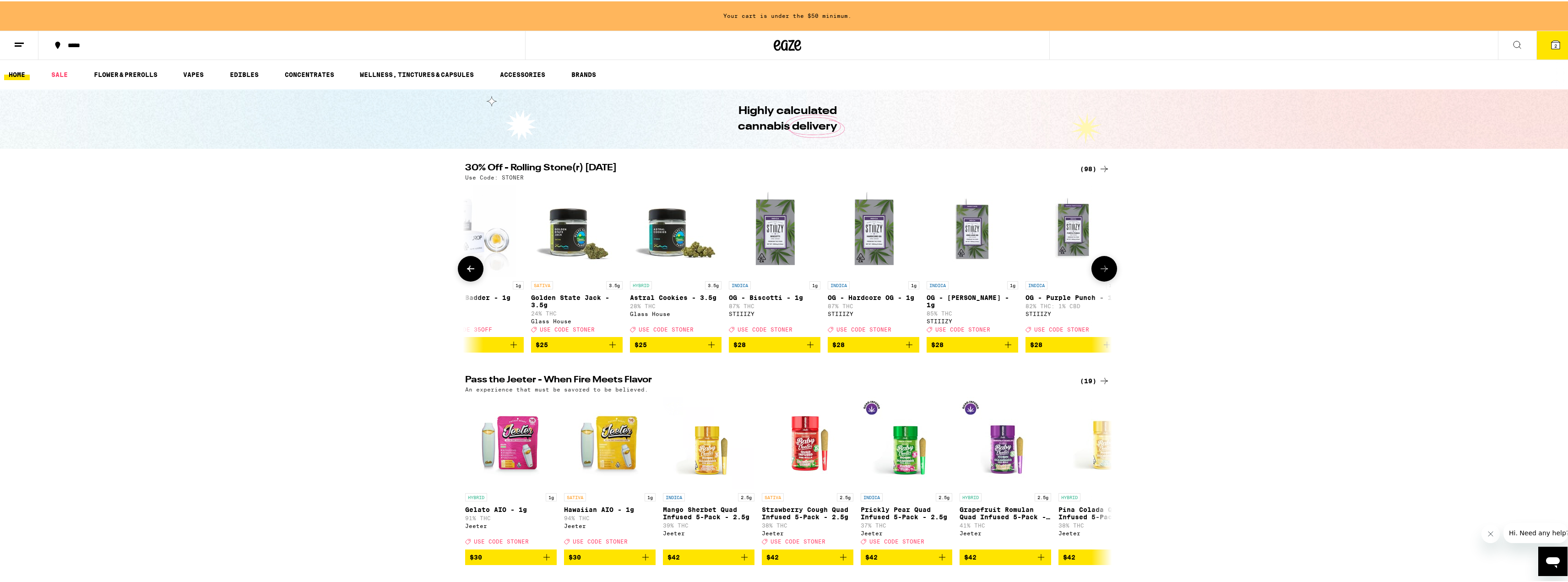
click at [471, 273] on icon at bounding box center [470, 267] width 11 height 11
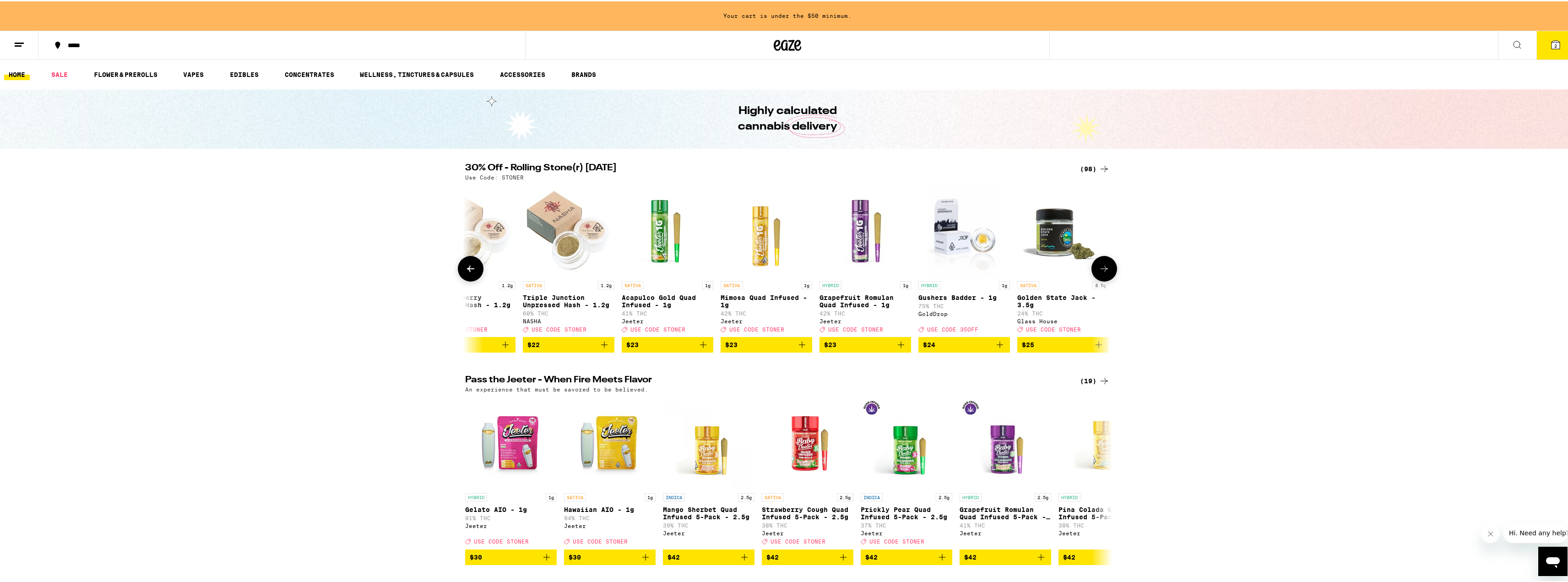
click at [471, 273] on icon at bounding box center [470, 267] width 11 height 11
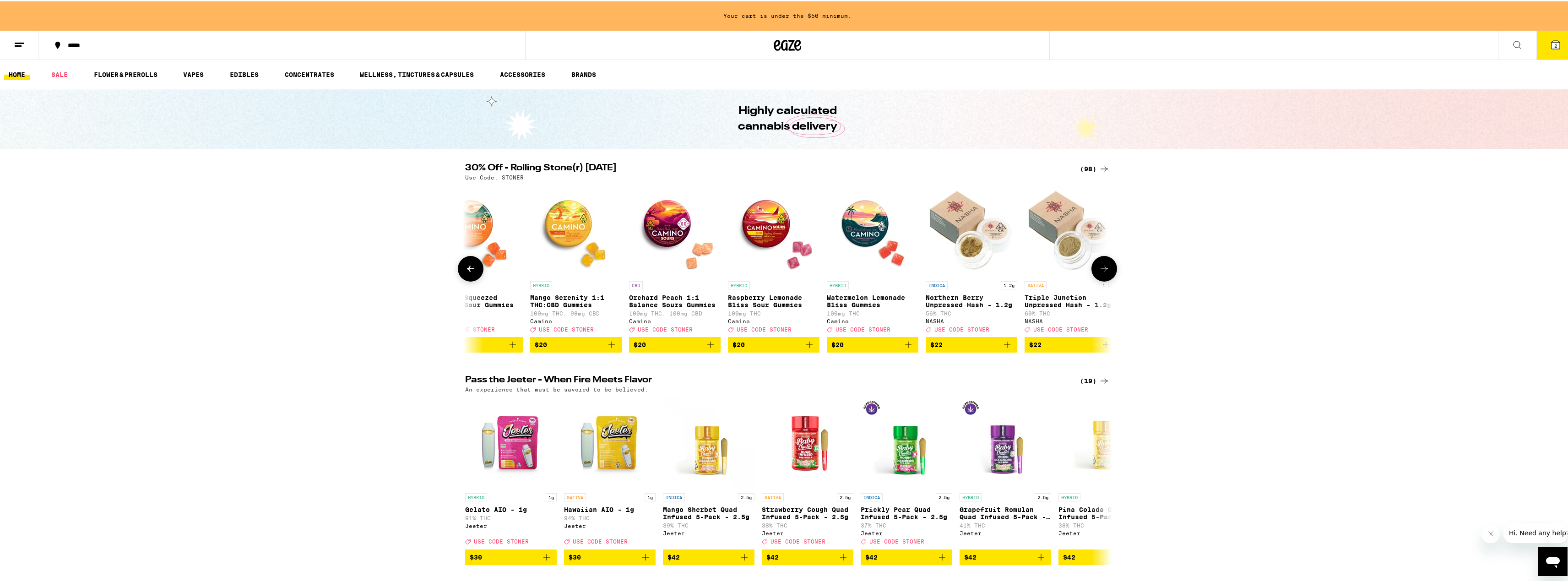
click at [471, 273] on icon at bounding box center [470, 267] width 11 height 11
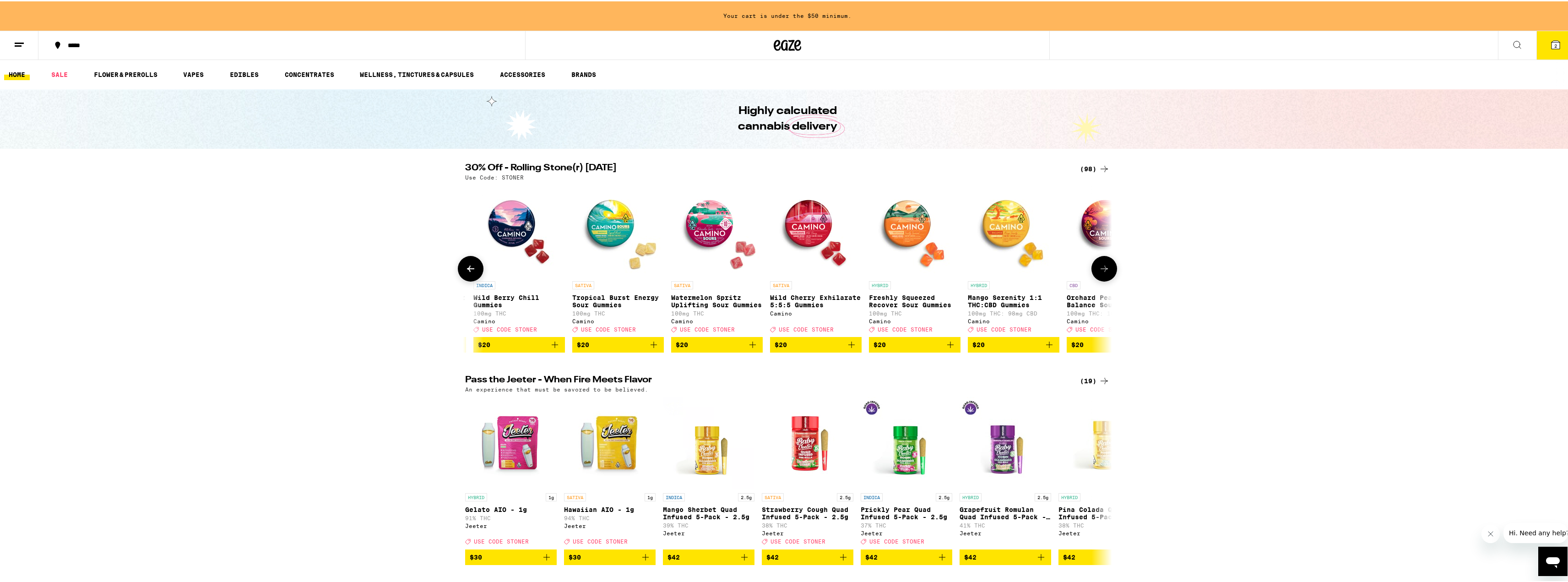
click at [471, 273] on icon at bounding box center [470, 267] width 11 height 11
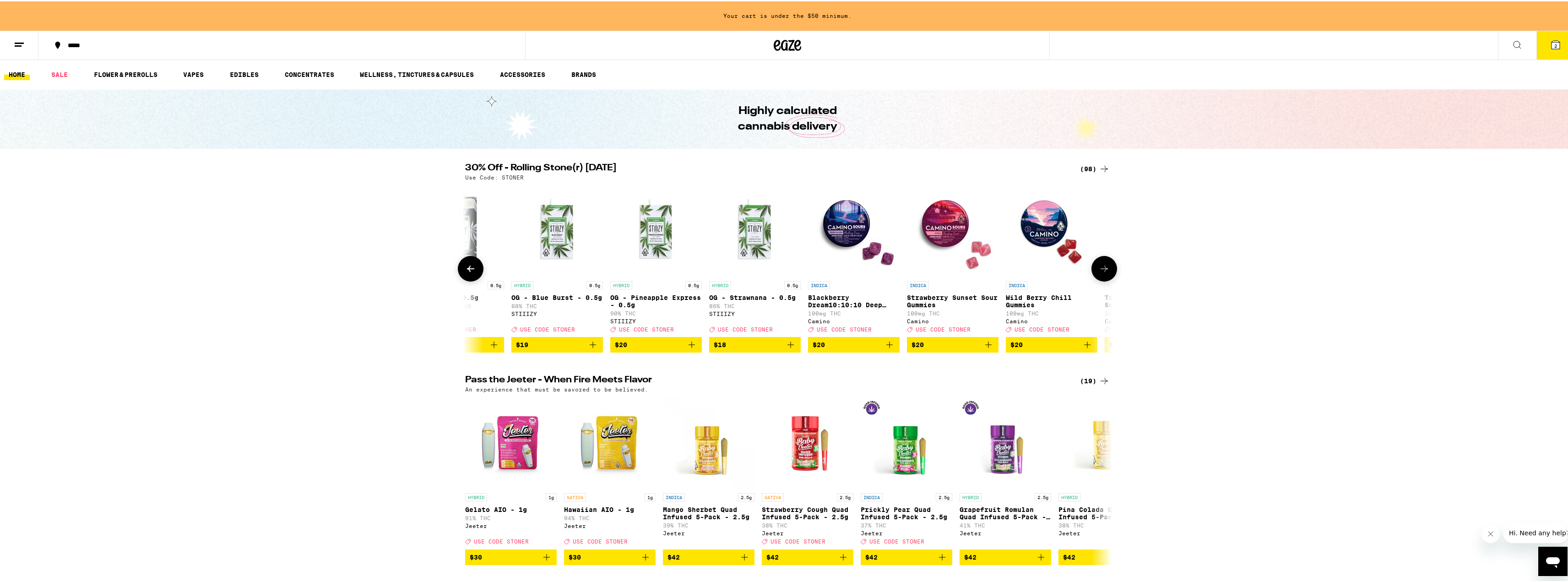
click at [471, 273] on icon at bounding box center [470, 267] width 11 height 11
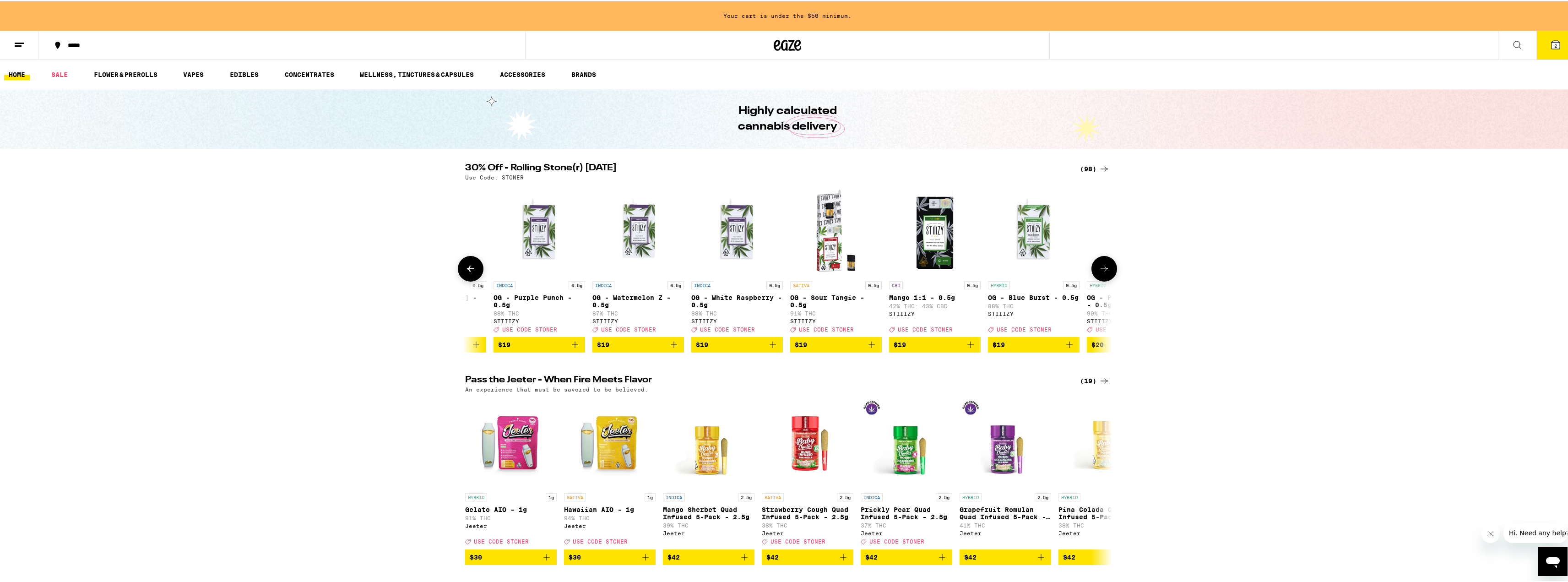
click at [471, 273] on icon at bounding box center [470, 267] width 11 height 11
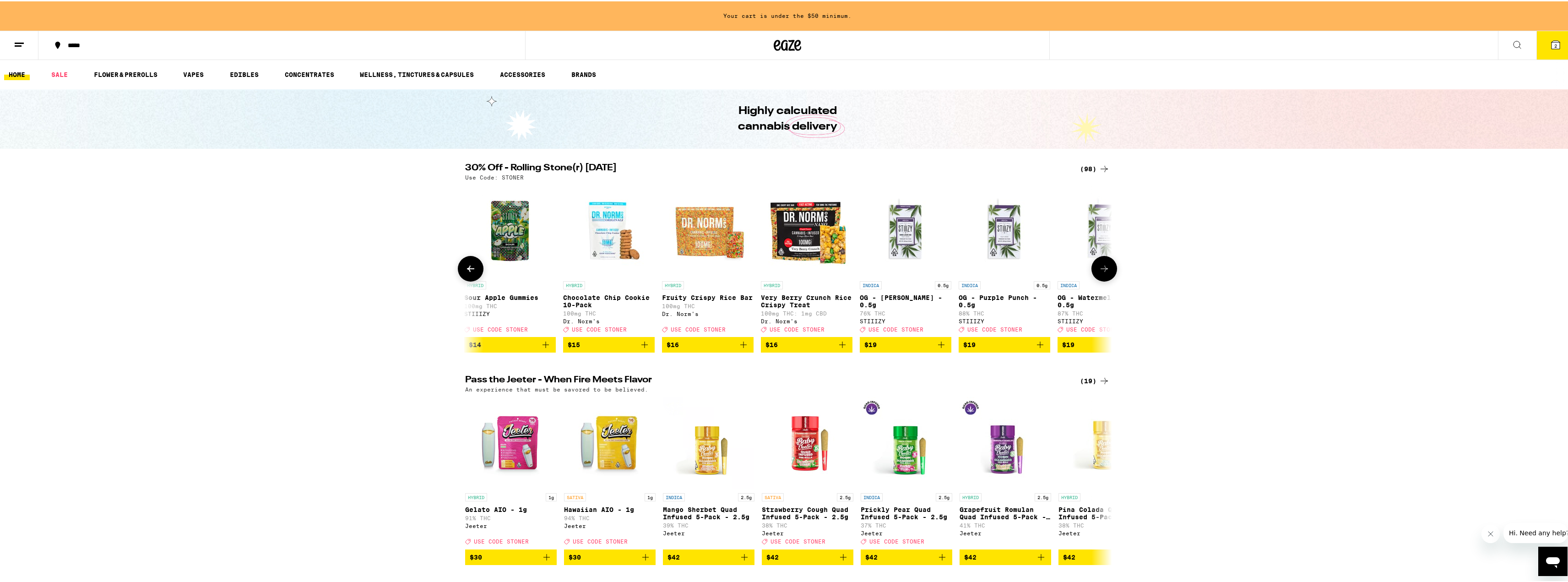
click at [471, 273] on icon at bounding box center [470, 267] width 11 height 11
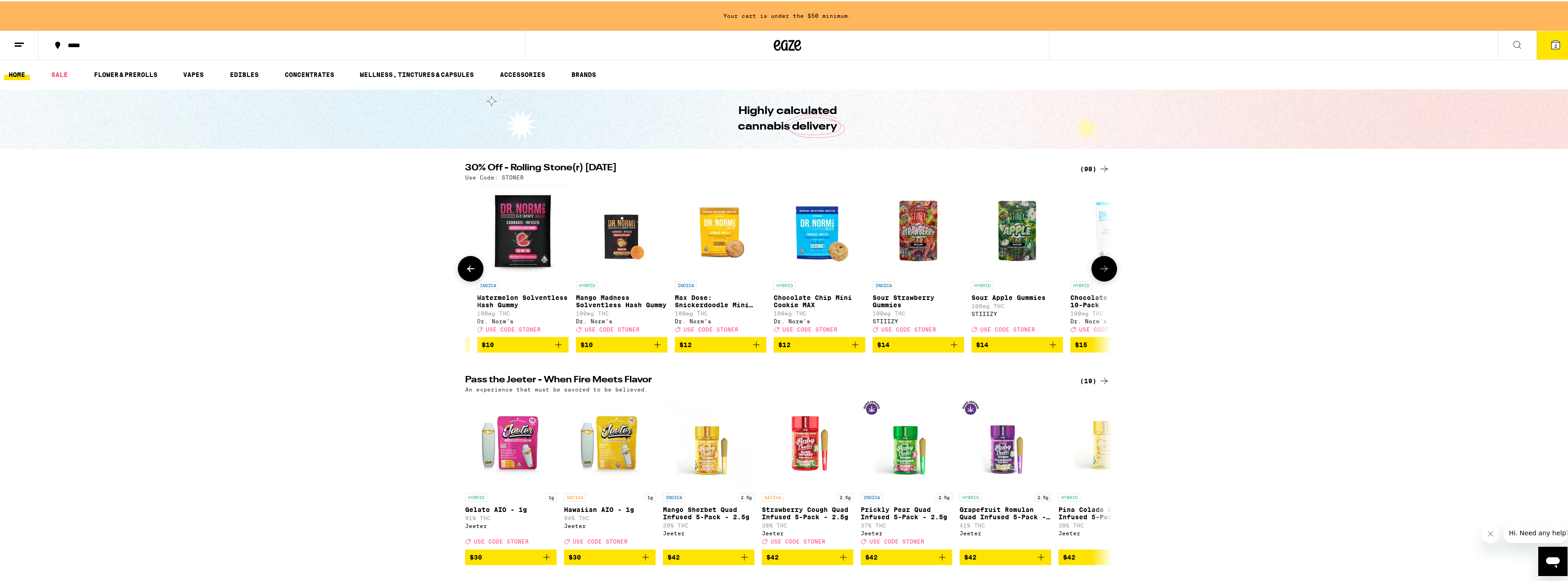
click at [471, 273] on icon at bounding box center [470, 267] width 11 height 11
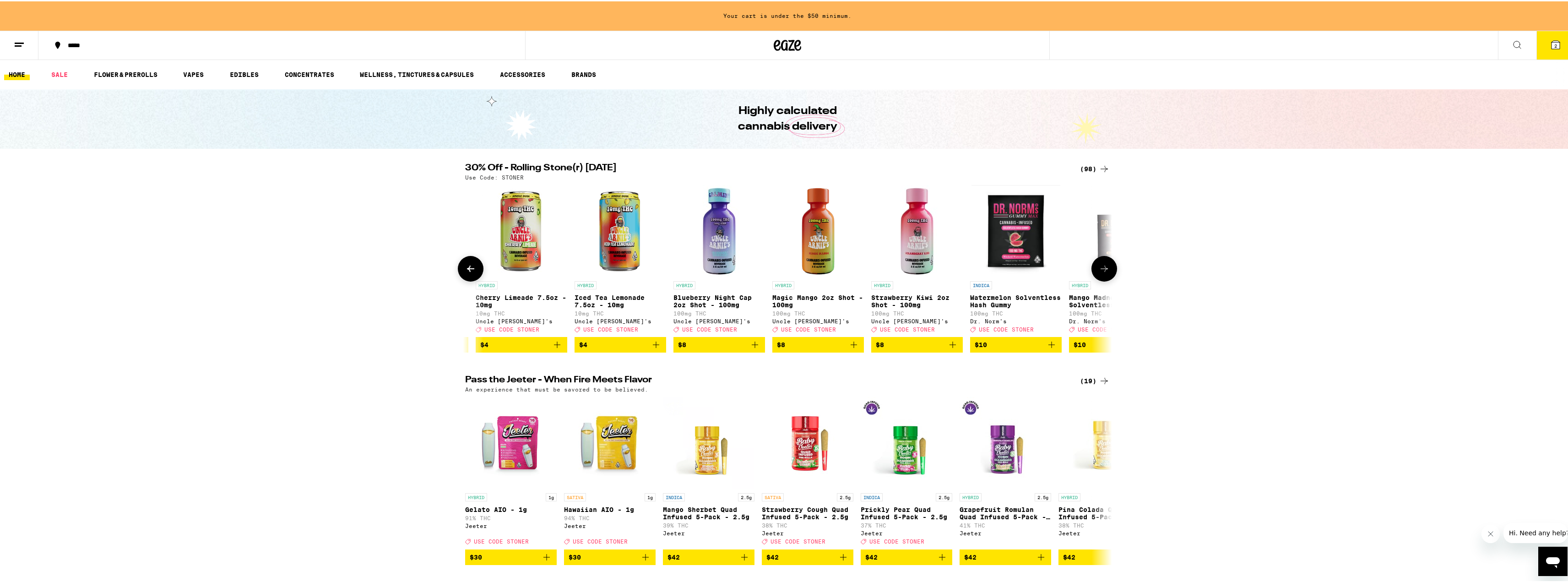
click at [470, 273] on icon at bounding box center [470, 267] width 11 height 11
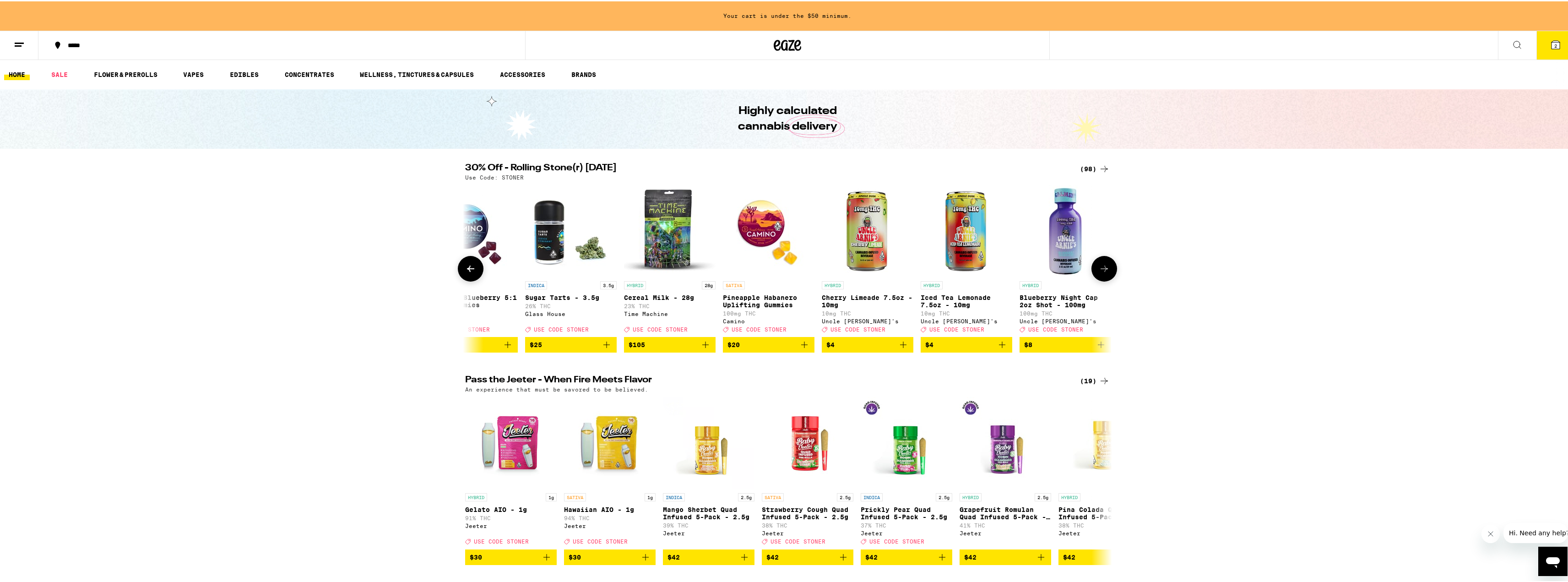
click at [470, 273] on icon at bounding box center [470, 267] width 11 height 11
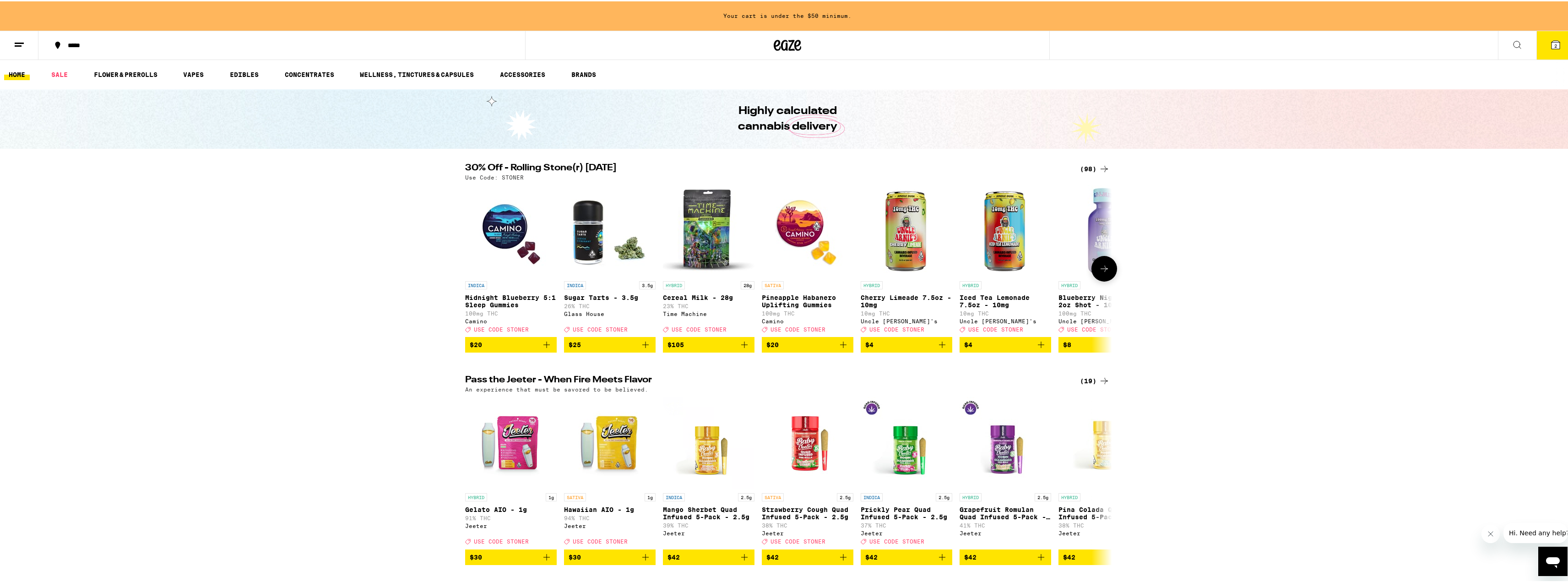
click at [470, 275] on div at bounding box center [470, 267] width 25 height 25
click at [805, 254] on img "Open page for Pineapple Habanero Uplifting Gummies from Camino" at bounding box center [807, 229] width 92 height 92
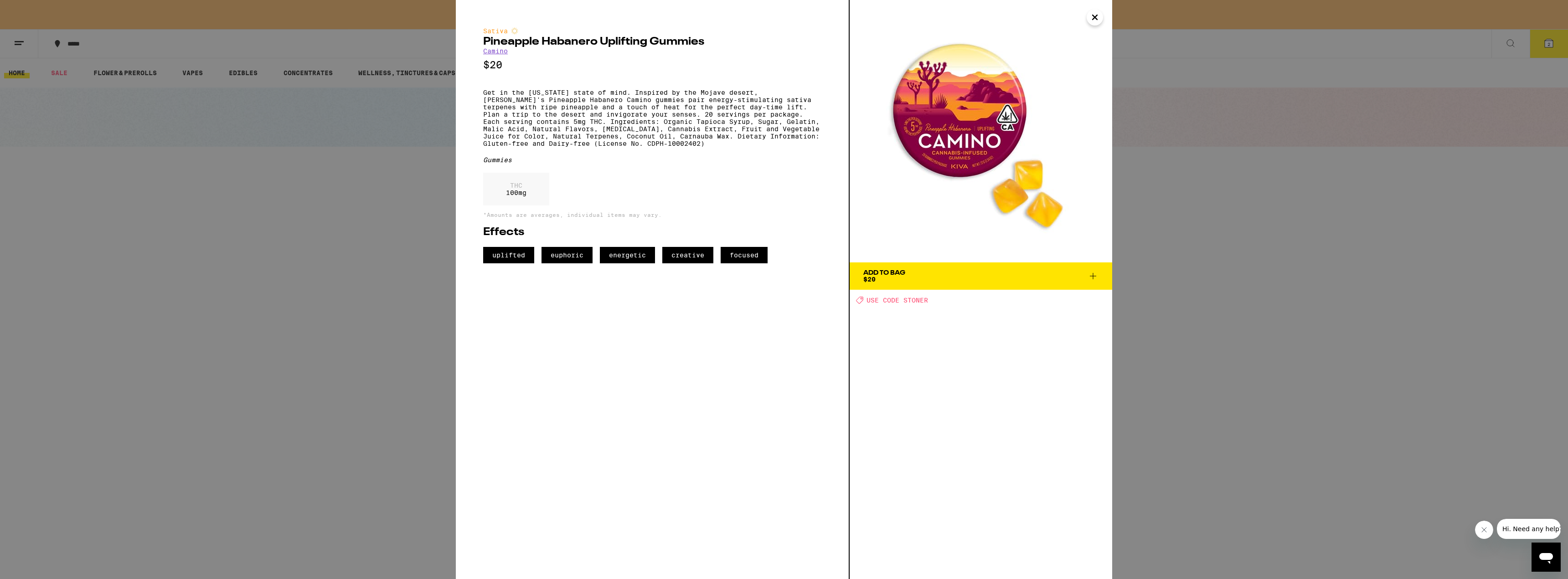
click at [960, 283] on button "Add To Bag $20" at bounding box center [981, 276] width 262 height 28
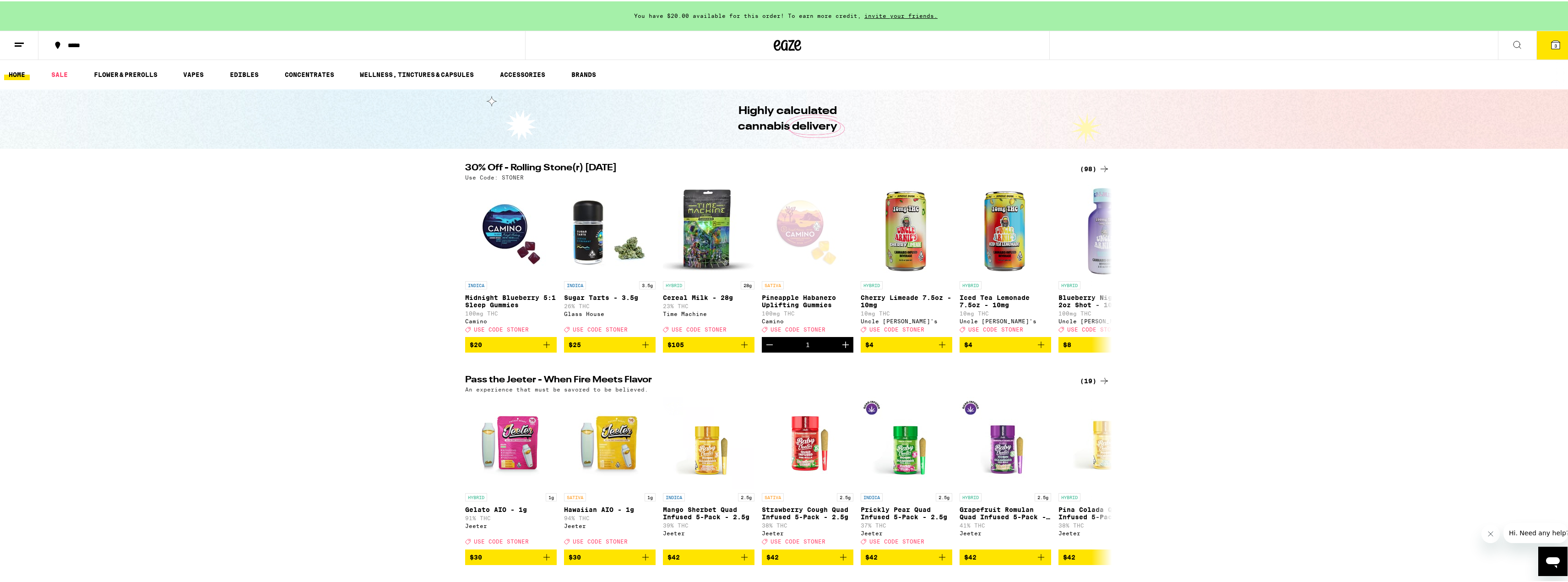
click at [1550, 49] on icon at bounding box center [1556, 43] width 11 height 11
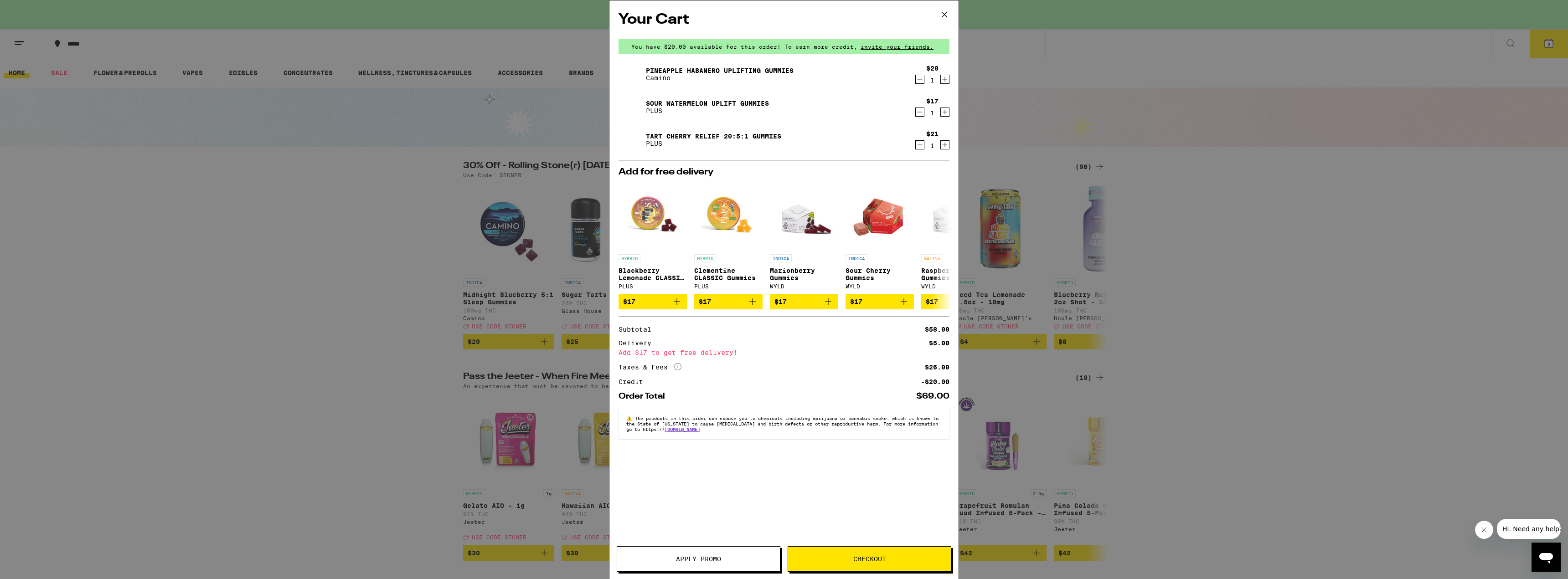
click at [946, 81] on icon "Increment" at bounding box center [945, 79] width 8 height 11
click at [678, 556] on span "Apply Promo" at bounding box center [698, 559] width 45 height 6
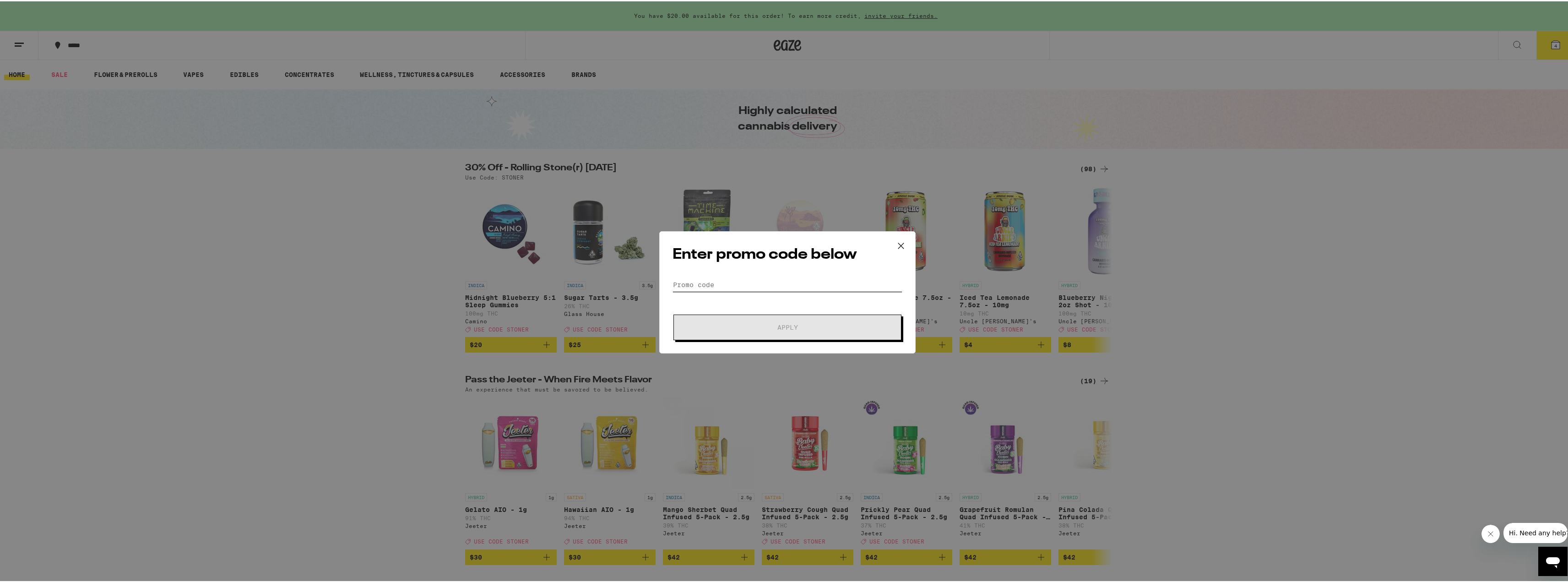
click at [714, 288] on input "Promo Code" at bounding box center [787, 284] width 230 height 14
type input "stoner"
click at [777, 318] on button "Apply" at bounding box center [788, 325] width 228 height 25
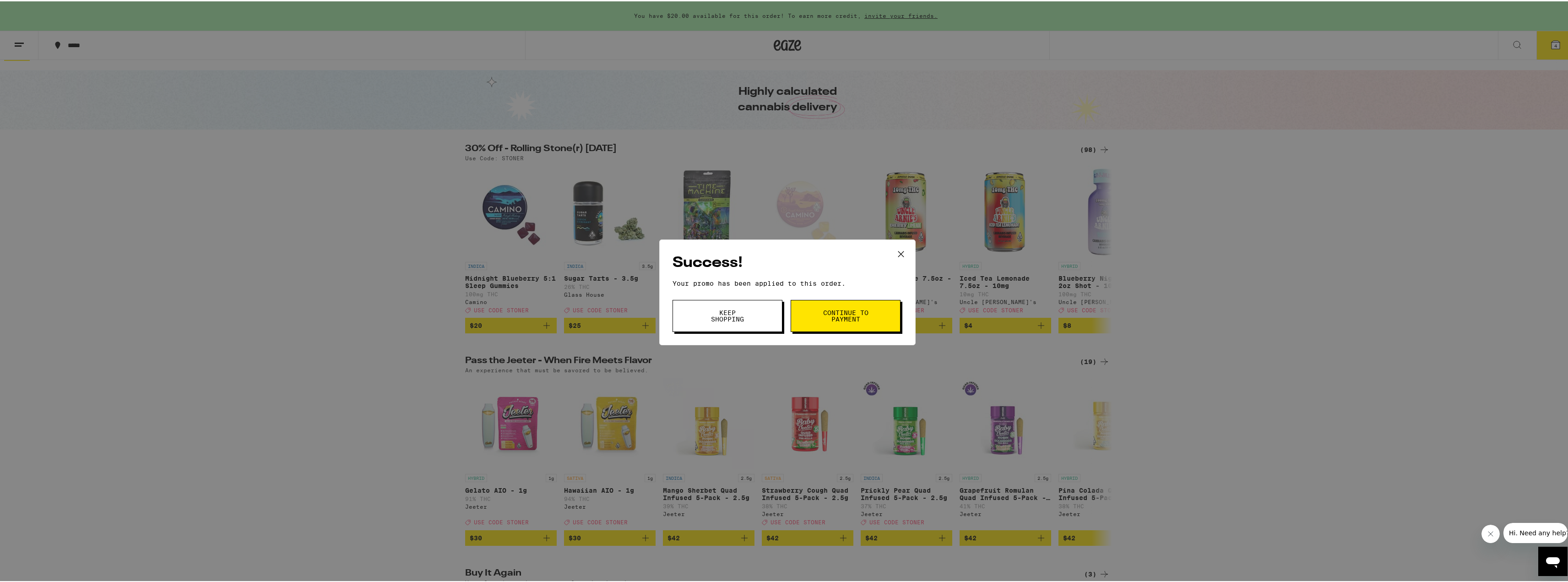
scroll to position [45, 0]
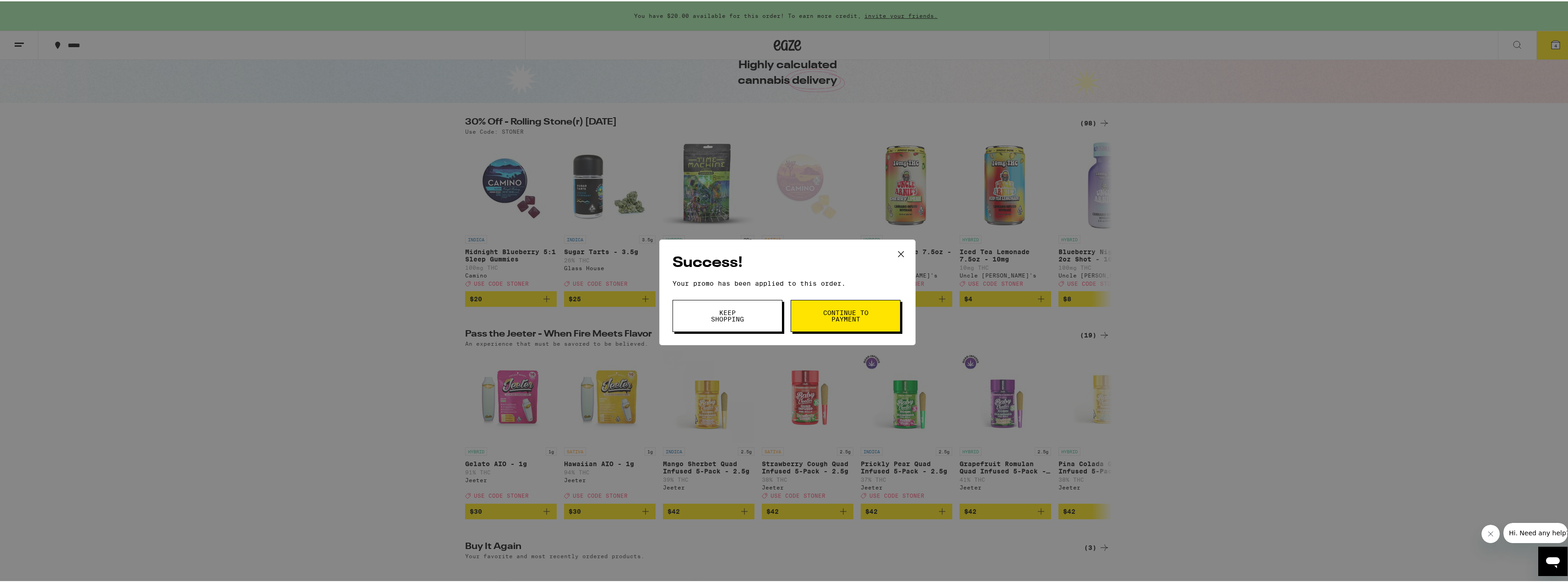
click at [743, 311] on span "Keep Shopping" at bounding box center [727, 315] width 47 height 13
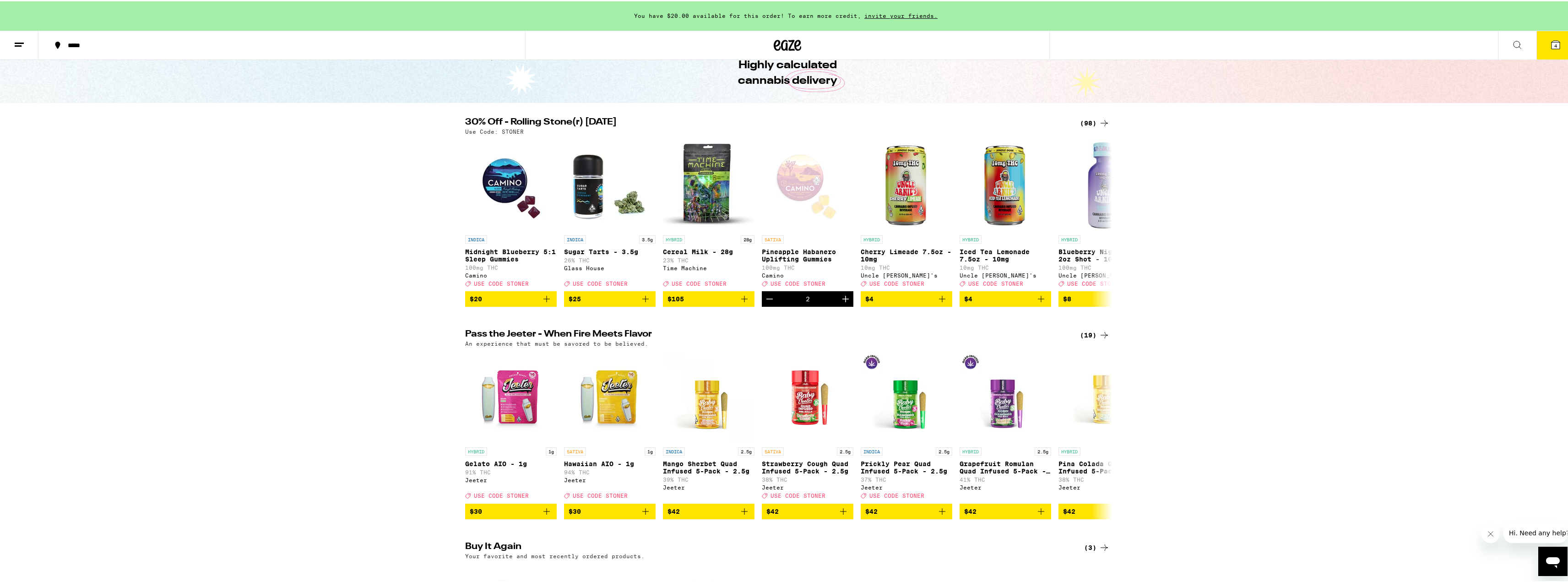
click at [1553, 52] on button "4" at bounding box center [1556, 44] width 39 height 29
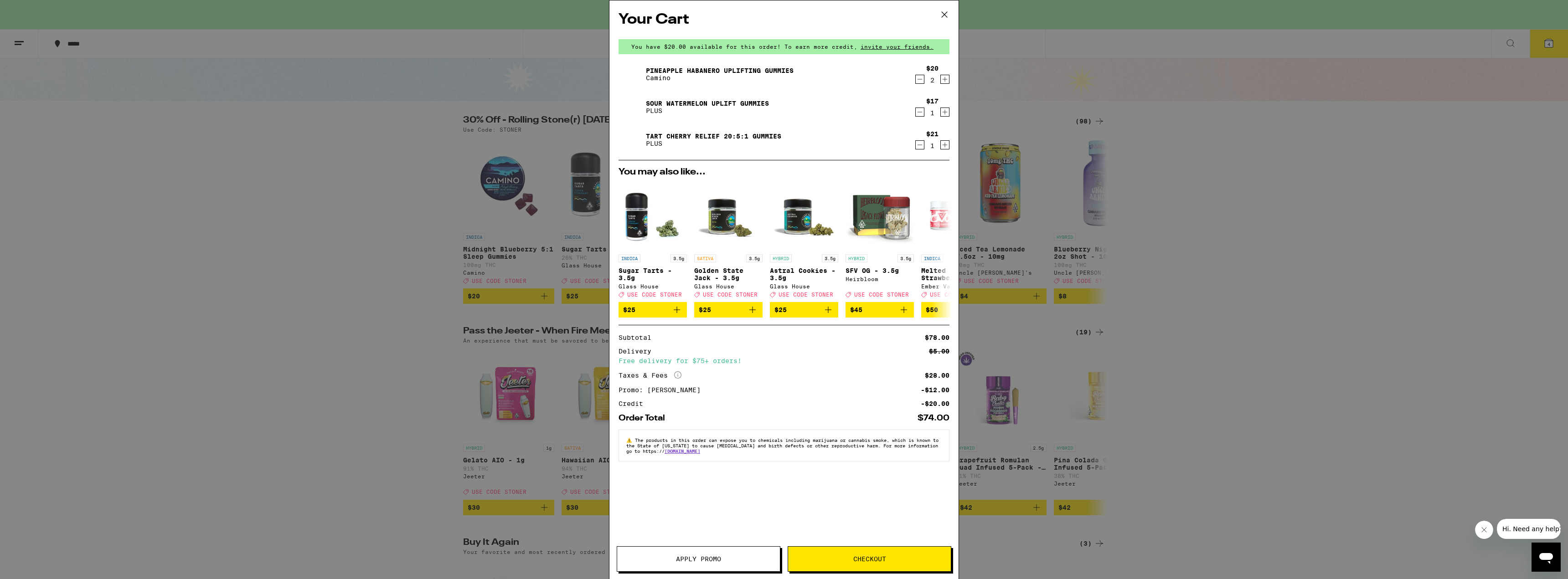
click at [858, 561] on span "Checkout" at bounding box center [870, 559] width 33 height 6
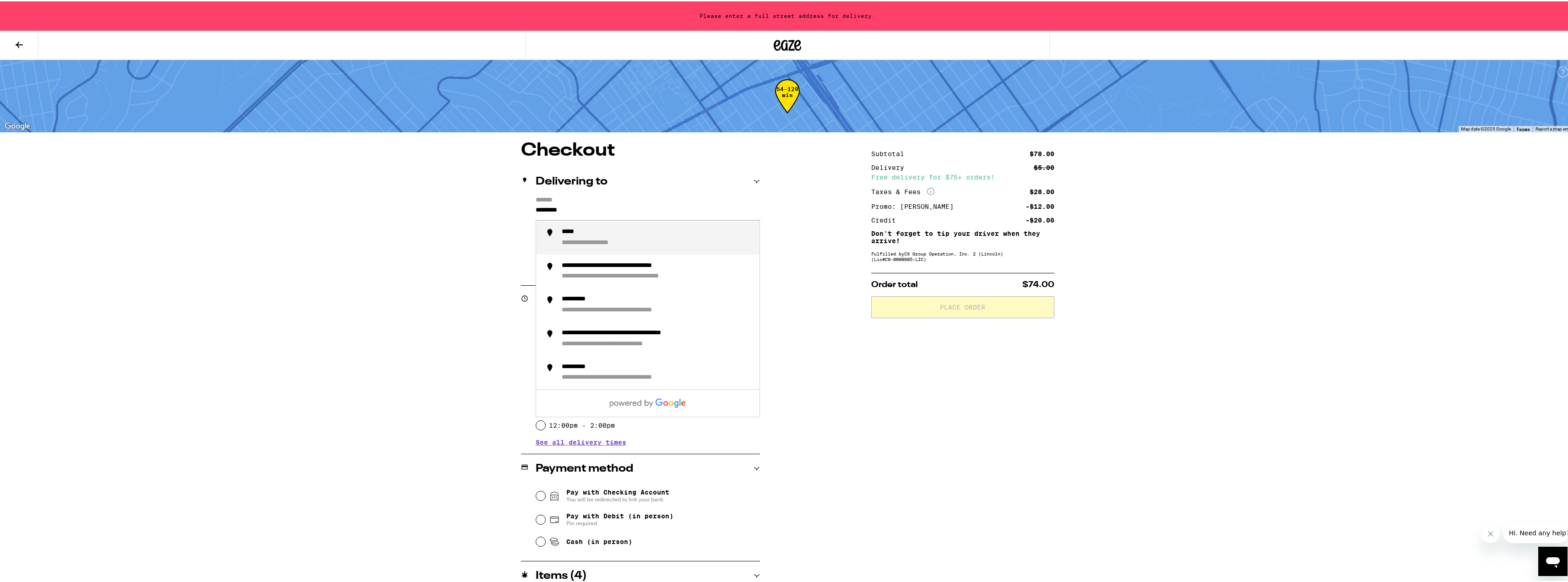
drag, startPoint x: 581, startPoint y: 210, endPoint x: 467, endPoint y: 200, distance: 114.4
click at [467, 200] on div "**********" at bounding box center [787, 414] width 659 height 548
click at [597, 237] on div "**********" at bounding box center [657, 236] width 190 height 19
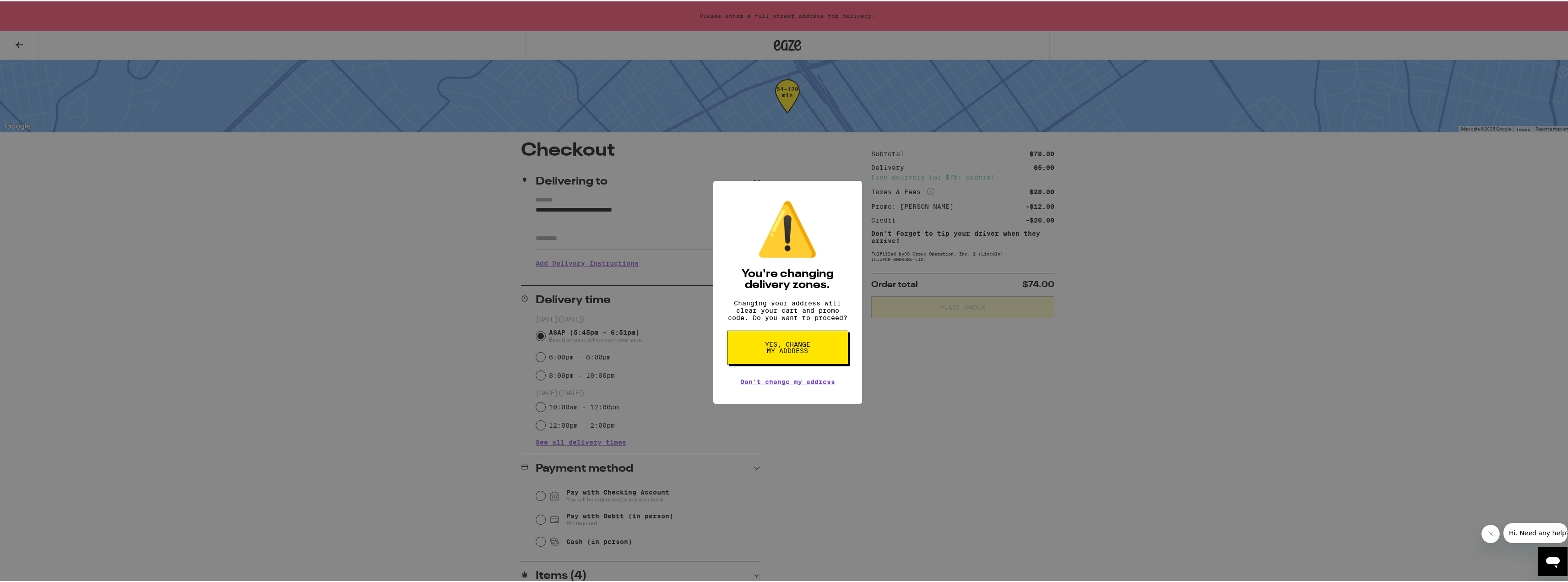
click at [797, 352] on span "Yes, change my address" at bounding box center [787, 346] width 47 height 13
type input "**********"
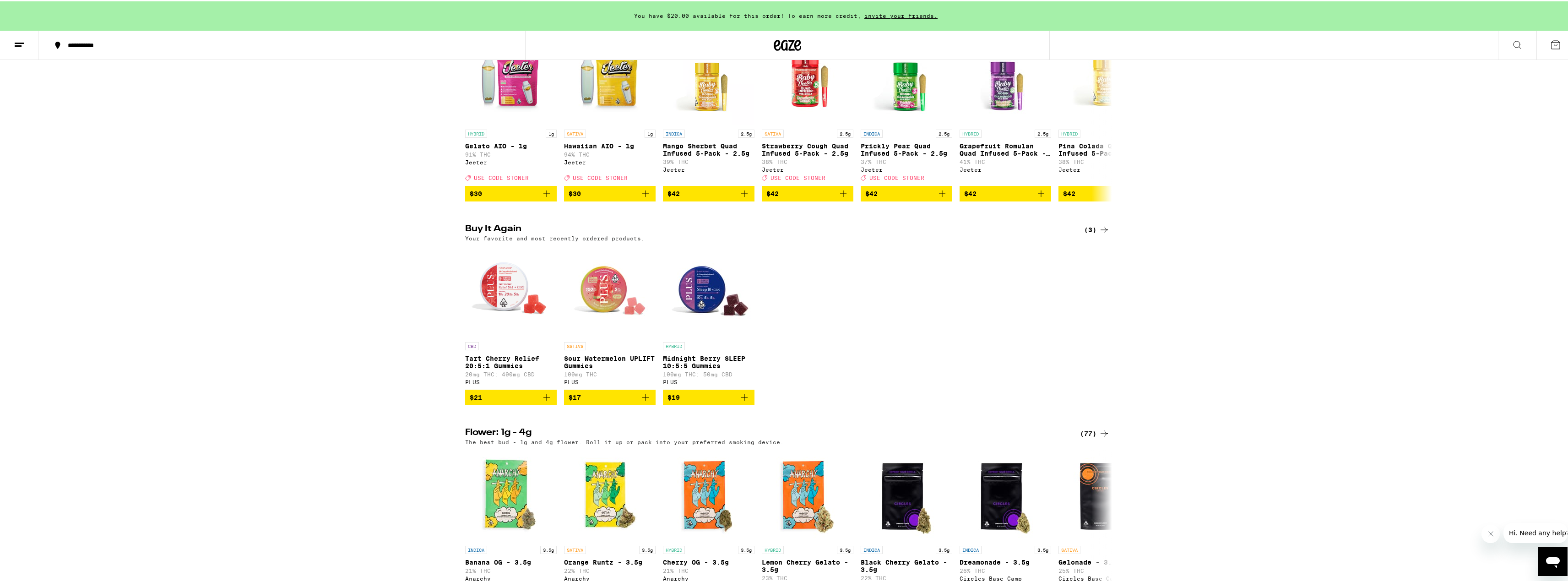
scroll to position [366, 0]
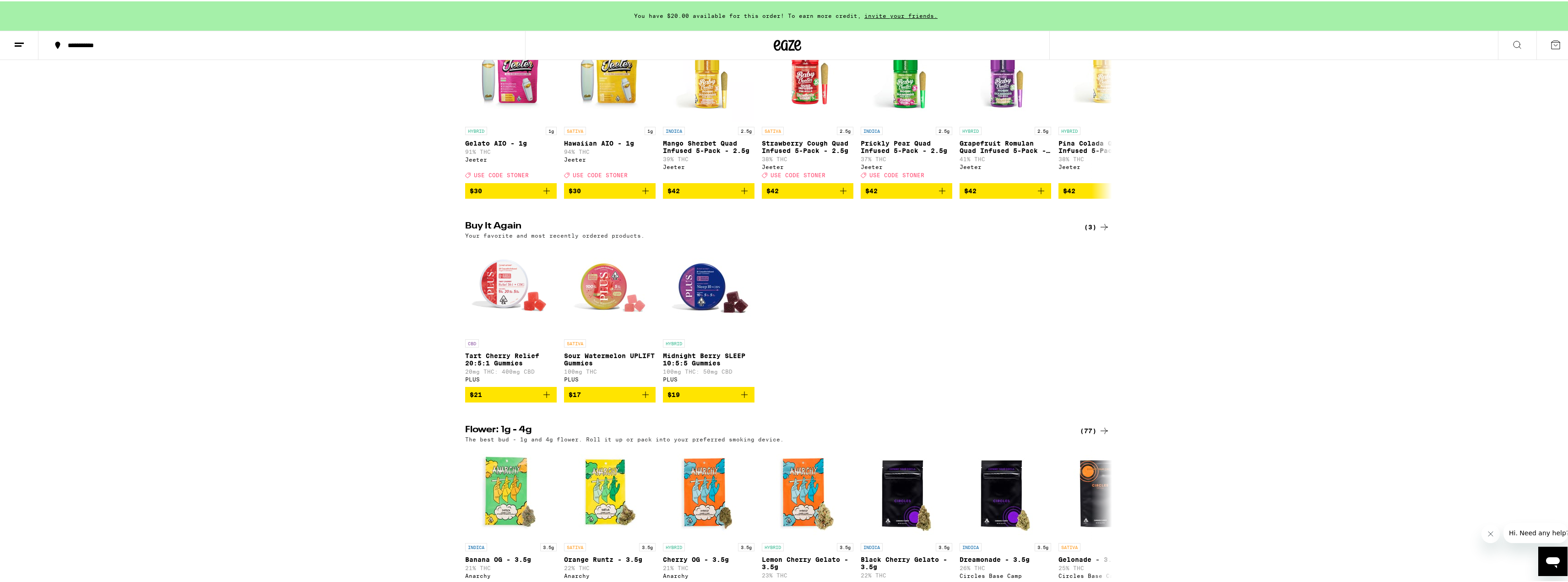
click at [1550, 44] on icon at bounding box center [1556, 43] width 11 height 11
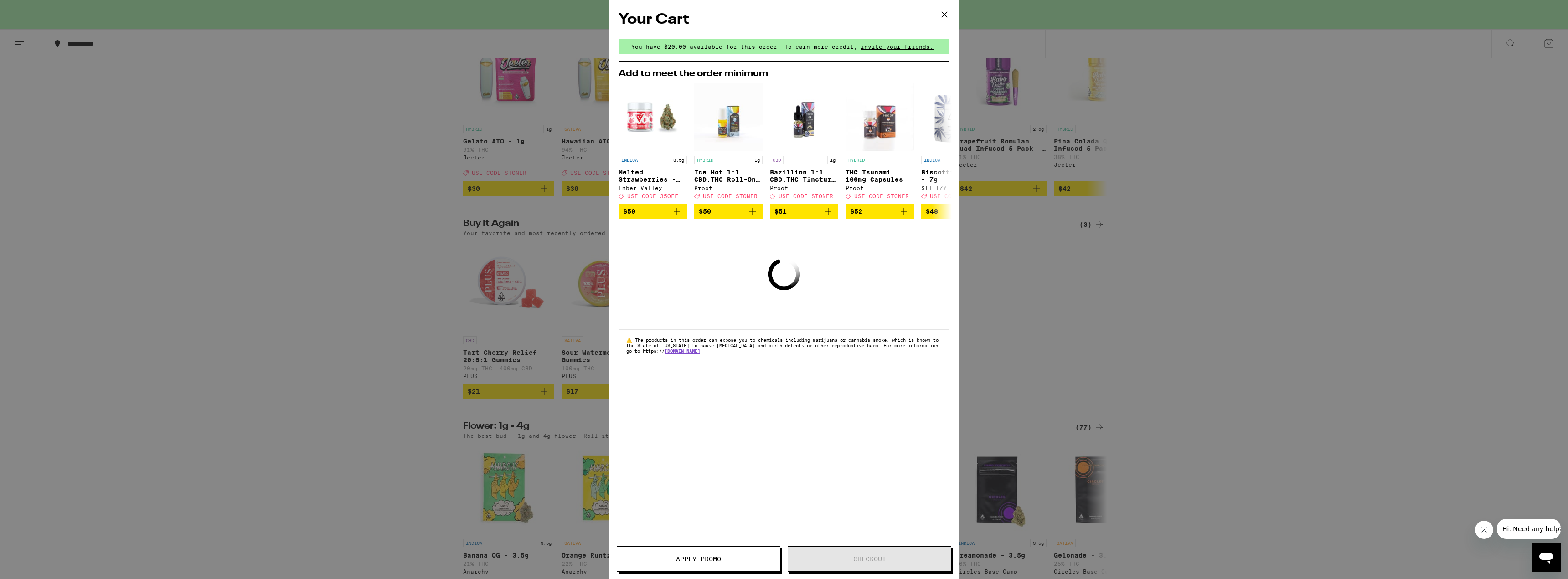
click at [1264, 153] on div "Your Cart You have $20.00 available for this order! To earn more credit, invite…" at bounding box center [784, 289] width 1568 height 579
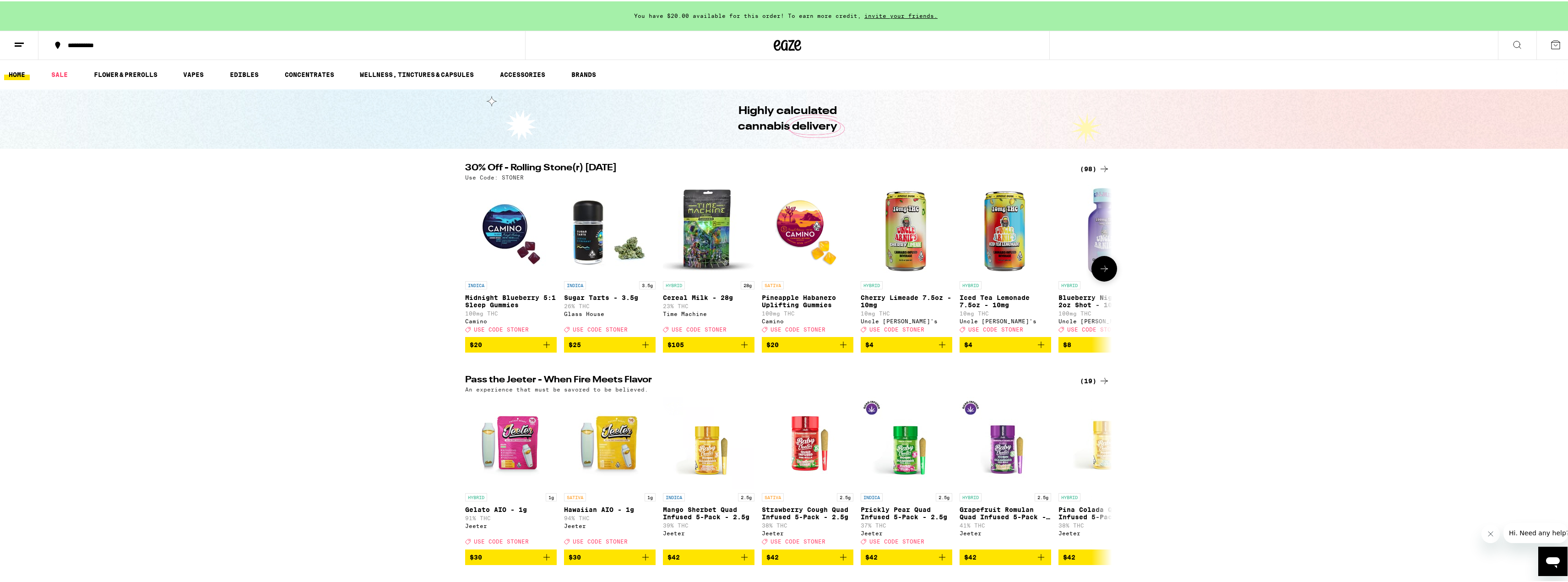
click at [504, 247] on img "Open page for Midnight Blueberry 5:1 Sleep Gummies from Camino" at bounding box center [510, 229] width 92 height 92
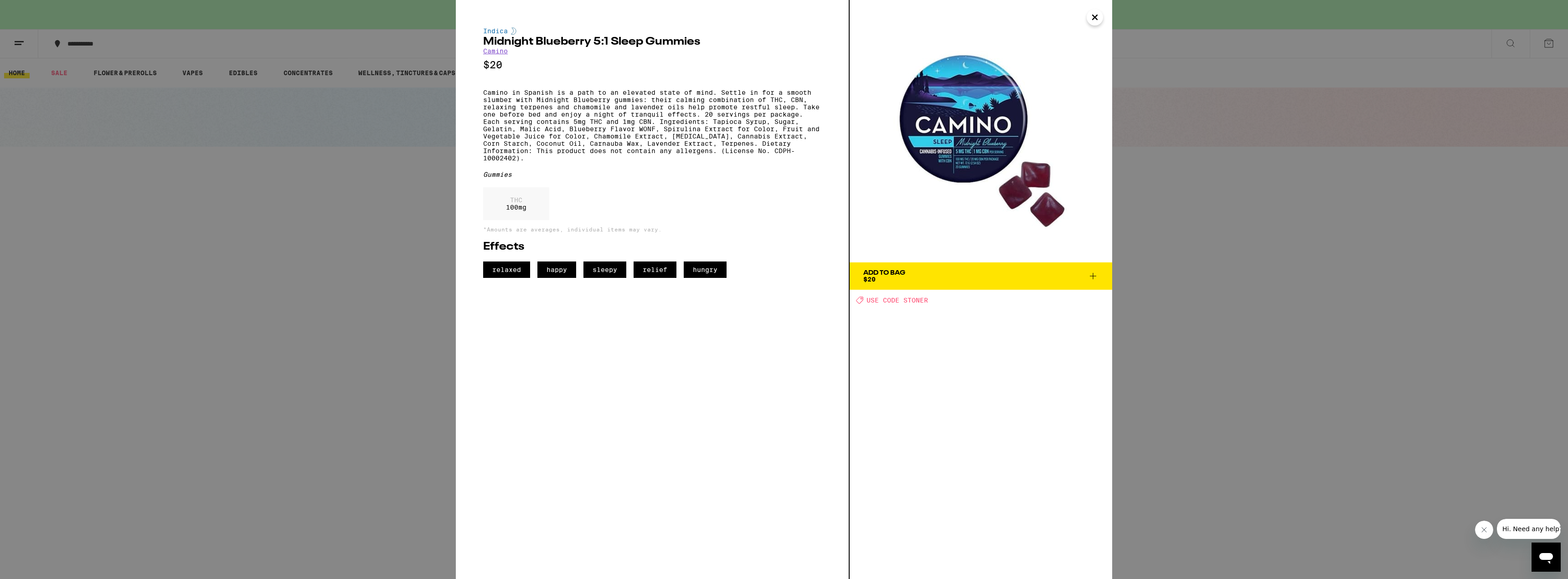
click at [392, 248] on div "Indica Midnight Blueberry 5:1 Sleep Gummies Camino $20 Camino in Spanish is a p…" at bounding box center [784, 289] width 1568 height 579
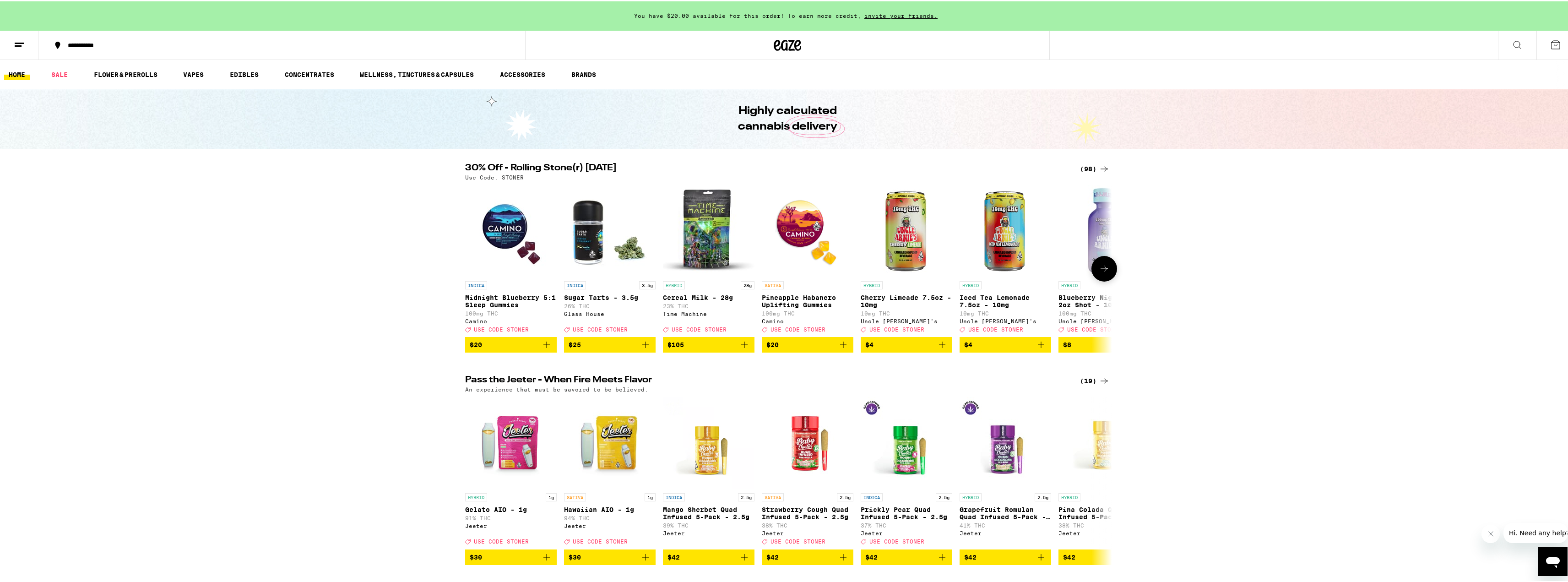
click at [1107, 274] on button at bounding box center [1104, 267] width 25 height 25
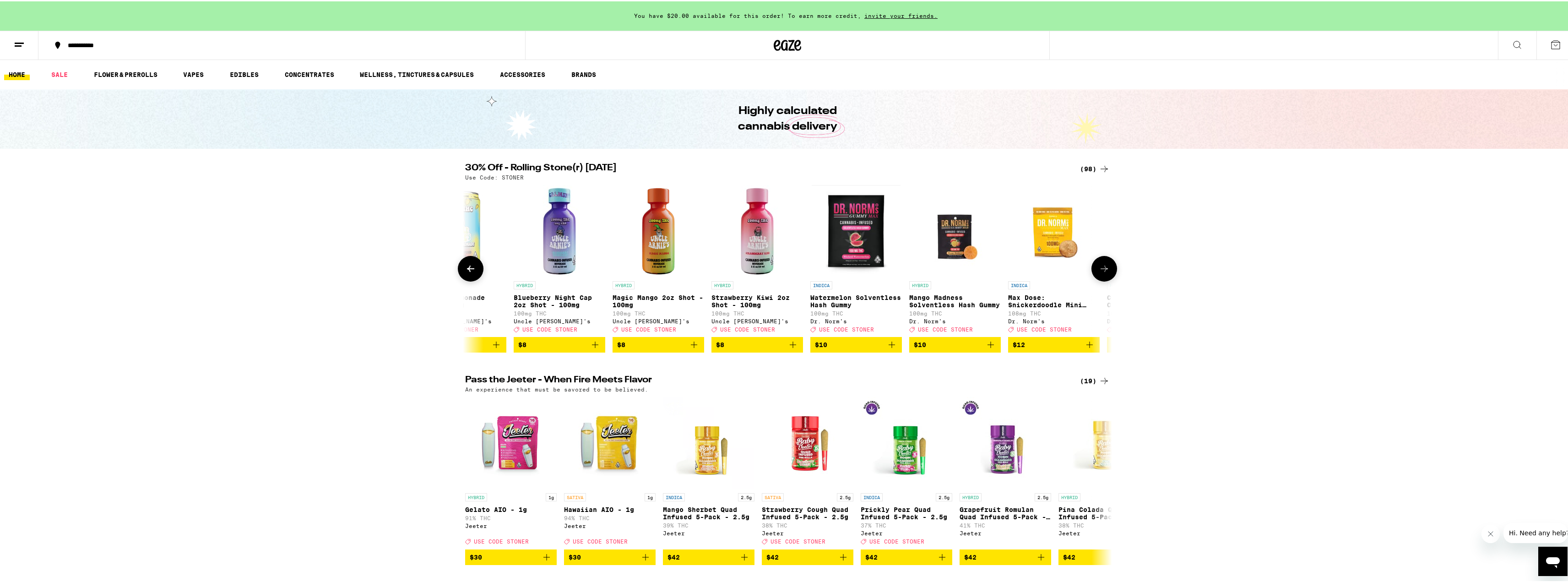
click at [1106, 274] on button at bounding box center [1104, 267] width 25 height 25
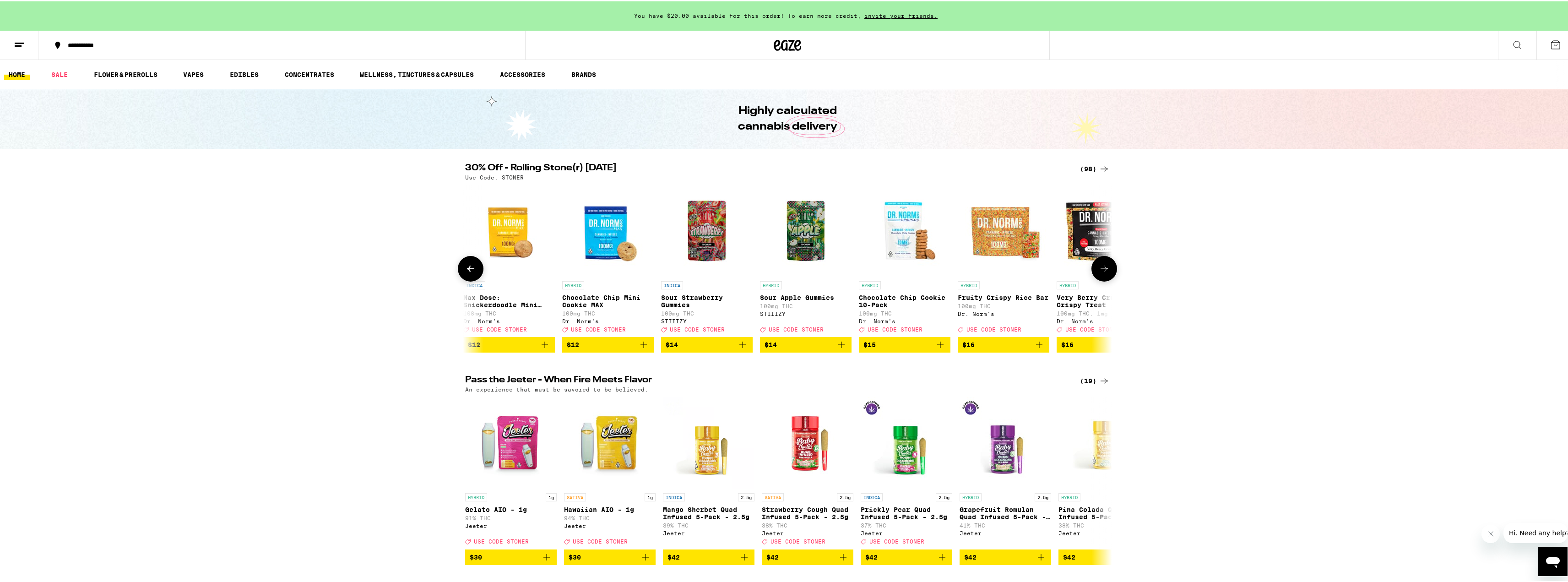
click at [1106, 274] on button at bounding box center [1104, 267] width 25 height 25
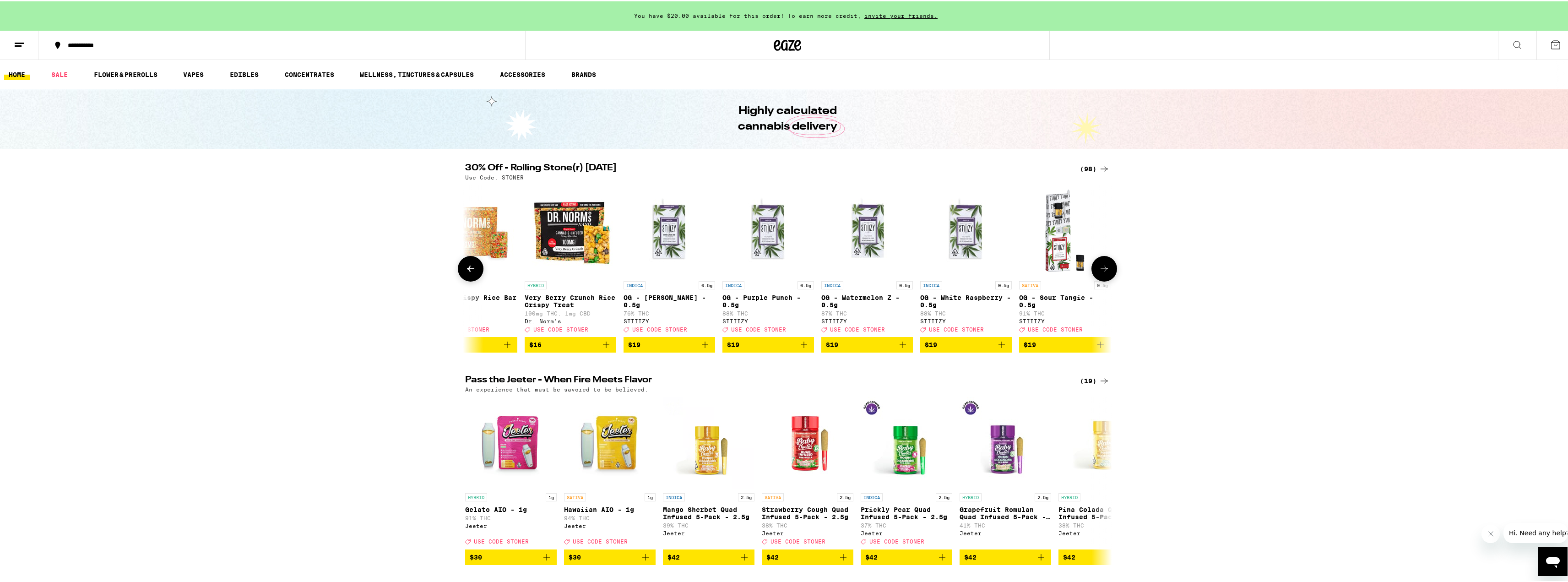
click at [1106, 274] on button at bounding box center [1104, 267] width 25 height 25
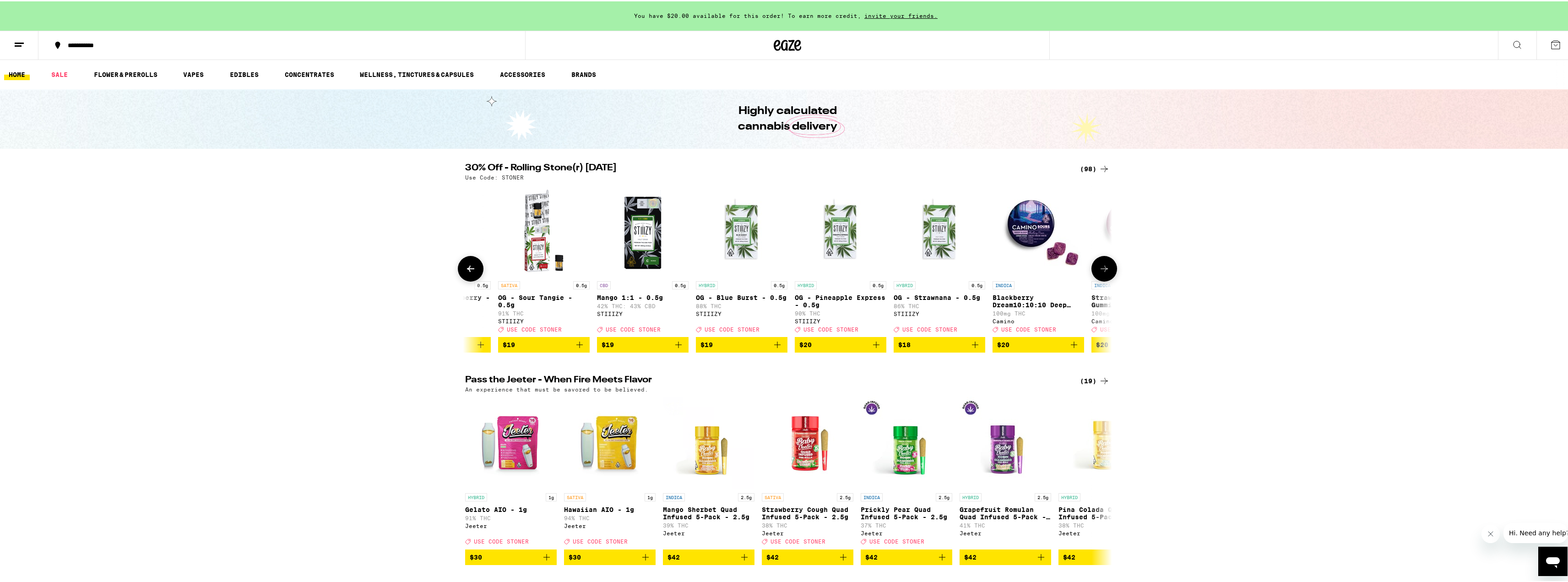
click at [1106, 274] on button at bounding box center [1104, 267] width 25 height 25
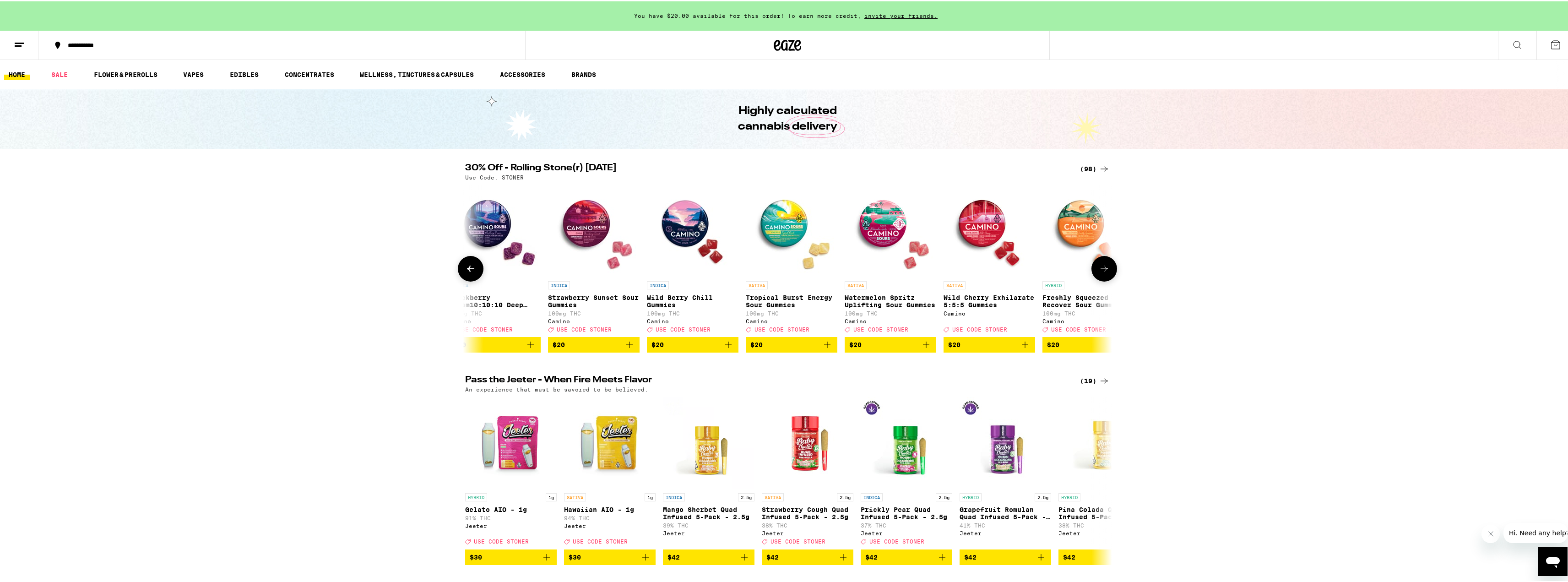
scroll to position [0, 2691]
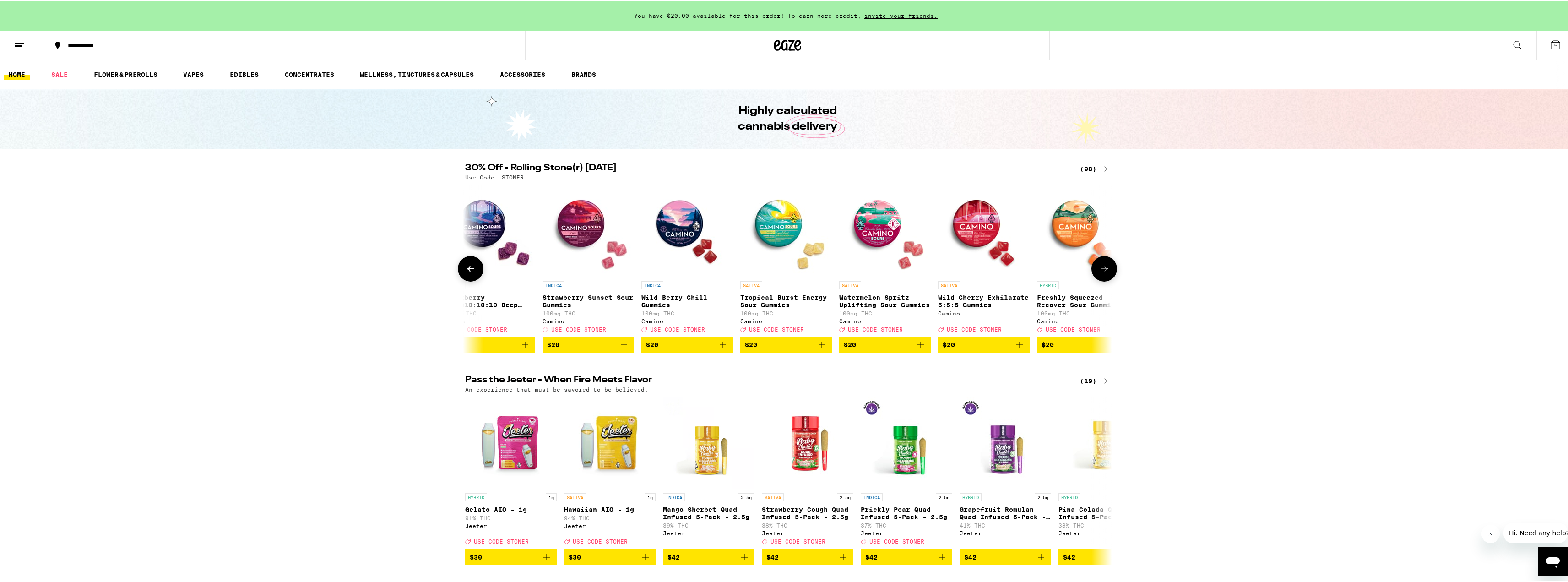
click at [920, 349] on icon "Add to bag" at bounding box center [920, 343] width 11 height 11
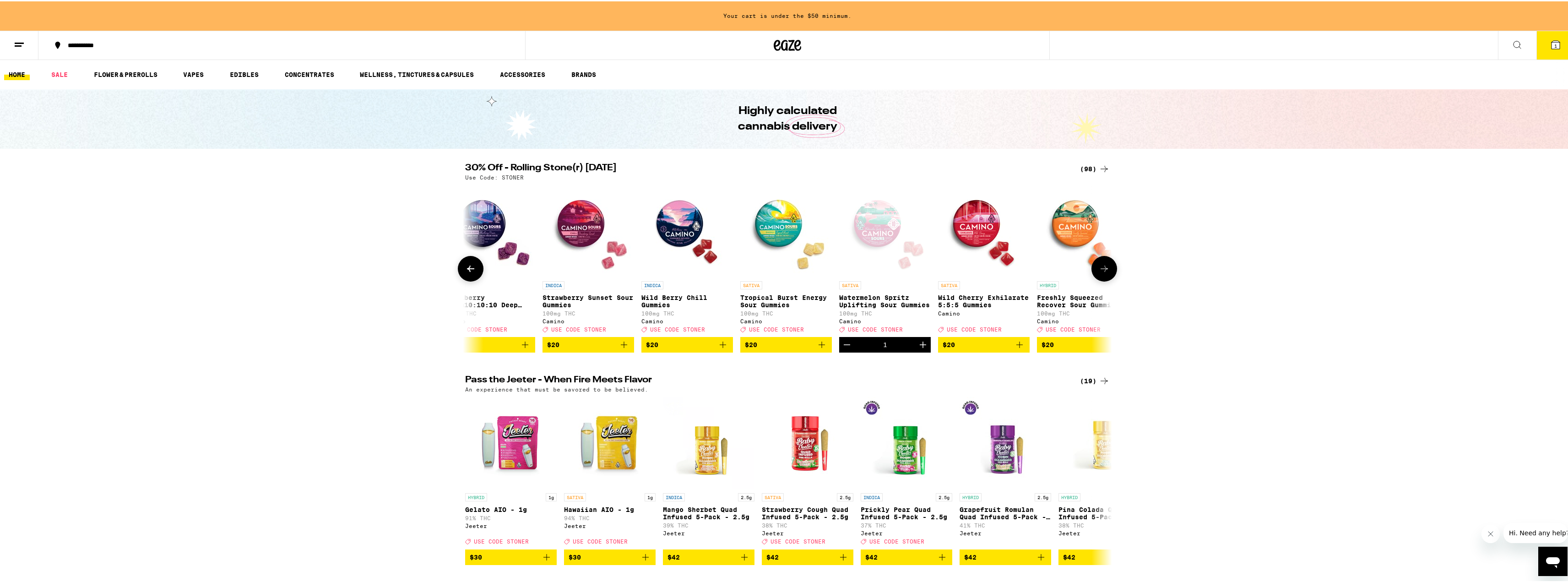
click at [920, 349] on icon "Increment" at bounding box center [923, 343] width 11 height 11
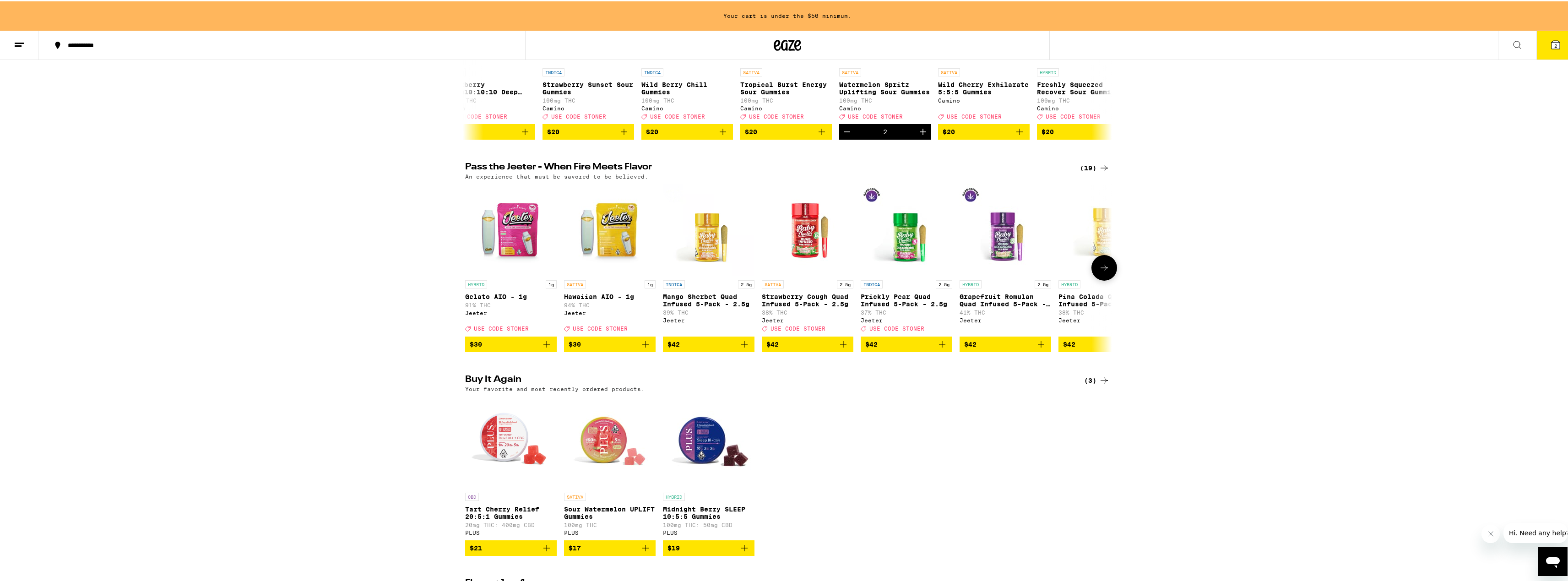
scroll to position [274, 0]
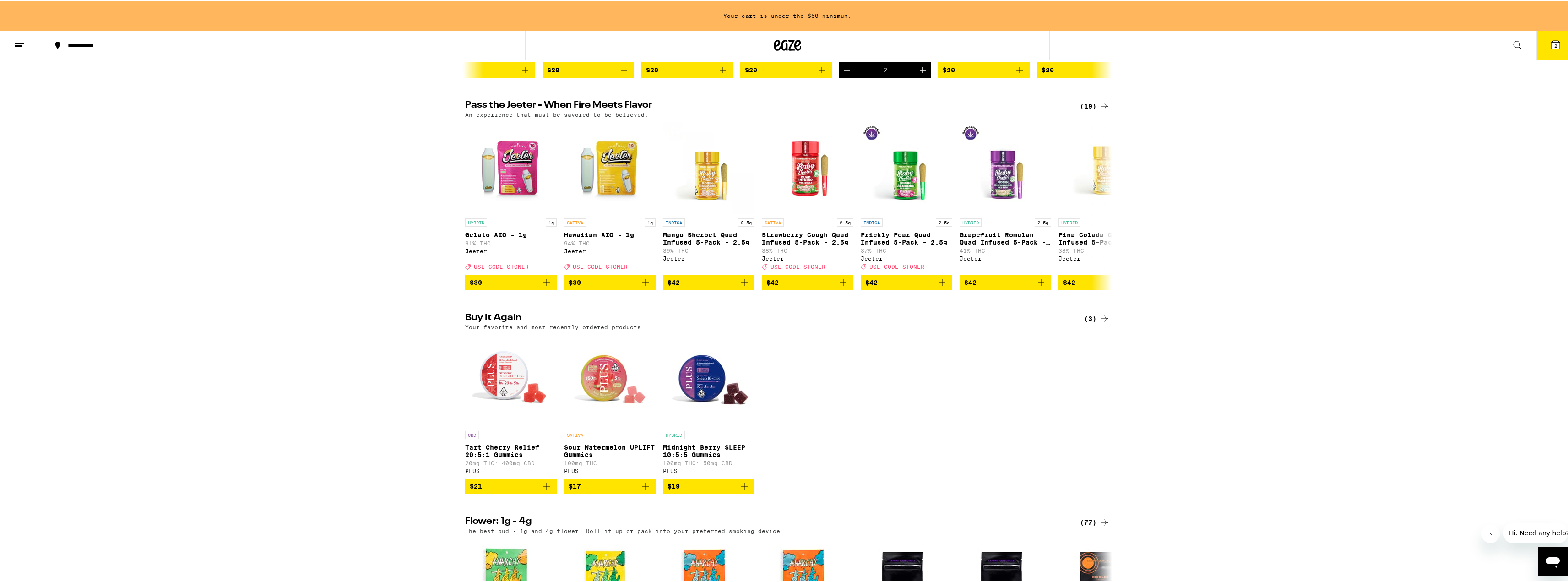
click at [543, 488] on icon "Add to bag" at bounding box center [547, 485] width 6 height 6
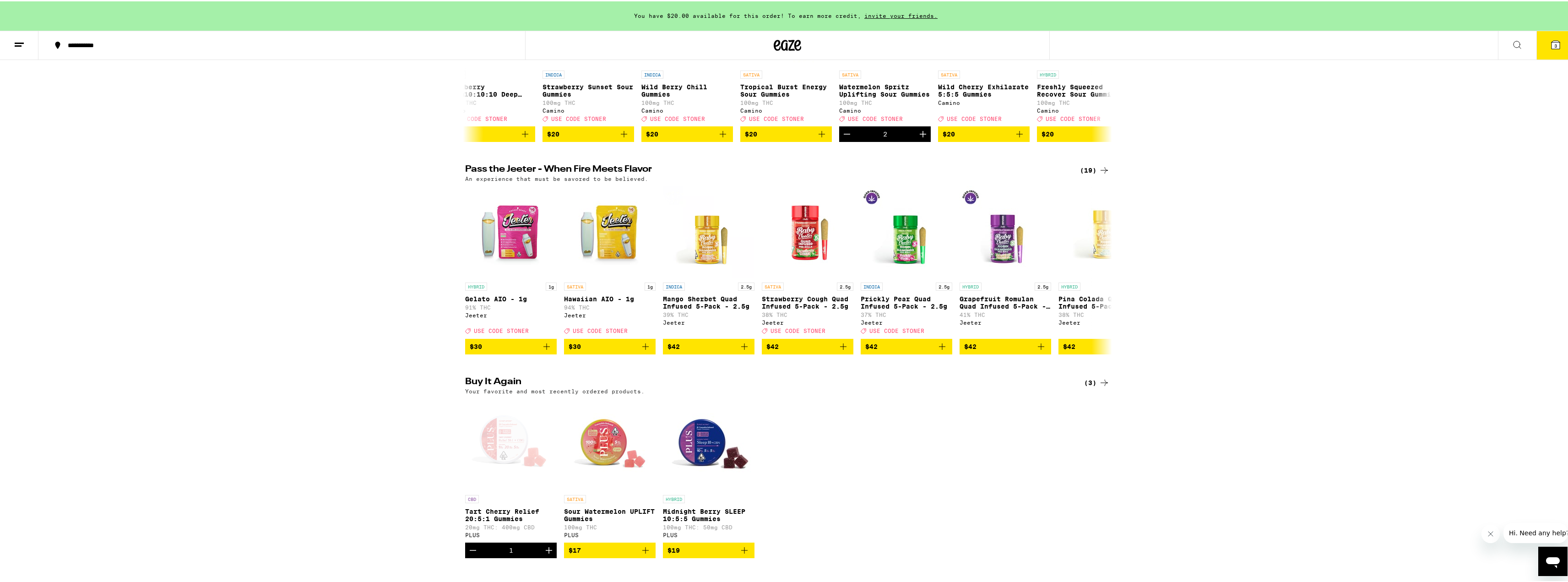
scroll to position [412, 0]
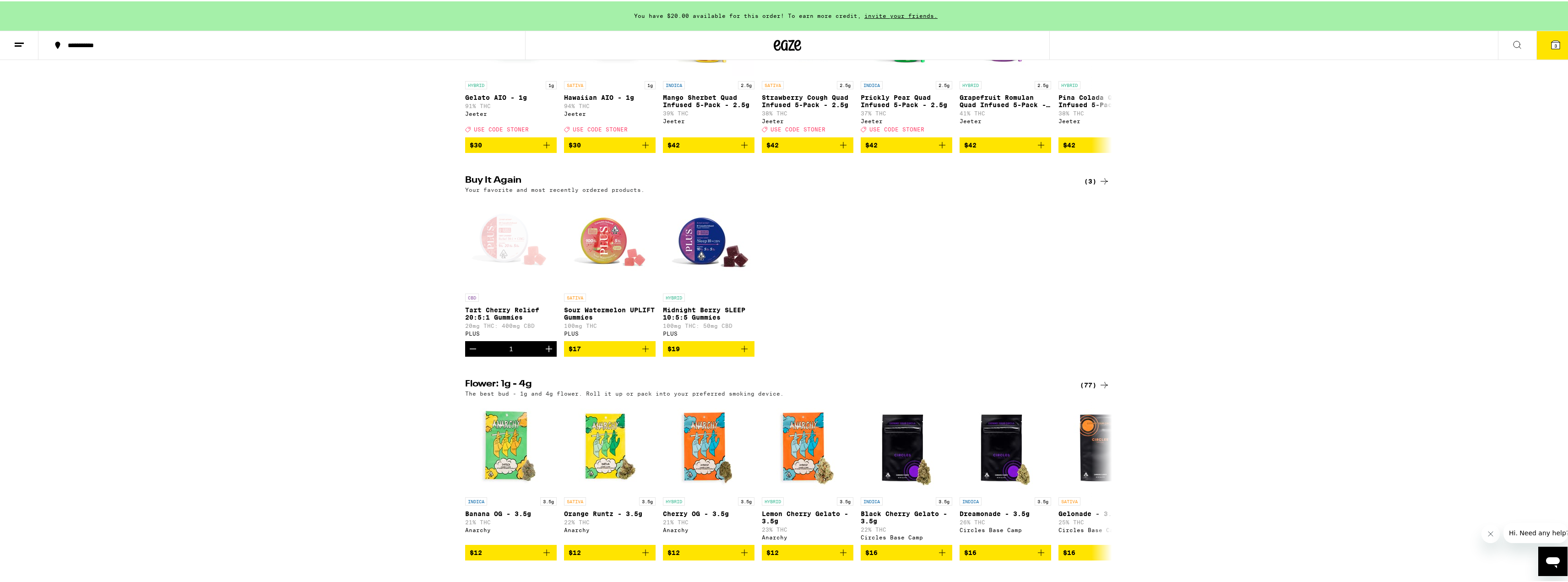
click at [644, 353] on icon "Add to bag" at bounding box center [645, 348] width 11 height 11
click at [1543, 45] on button "4" at bounding box center [1556, 44] width 39 height 29
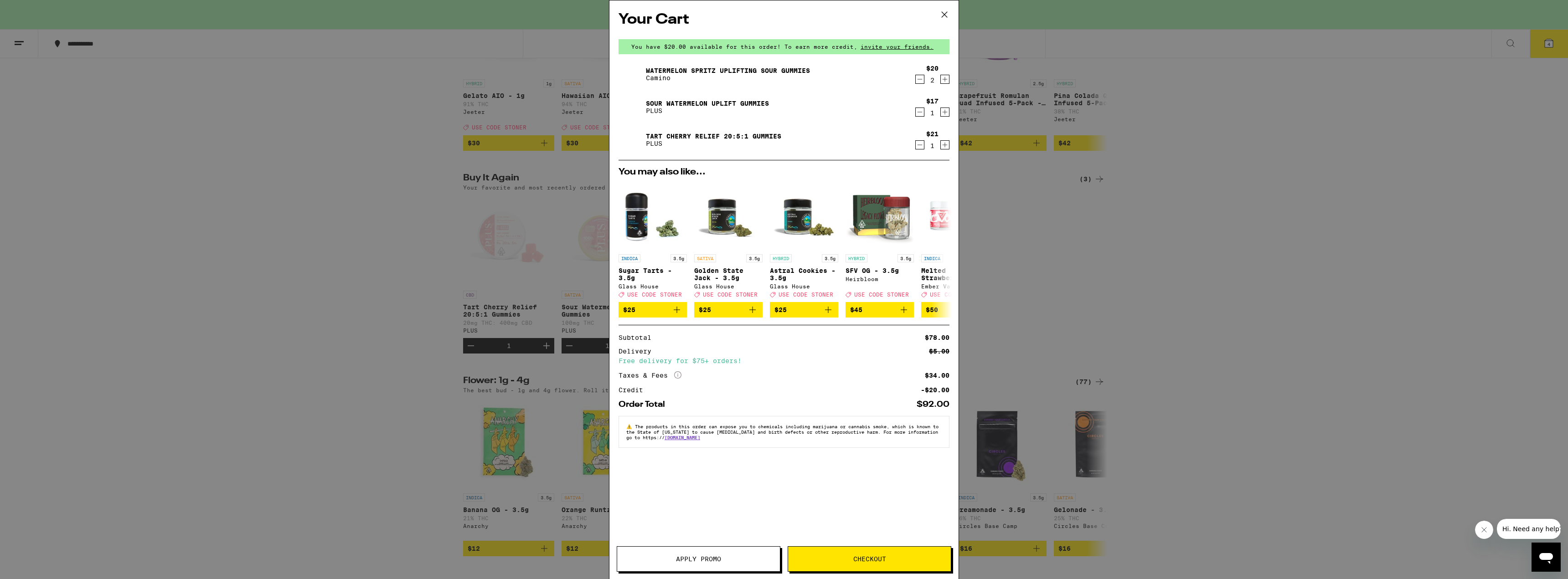
click at [693, 566] on button "Apply Promo" at bounding box center [698, 558] width 163 height 25
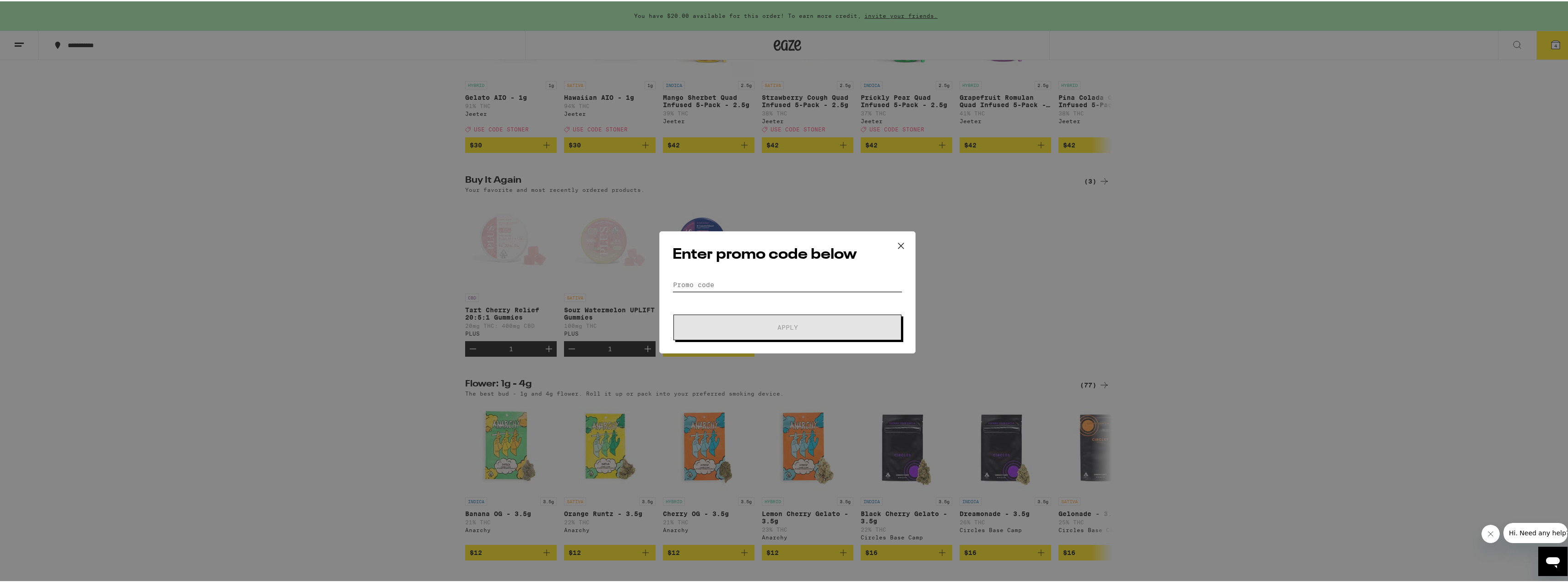
click at [700, 286] on input "Promo Code" at bounding box center [787, 284] width 230 height 14
type input "stoner"
click at [781, 333] on button "Apply" at bounding box center [788, 325] width 228 height 25
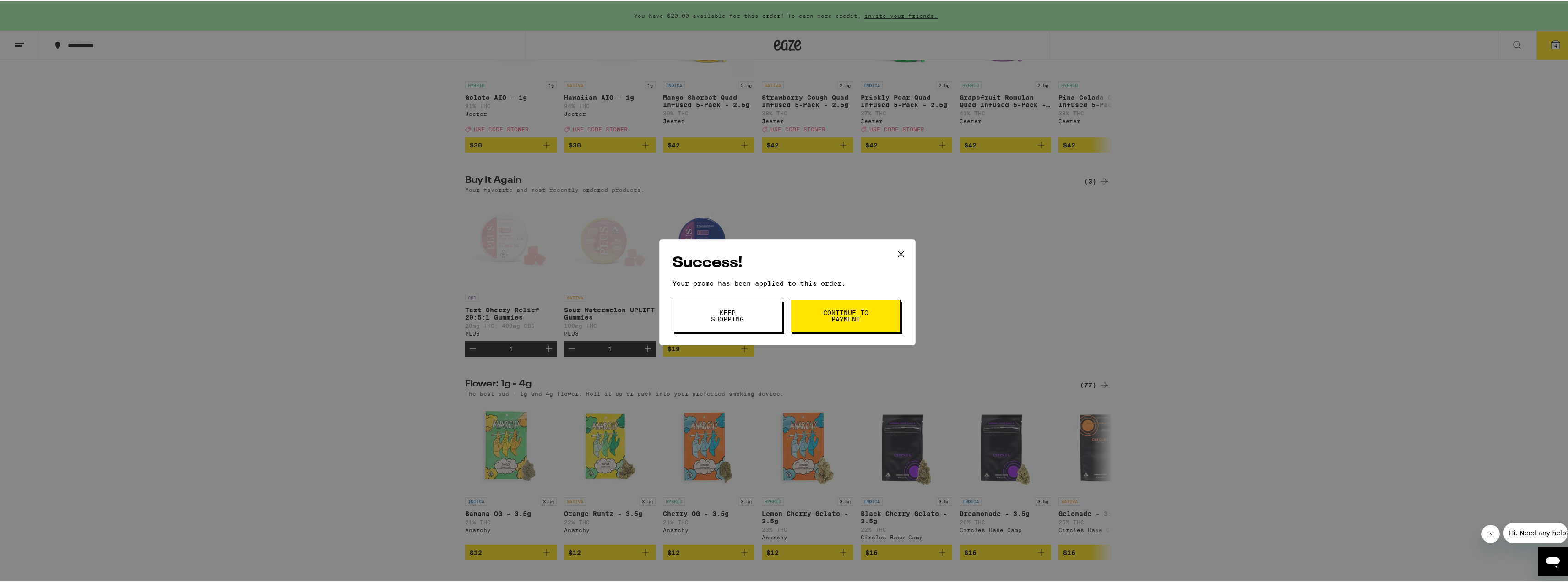
click at [726, 320] on span "Keep Shopping" at bounding box center [727, 315] width 47 height 13
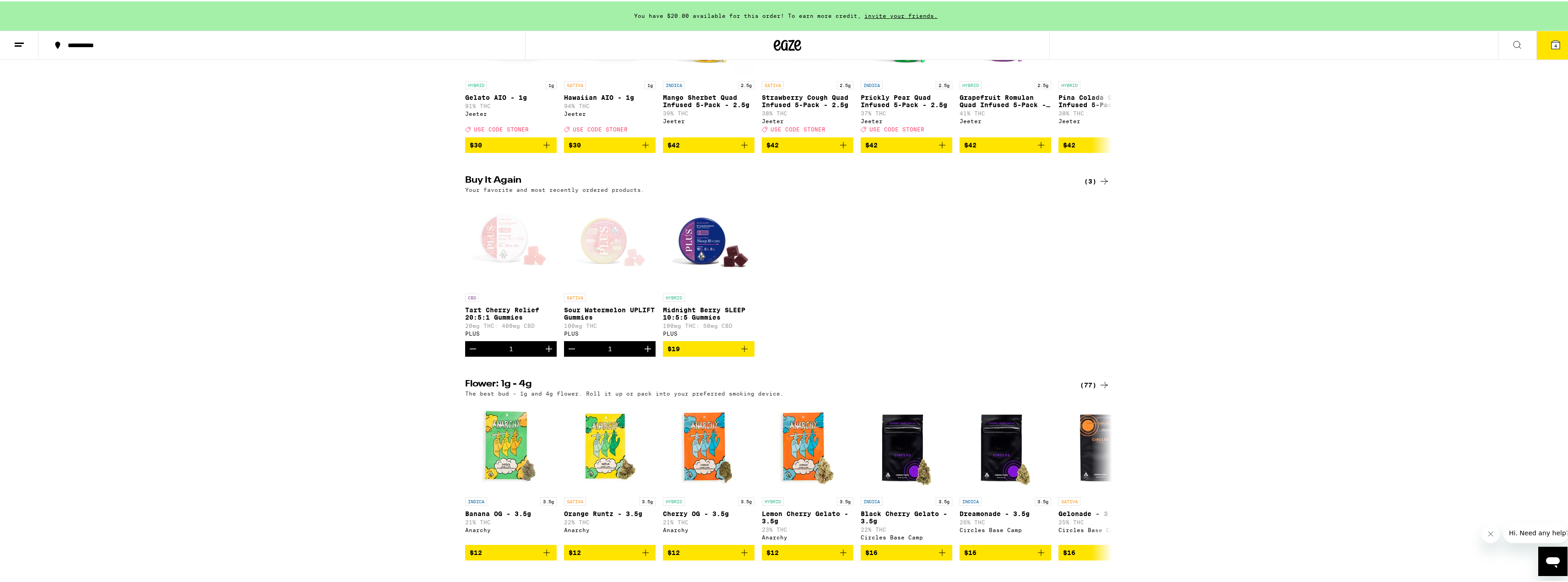
click at [1539, 48] on button "4" at bounding box center [1556, 44] width 39 height 29
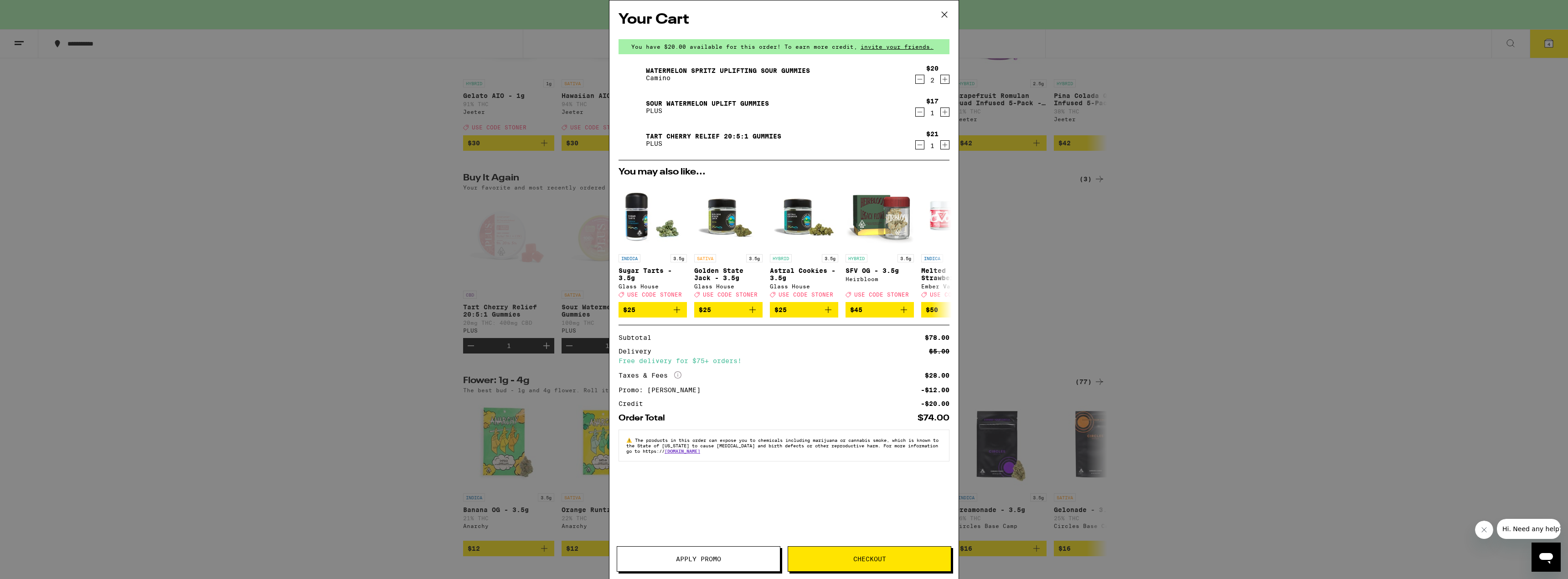
click at [847, 560] on span "Checkout" at bounding box center [870, 559] width 163 height 6
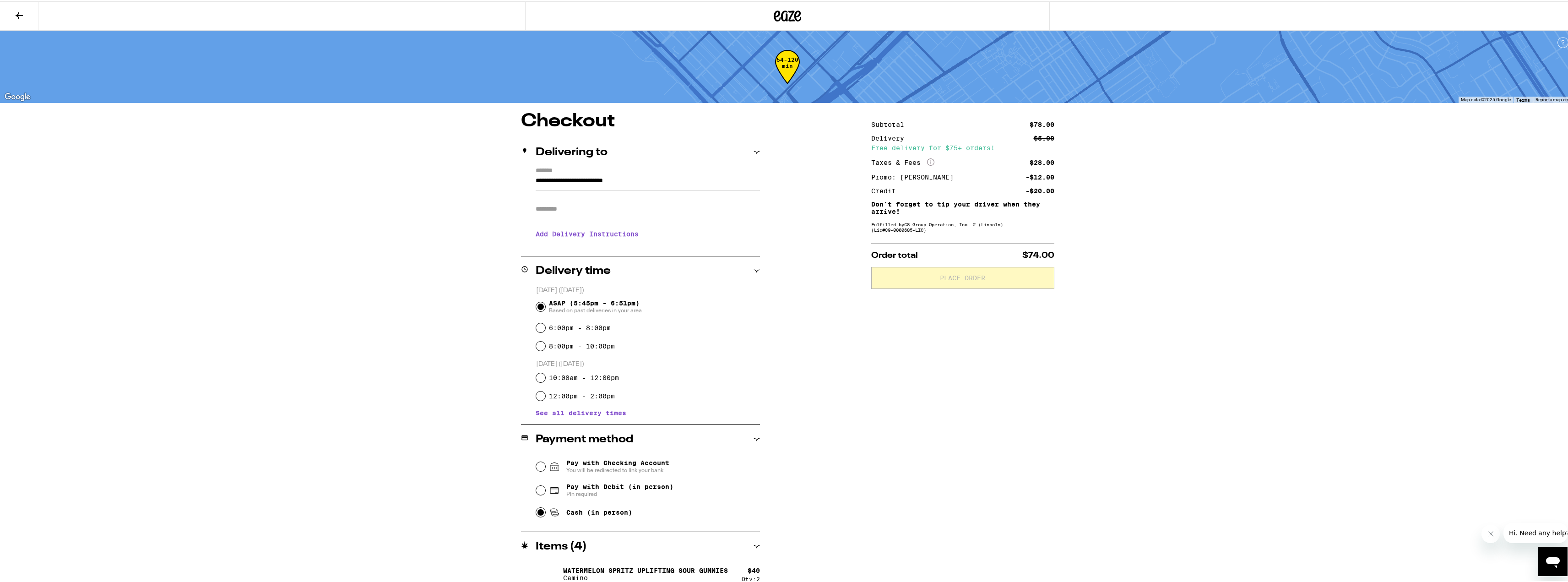
click at [539, 516] on input "Cash (in person)" at bounding box center [540, 511] width 9 height 9
radio input "true"
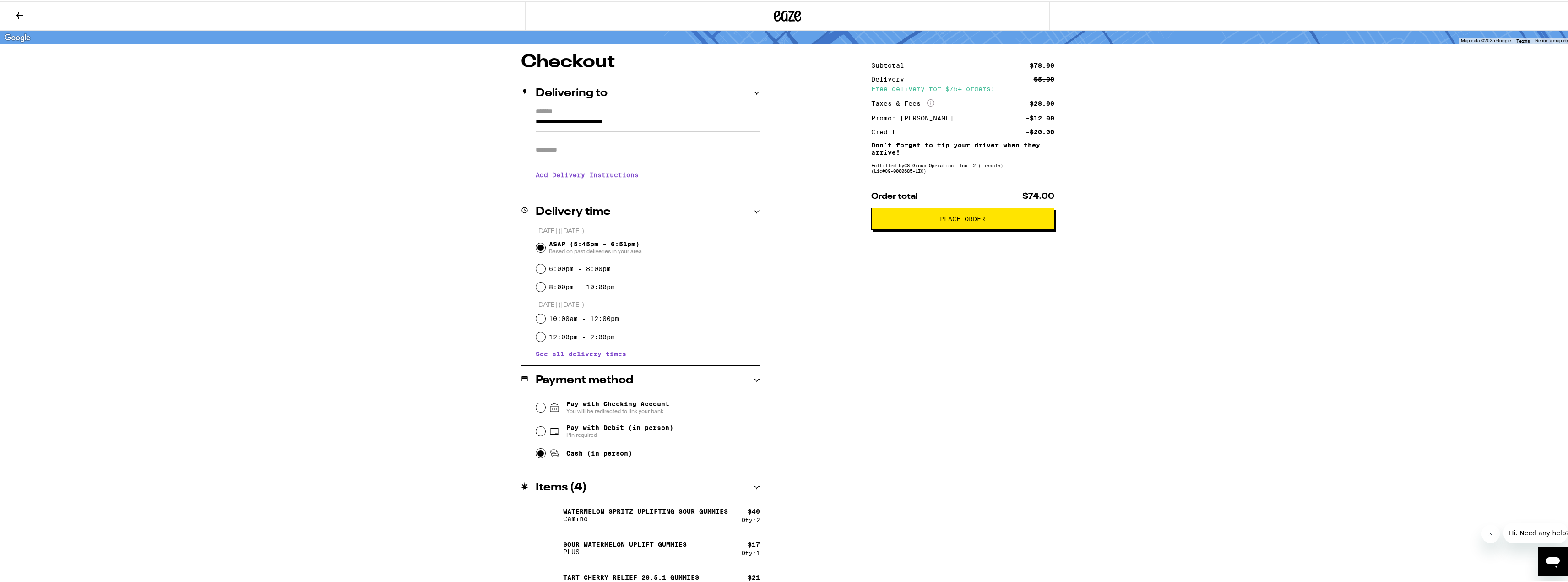
scroll to position [77, 0]
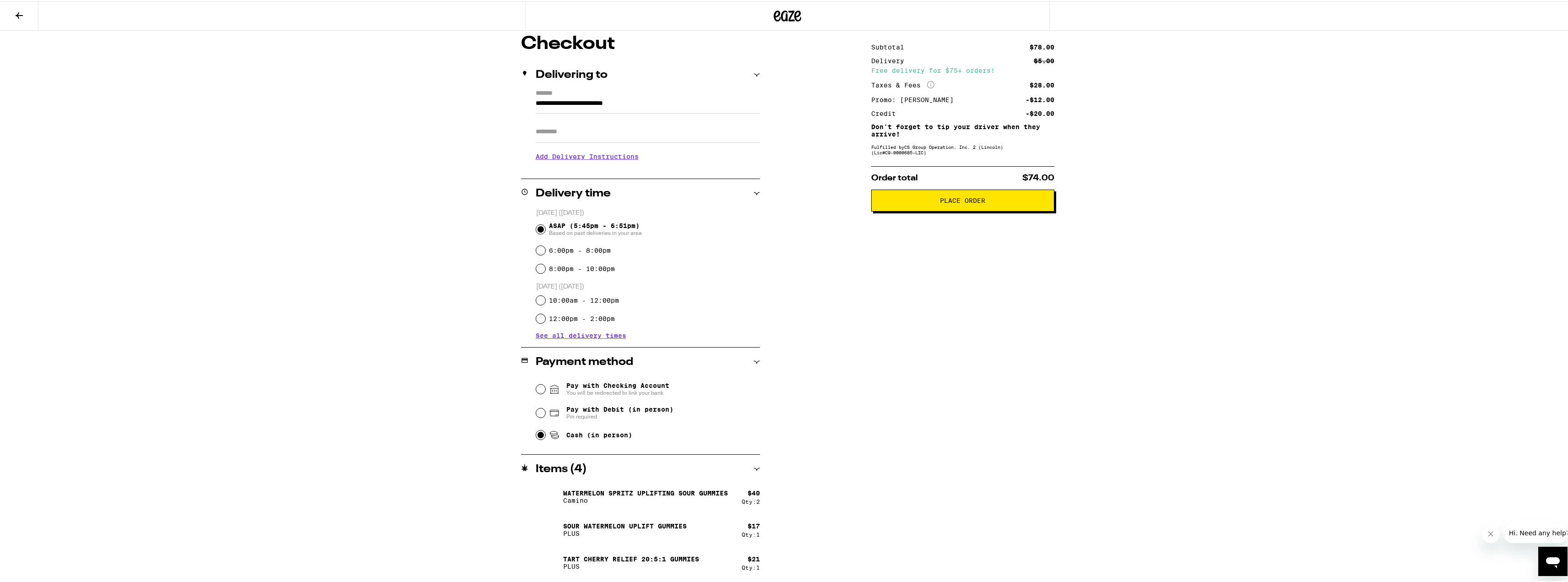
click at [957, 206] on button "Place Order" at bounding box center [963, 199] width 183 height 22
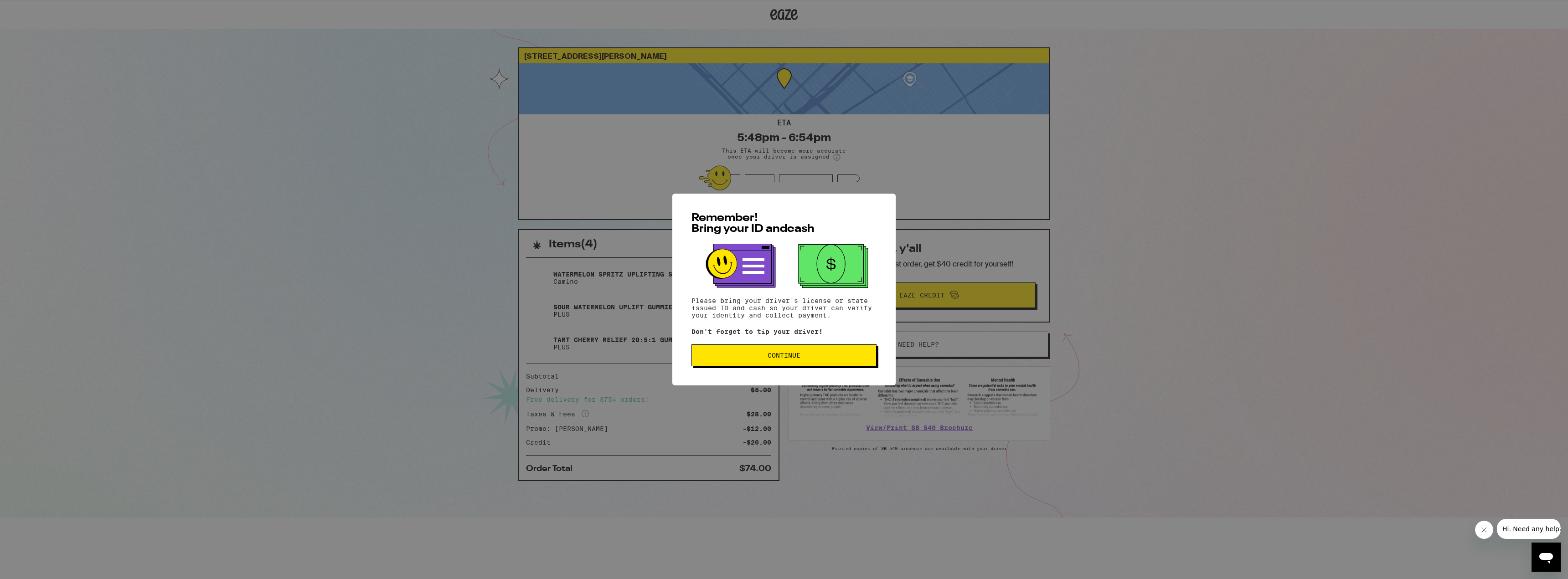
click at [805, 357] on span "Continue" at bounding box center [784, 355] width 170 height 6
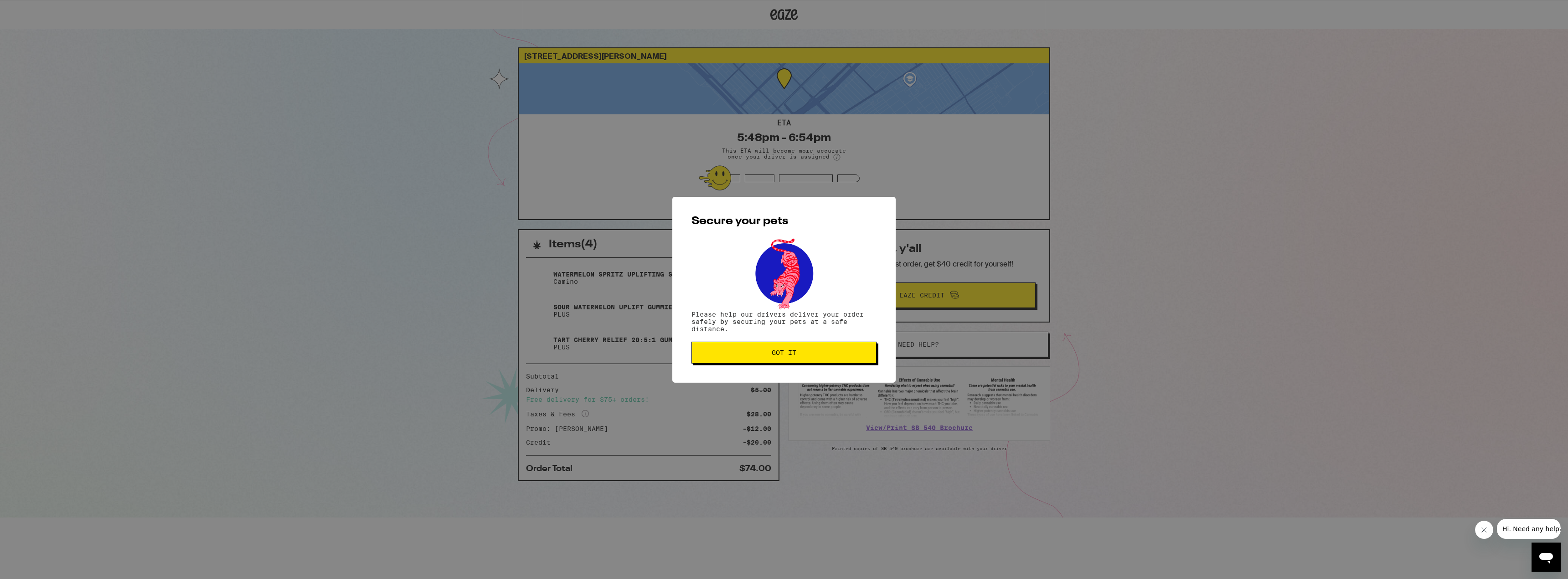
click at [805, 357] on button "Got it" at bounding box center [784, 352] width 185 height 22
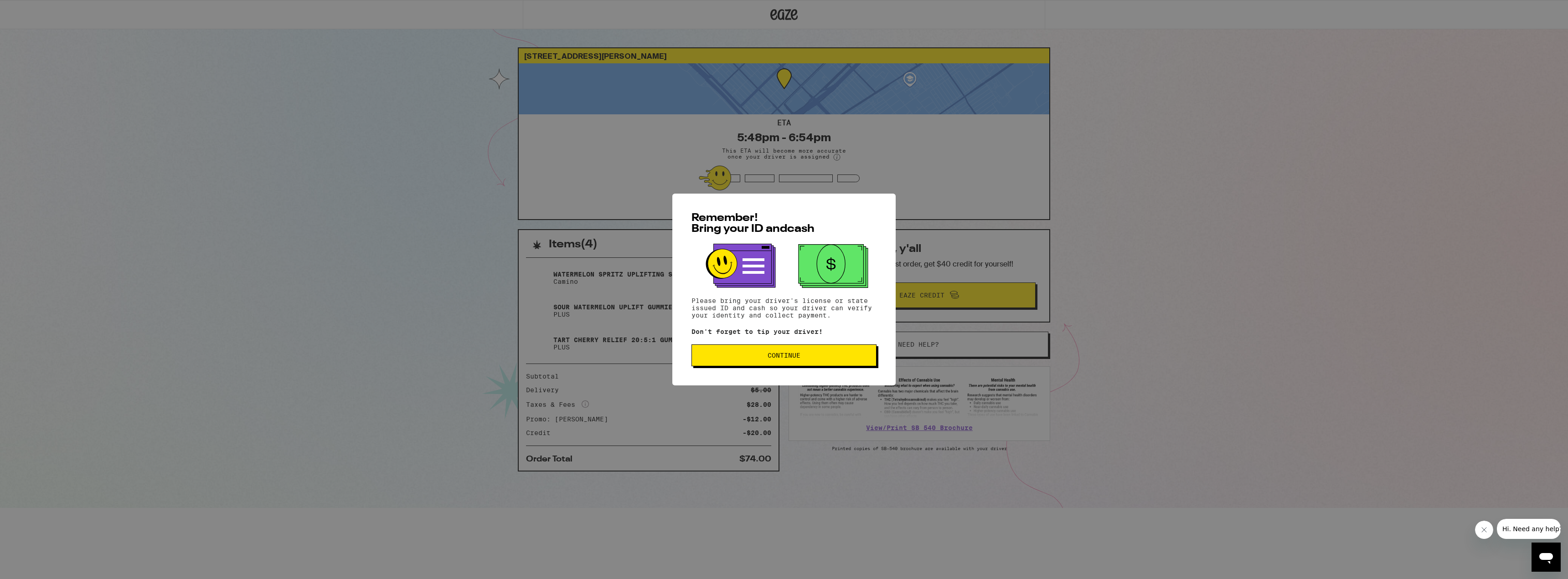
click at [728, 364] on button "Continue" at bounding box center [784, 355] width 185 height 22
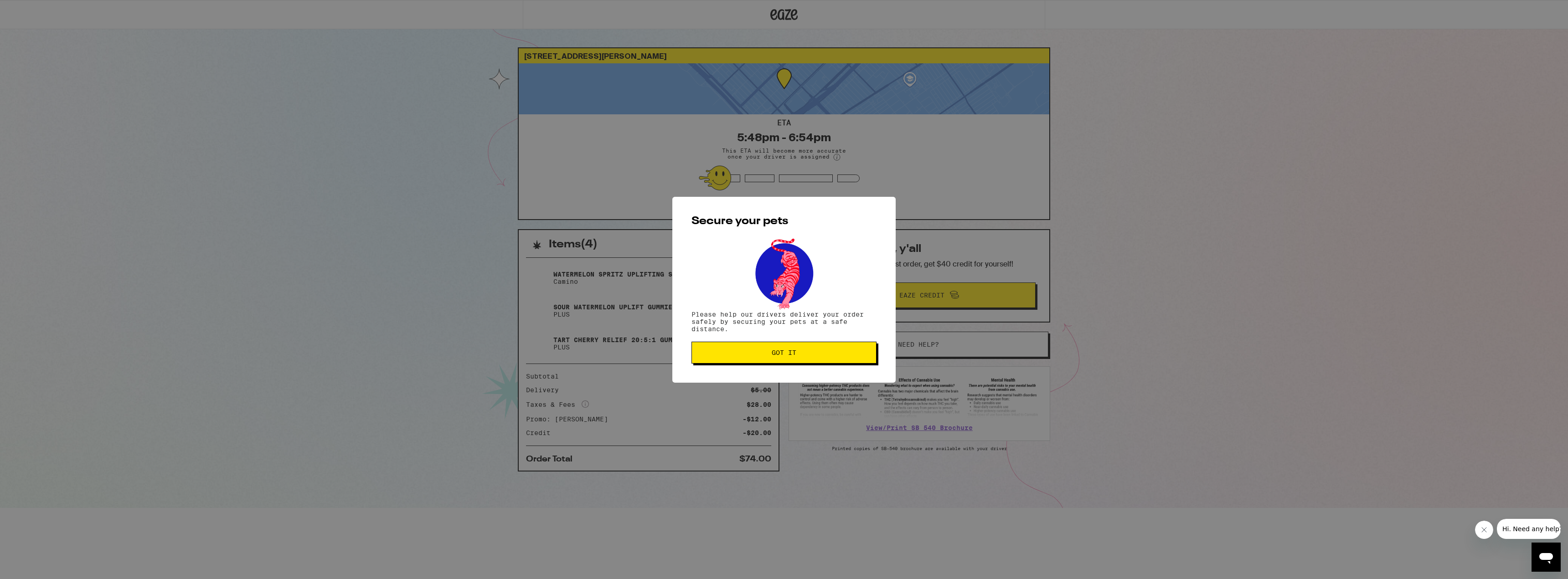
click at [741, 358] on button "Got it" at bounding box center [784, 352] width 185 height 22
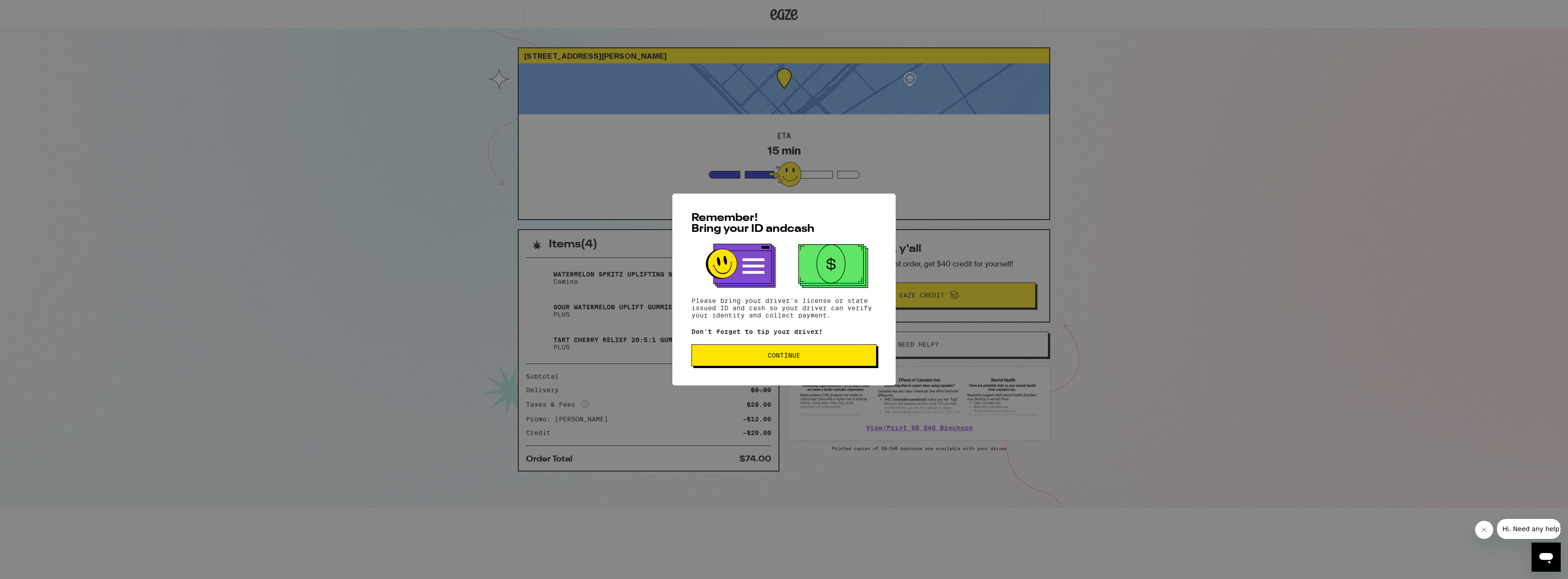
click at [791, 363] on button "Continue" at bounding box center [784, 355] width 185 height 22
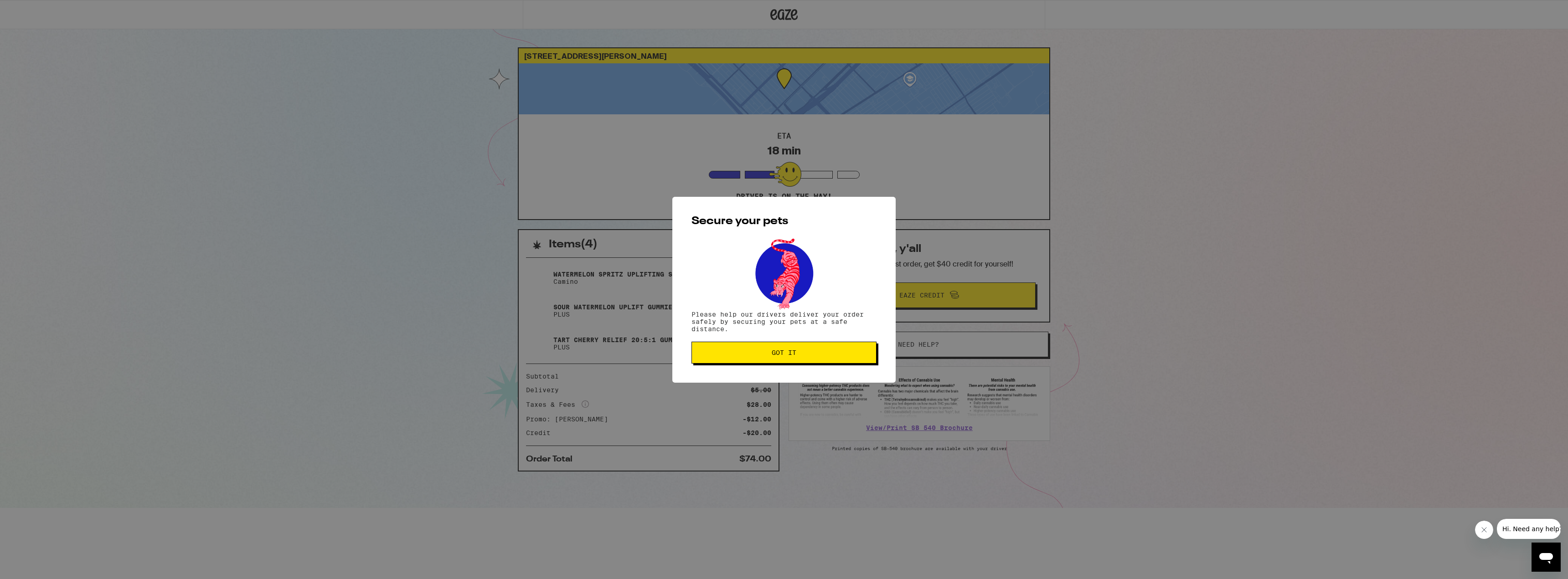
click at [749, 363] on button "Got it" at bounding box center [784, 352] width 185 height 22
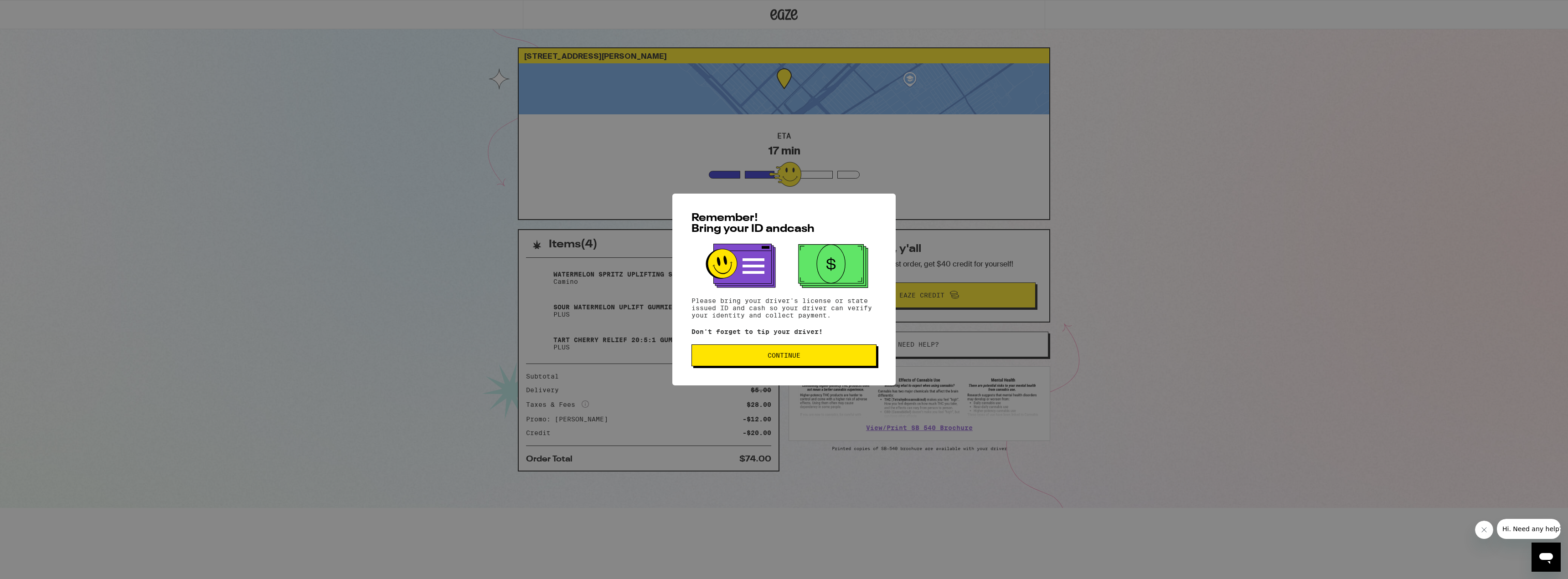
click at [817, 360] on button "Continue" at bounding box center [784, 355] width 185 height 22
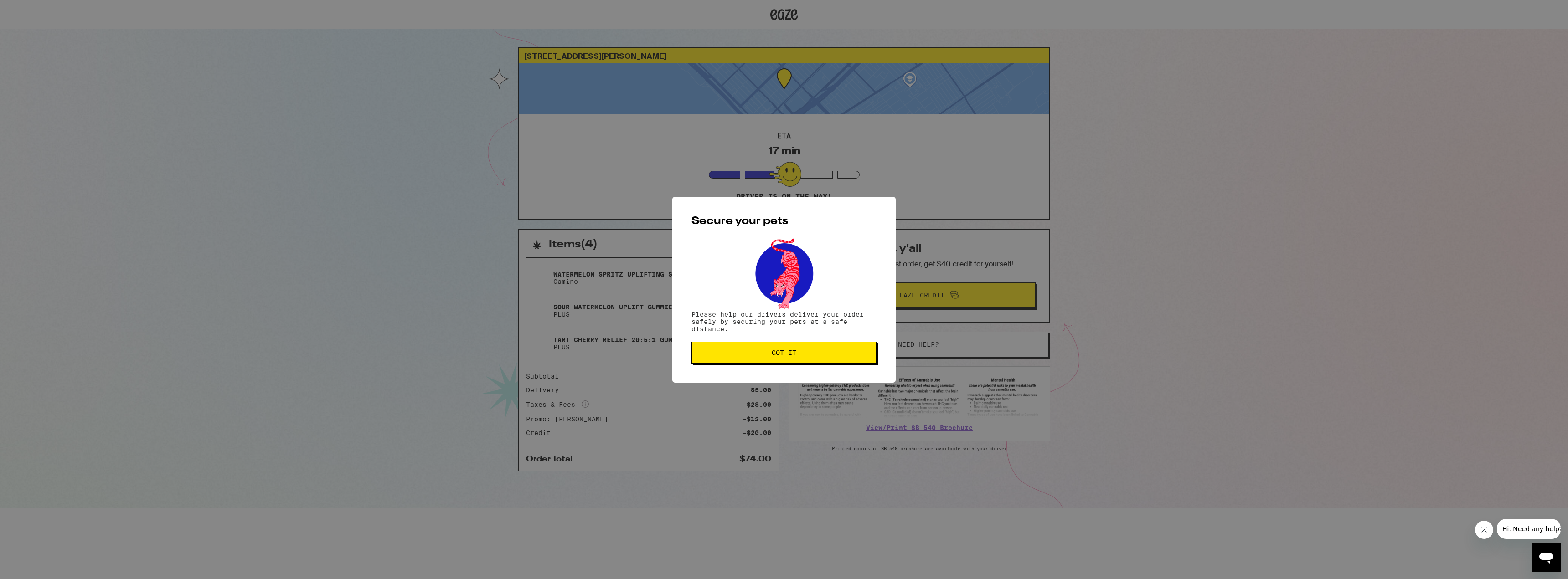
click at [814, 356] on span "Got it" at bounding box center [784, 353] width 170 height 6
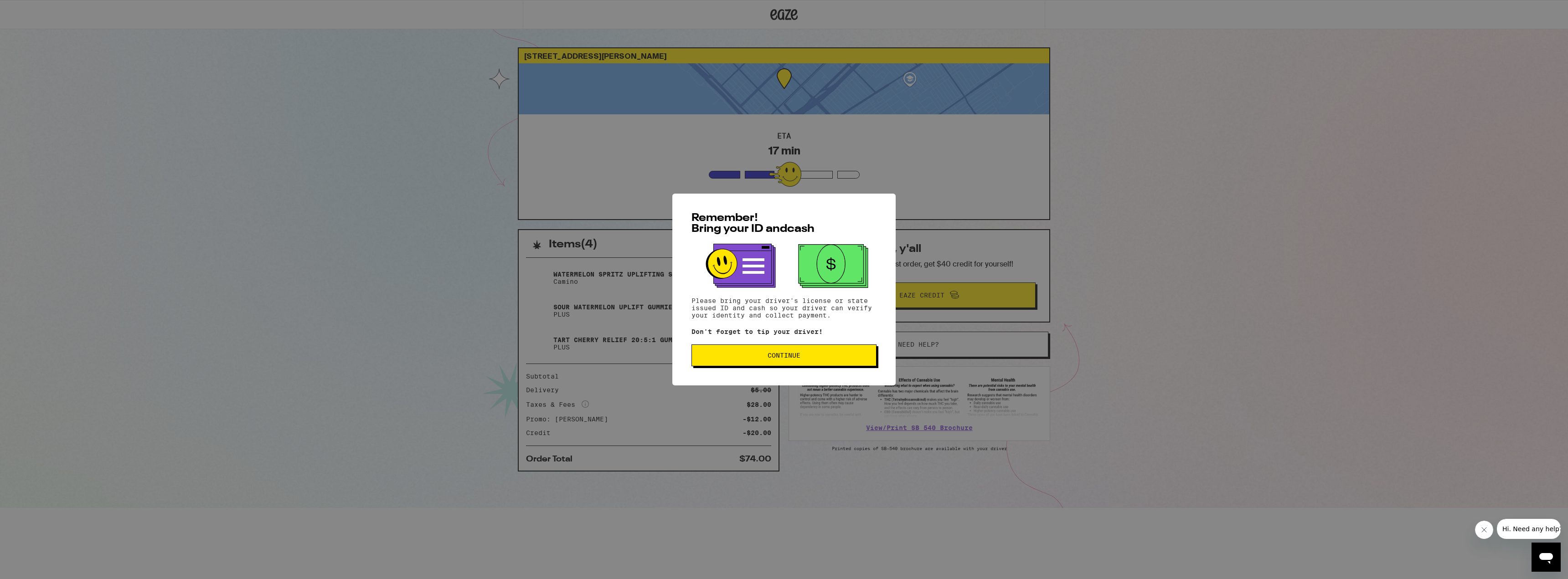
click at [824, 368] on div "Remember! Bring your ID and cash Please bring your driver's license or state is…" at bounding box center [784, 289] width 223 height 192
click at [822, 360] on button "Continue" at bounding box center [784, 355] width 185 height 22
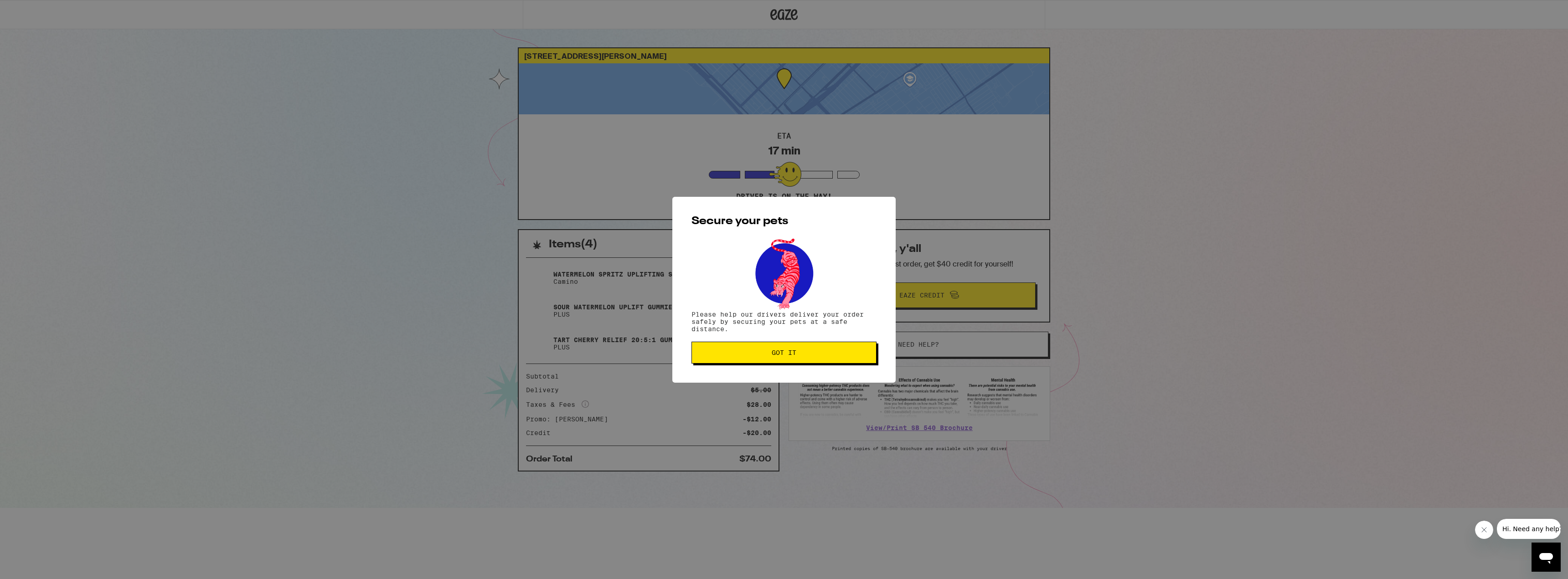
click at [818, 360] on button "Got it" at bounding box center [784, 352] width 185 height 22
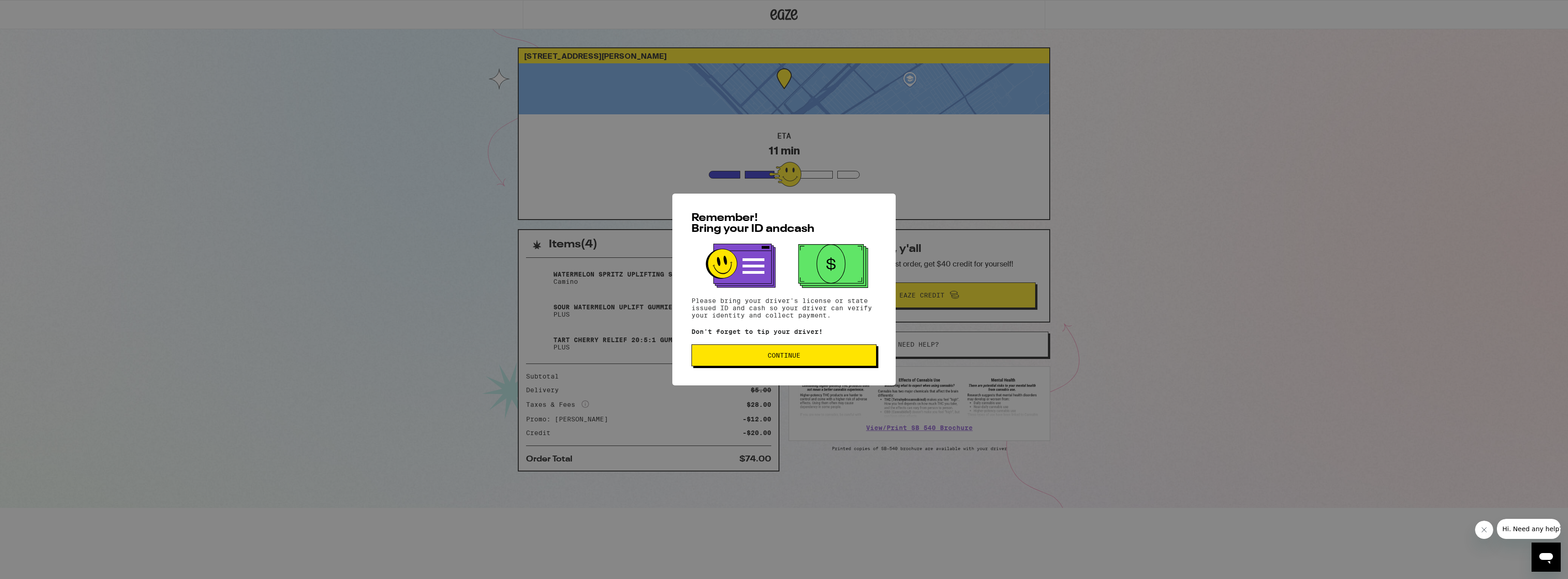
click at [761, 364] on button "Continue" at bounding box center [784, 355] width 185 height 22
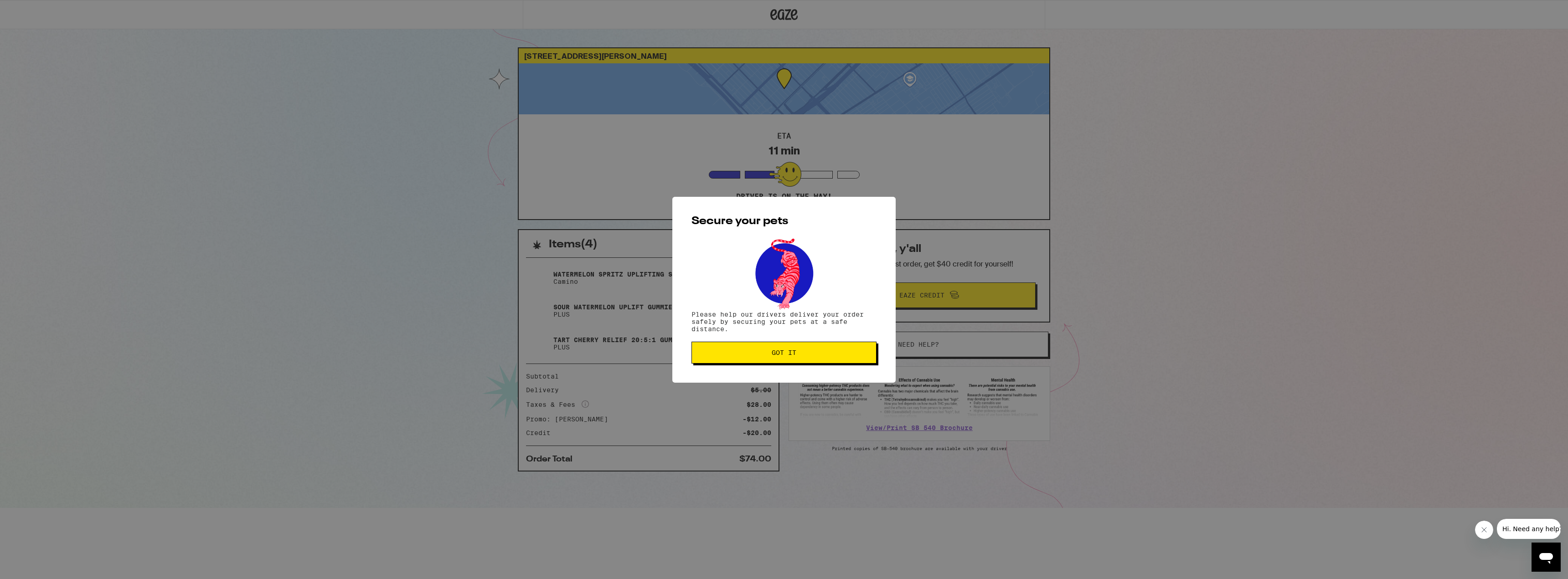
click at [756, 359] on button "Got it" at bounding box center [784, 352] width 185 height 22
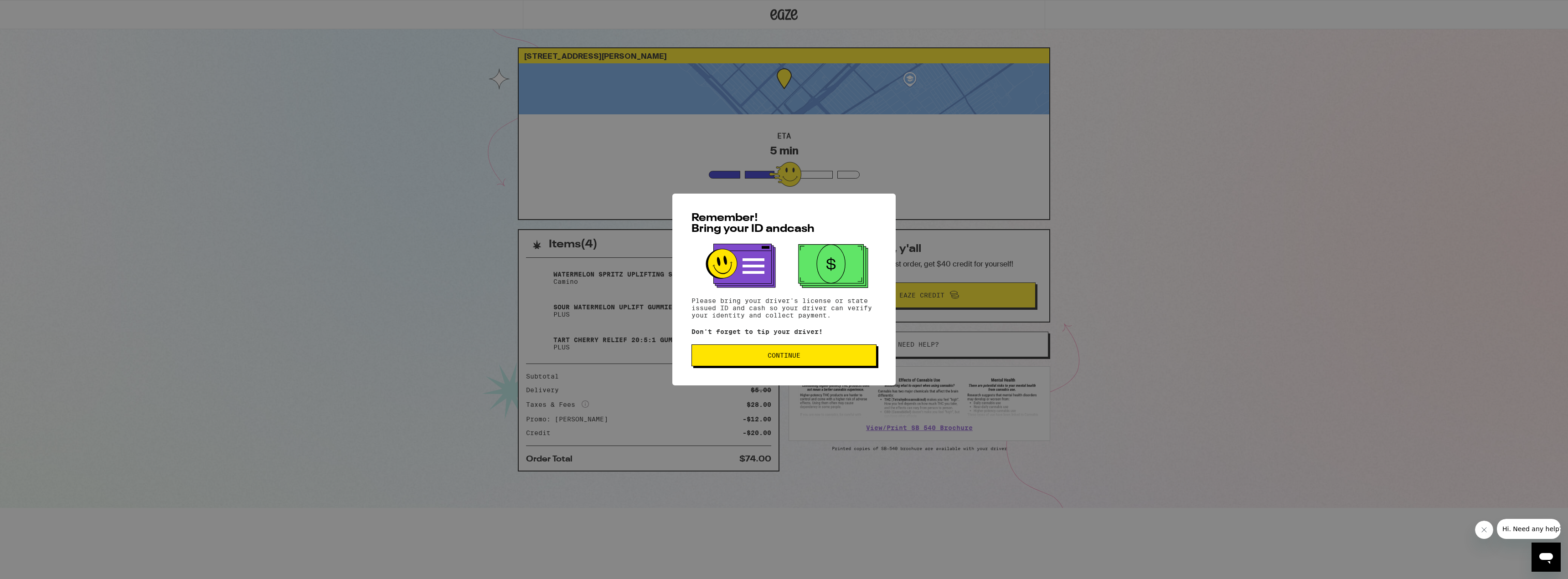
click at [722, 361] on button "Continue" at bounding box center [784, 355] width 185 height 22
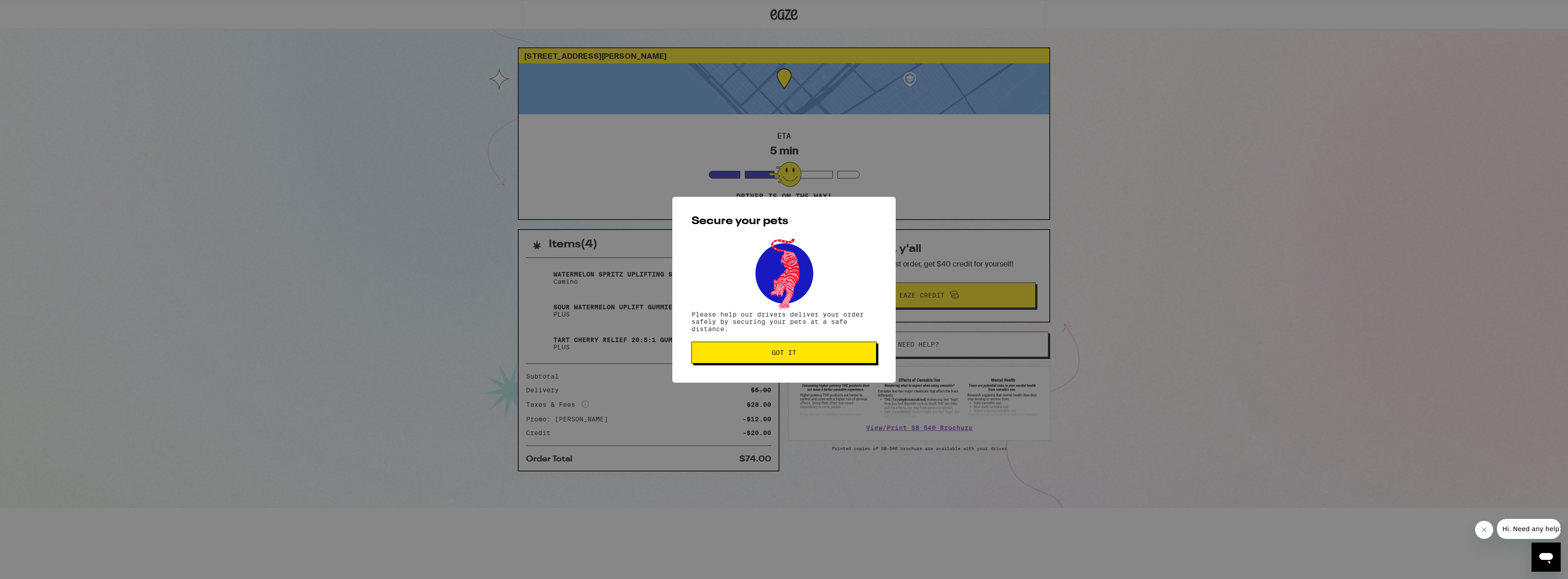
click at [755, 357] on button "Got it" at bounding box center [784, 352] width 185 height 22
